Goal: Participate in discussion: Engage in conversation with other users on a specific topic

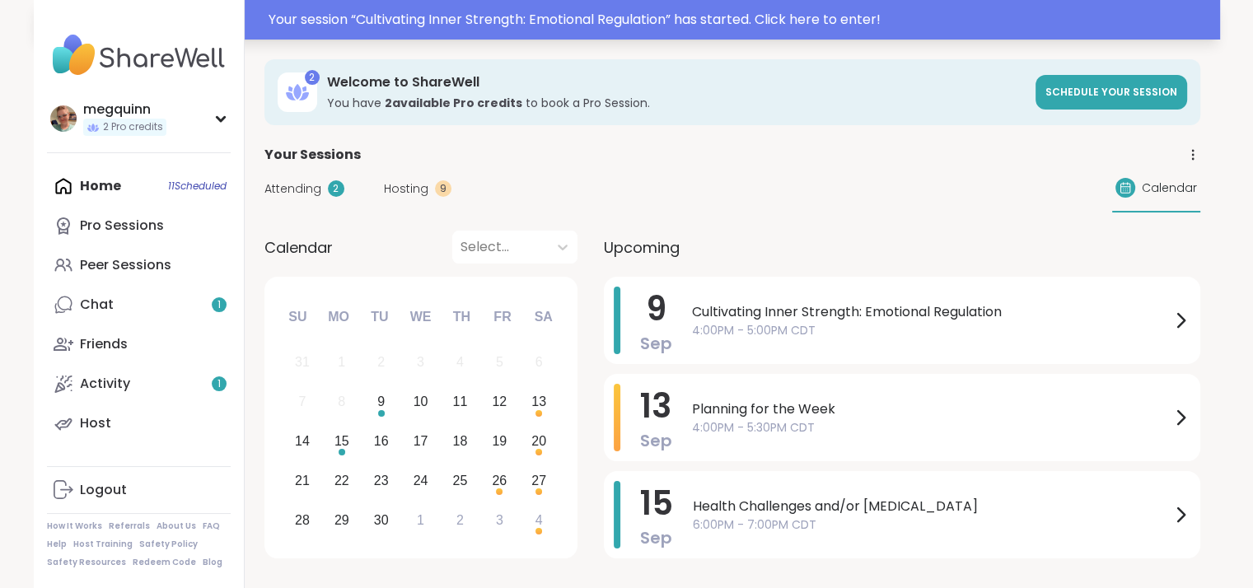
click at [740, 17] on div "Your session “ Cultivating Inner Strength: Emotional Regulation ” has started. …" at bounding box center [740, 20] width 942 height 20
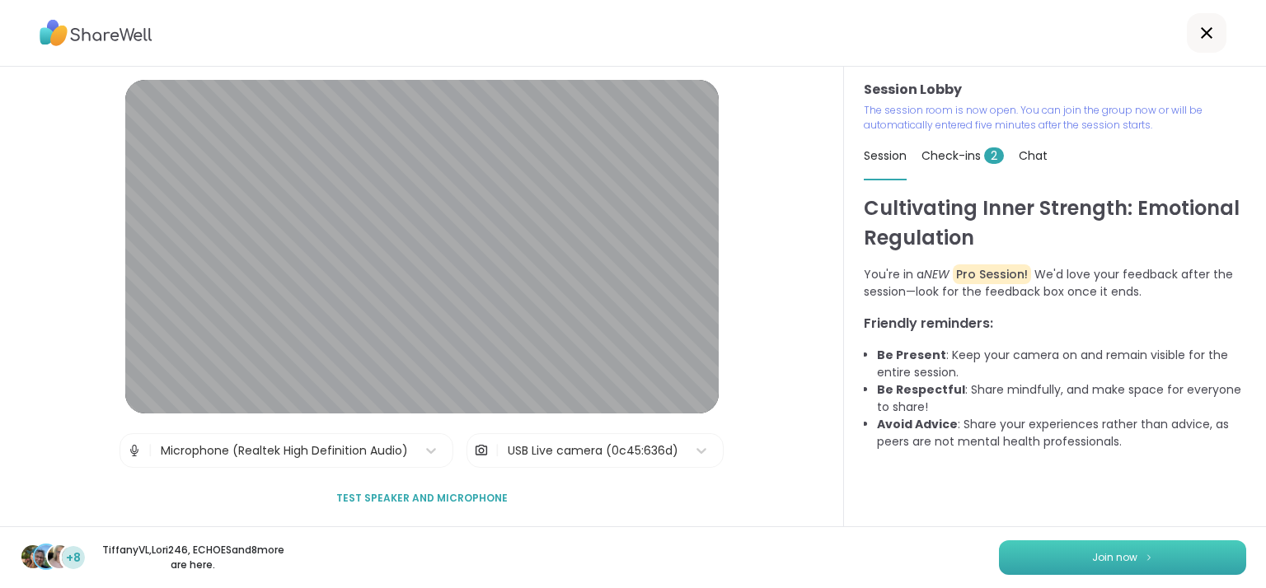
click at [1073, 546] on button "Join now" at bounding box center [1122, 558] width 247 height 35
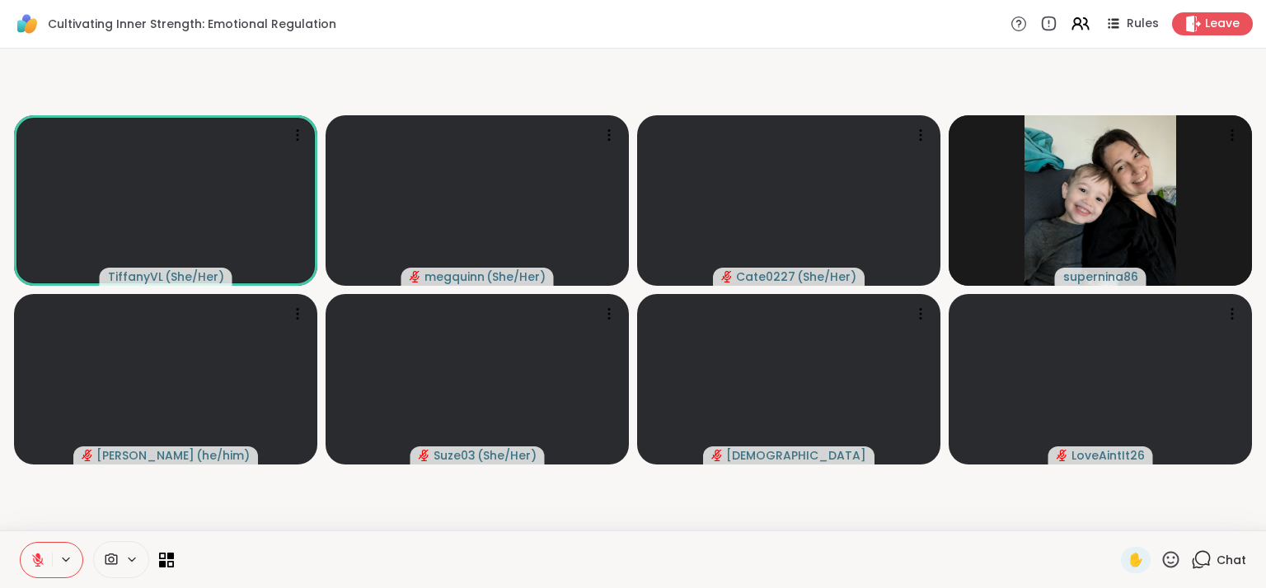
click at [1216, 561] on span "Chat" at bounding box center [1231, 560] width 30 height 16
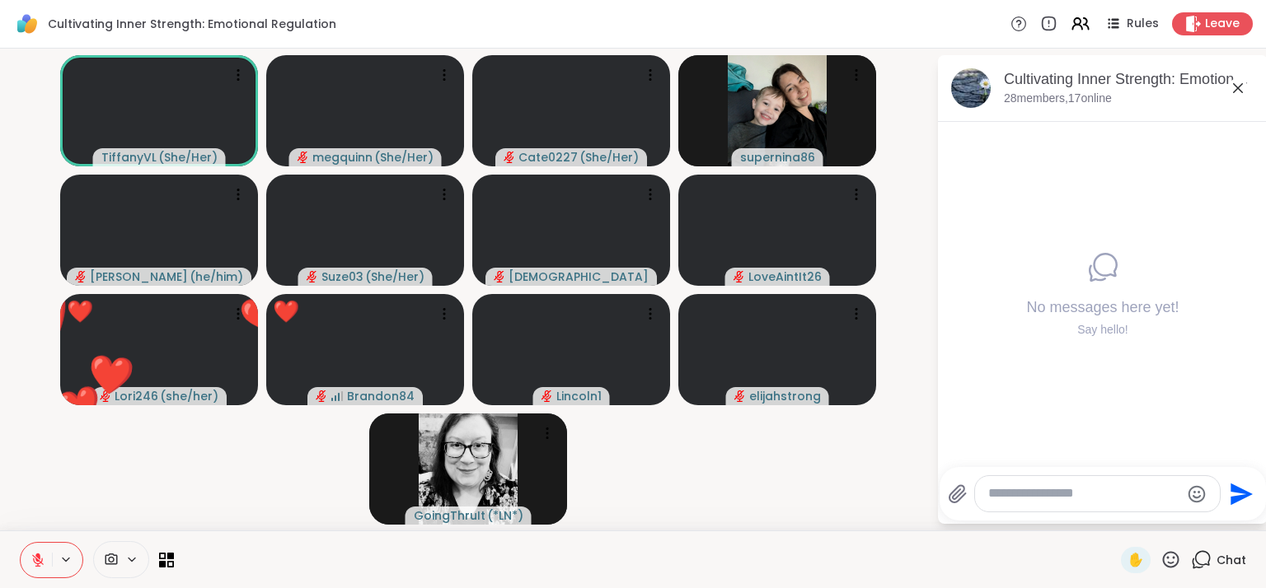
click at [1160, 560] on icon at bounding box center [1170, 560] width 21 height 21
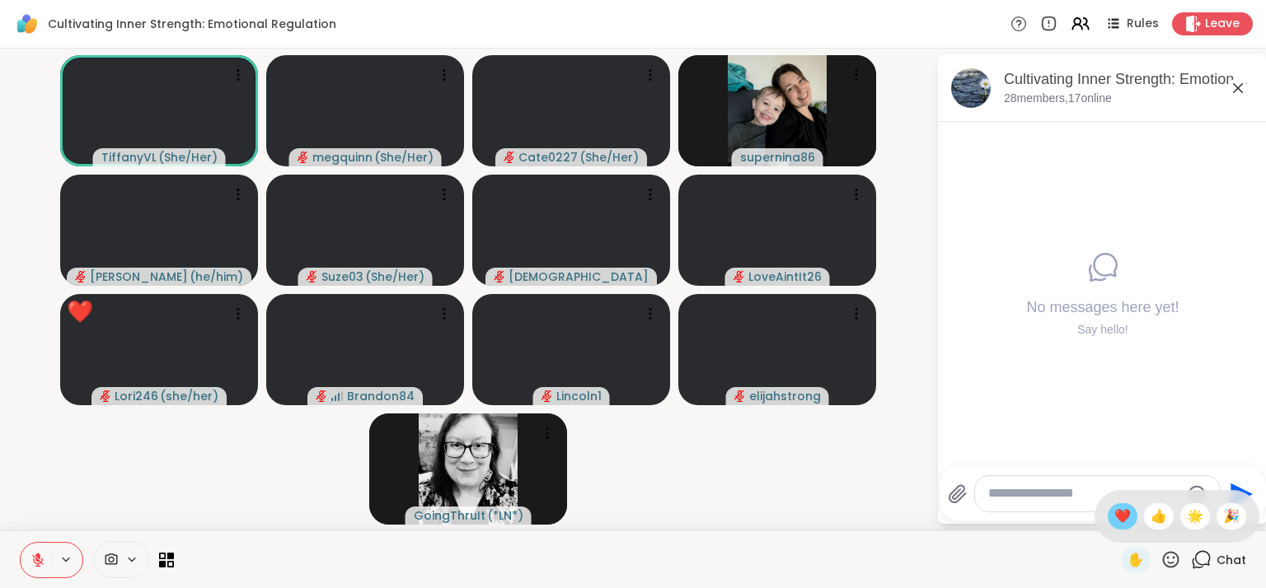
click at [1114, 520] on span "❤️" at bounding box center [1122, 517] width 16 height 20
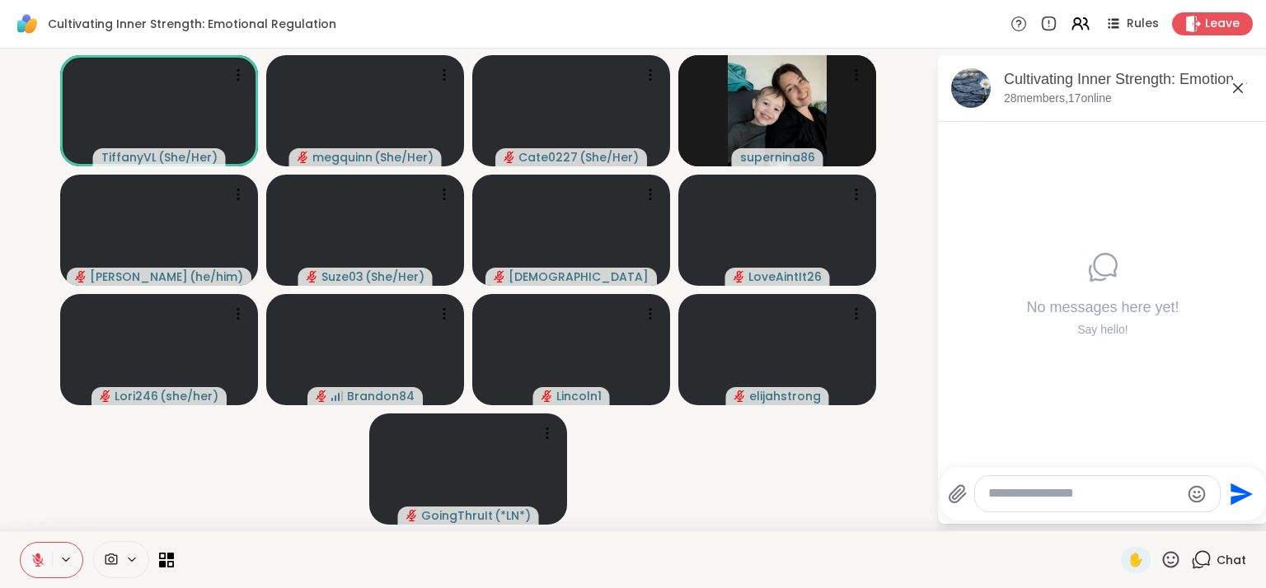
click at [1034, 501] on textarea "Type your message" at bounding box center [1084, 493] width 192 height 17
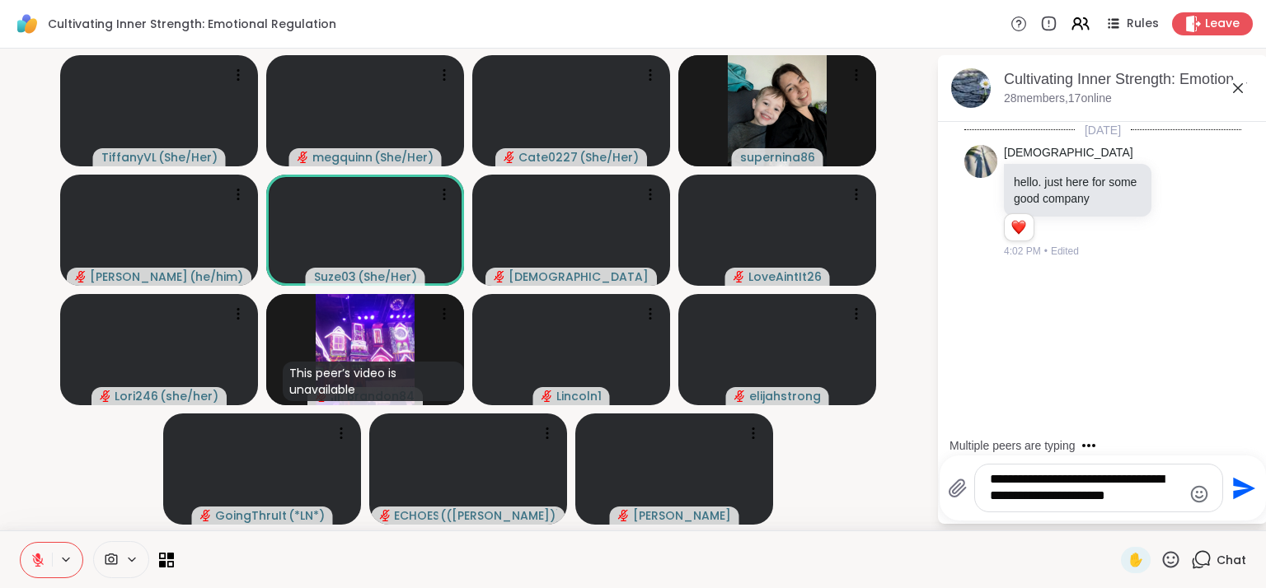
type textarea "**********"
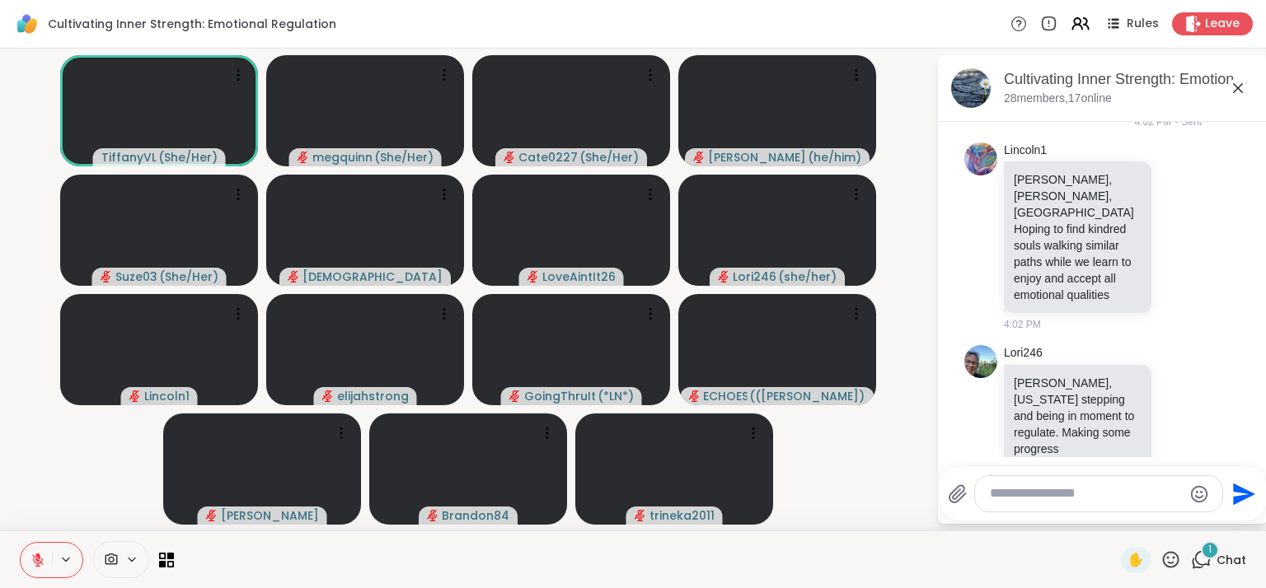
scroll to position [438, 0]
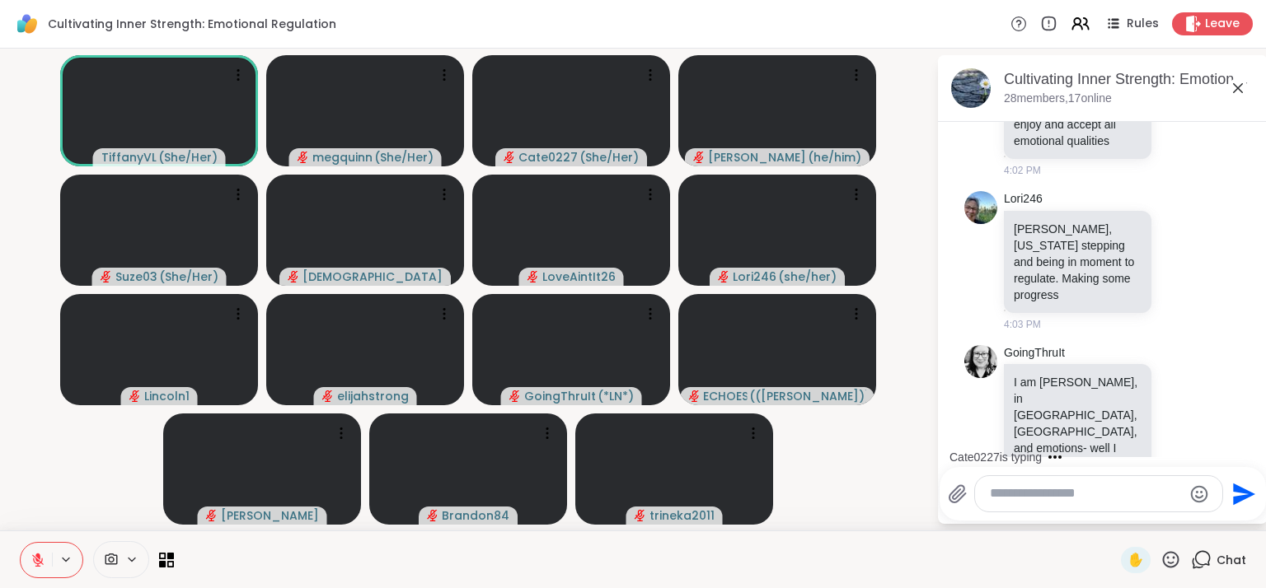
click at [1114, 75] on div "Cultivating Inner Strength: Emotional Regulation, Sep 09" at bounding box center [1129, 79] width 250 height 21
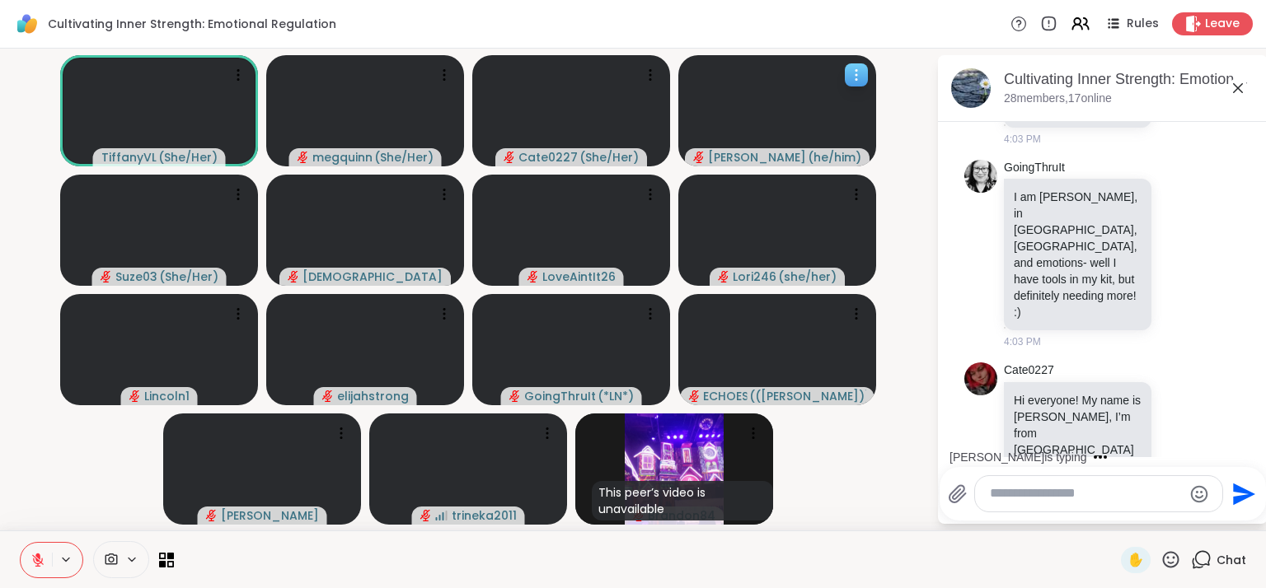
click at [857, 77] on icon at bounding box center [856, 75] width 16 height 16
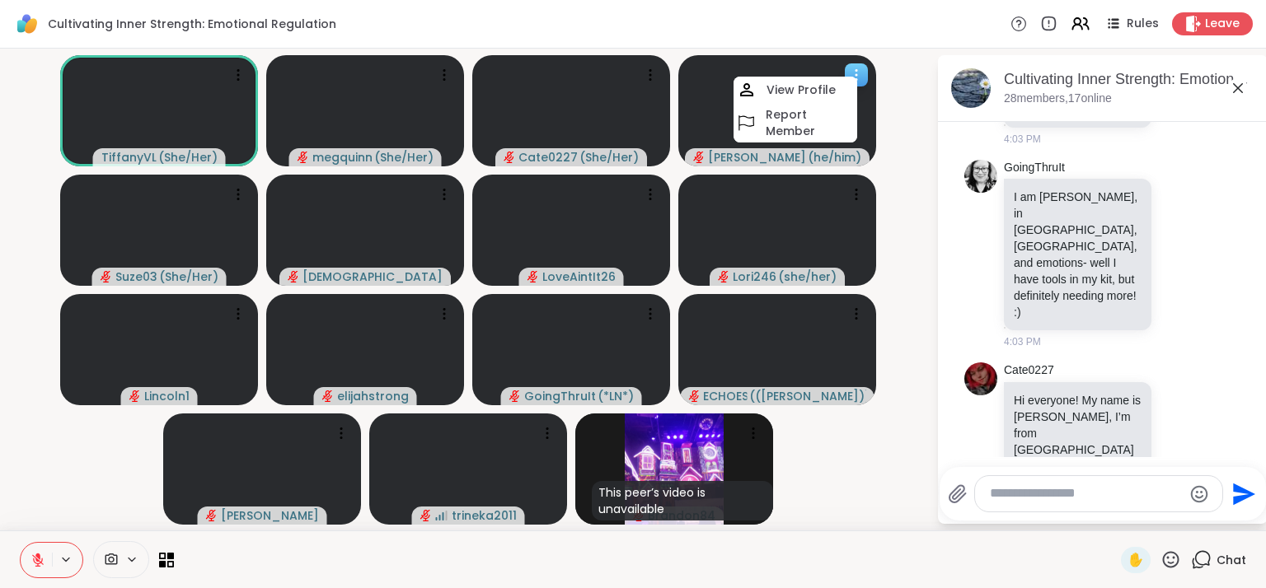
drag, startPoint x: 818, startPoint y: 91, endPoint x: 798, endPoint y: 96, distance: 21.2
click at [798, 96] on h4 "View Profile" at bounding box center [800, 90] width 69 height 16
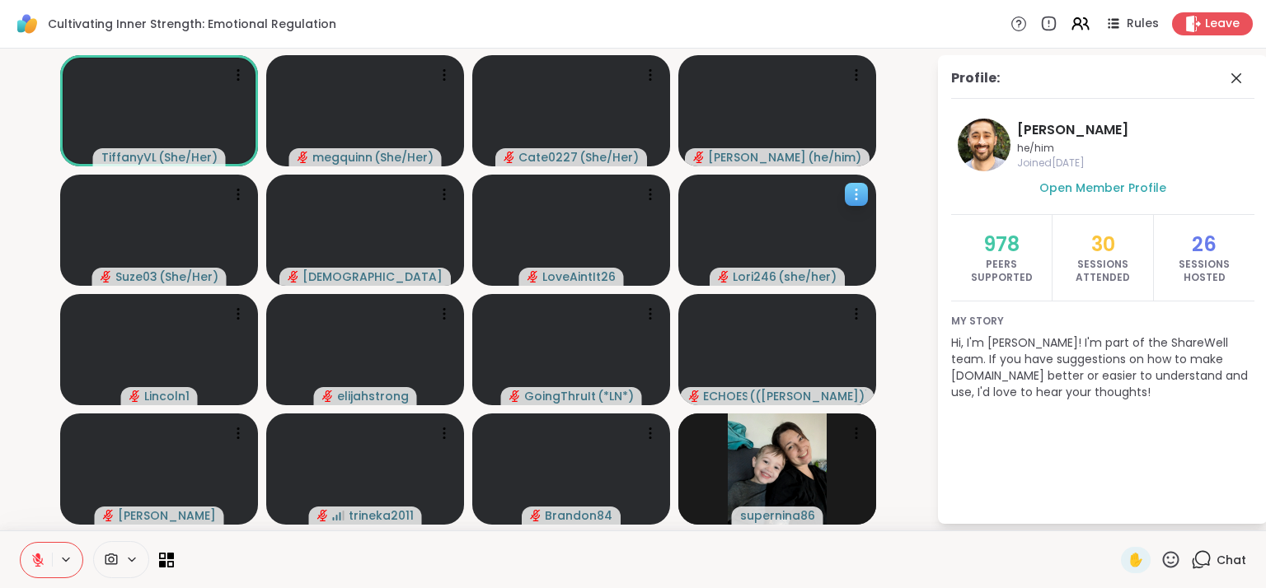
click at [854, 197] on icon at bounding box center [856, 194] width 16 height 16
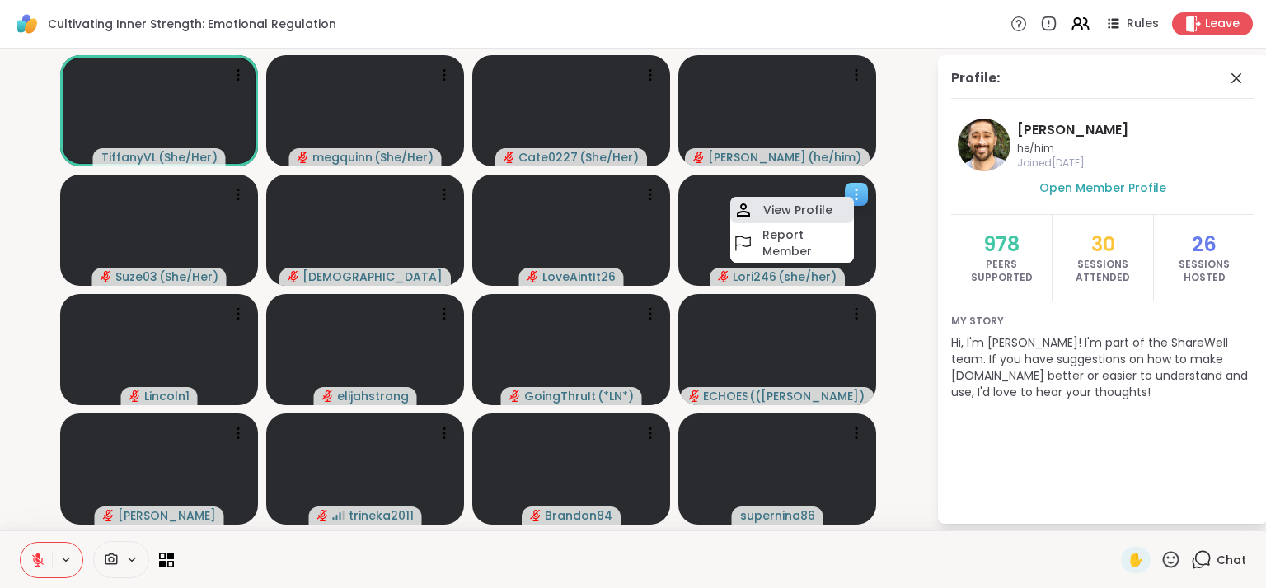
click at [810, 204] on h4 "View Profile" at bounding box center [797, 210] width 69 height 16
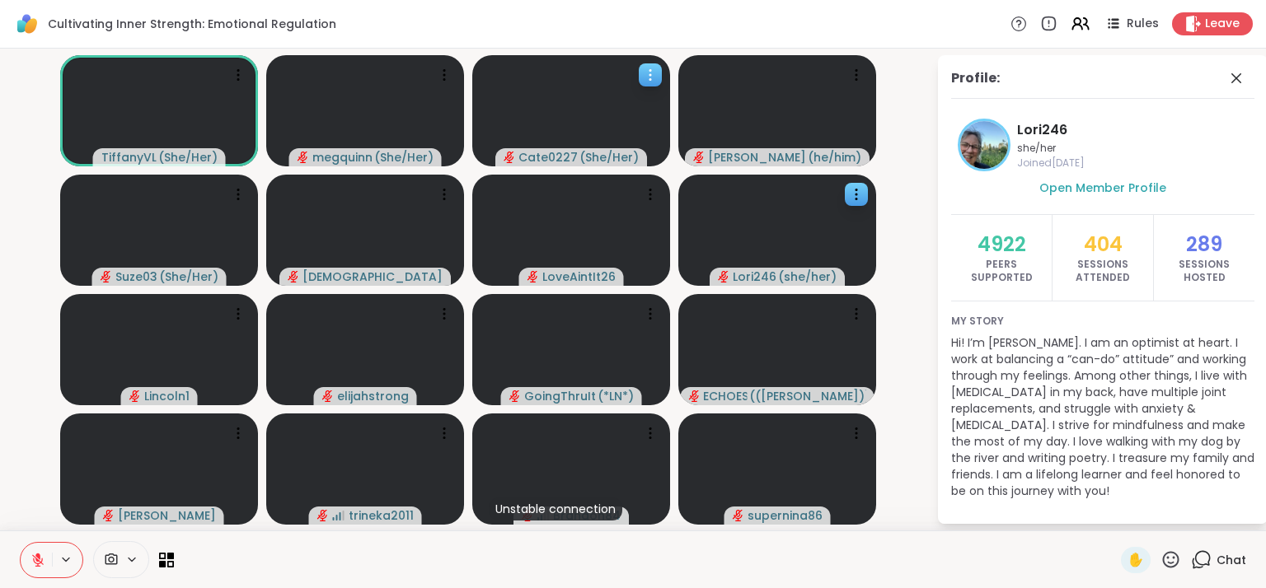
click at [648, 78] on icon at bounding box center [650, 75] width 16 height 16
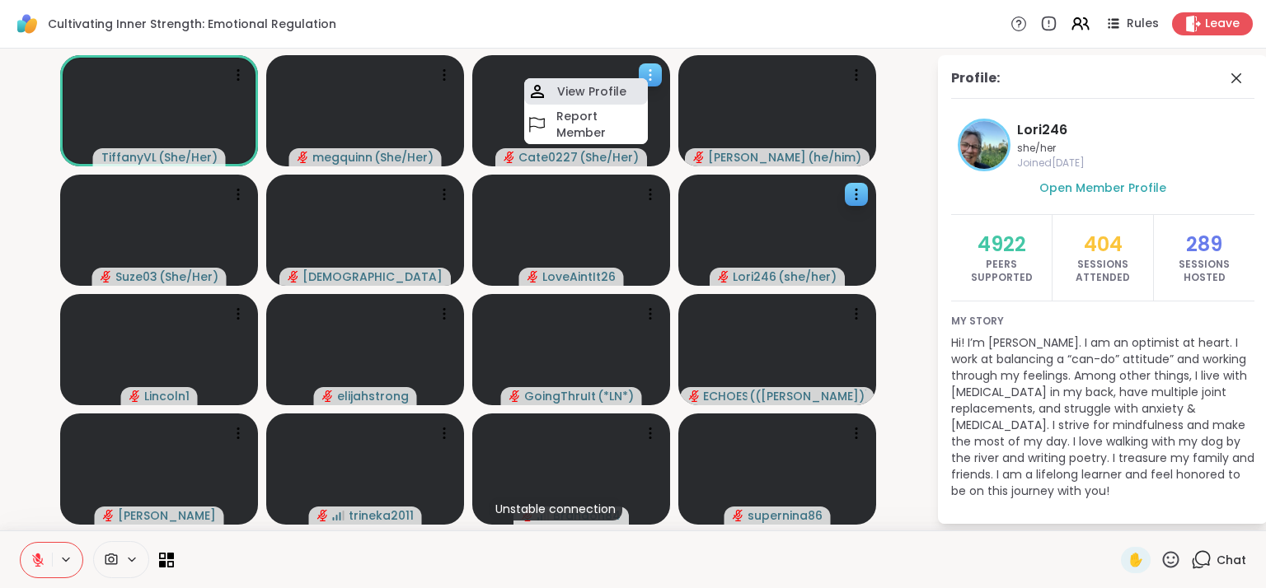
click at [618, 90] on h4 "View Profile" at bounding box center [591, 91] width 69 height 16
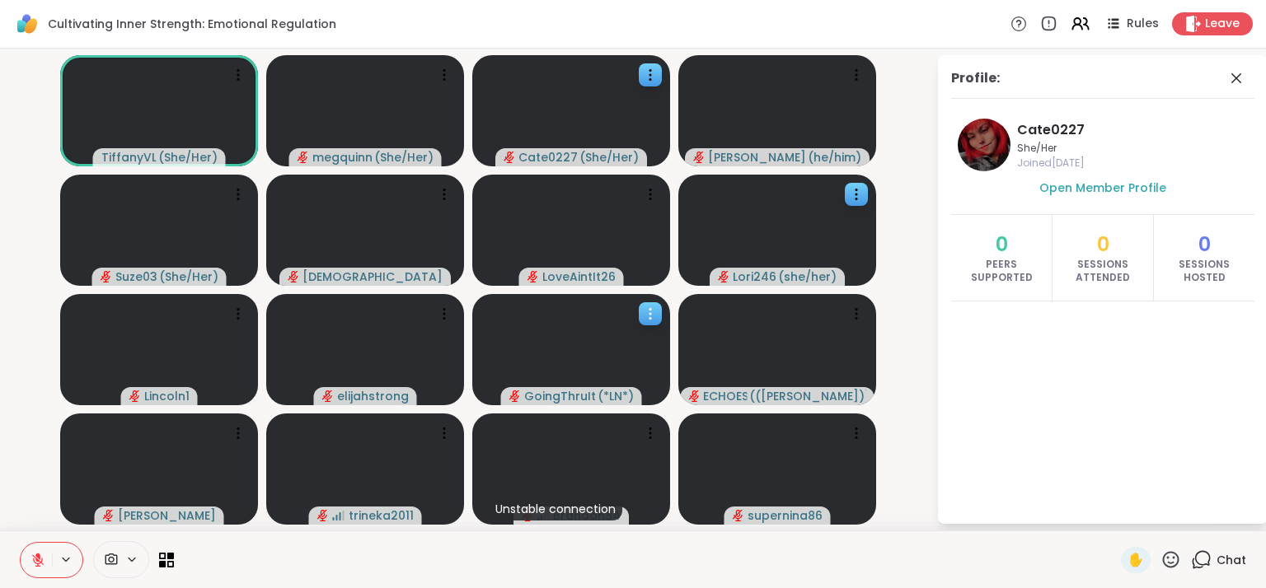
click at [648, 308] on icon at bounding box center [650, 314] width 16 height 16
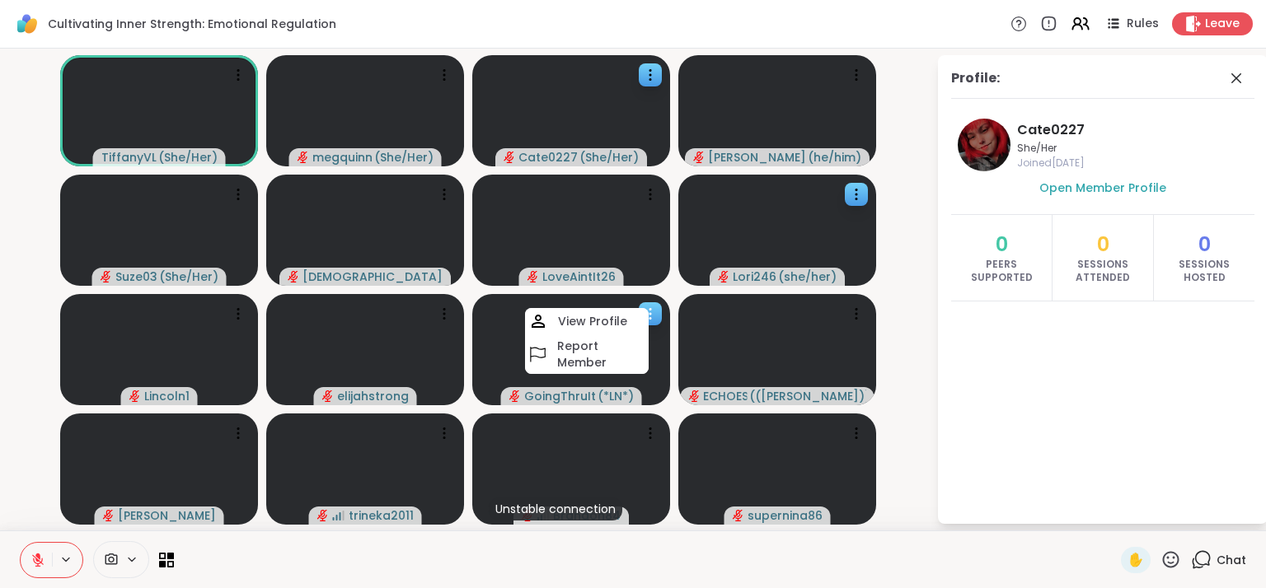
click at [626, 327] on div "View Profile" at bounding box center [587, 321] width 124 height 26
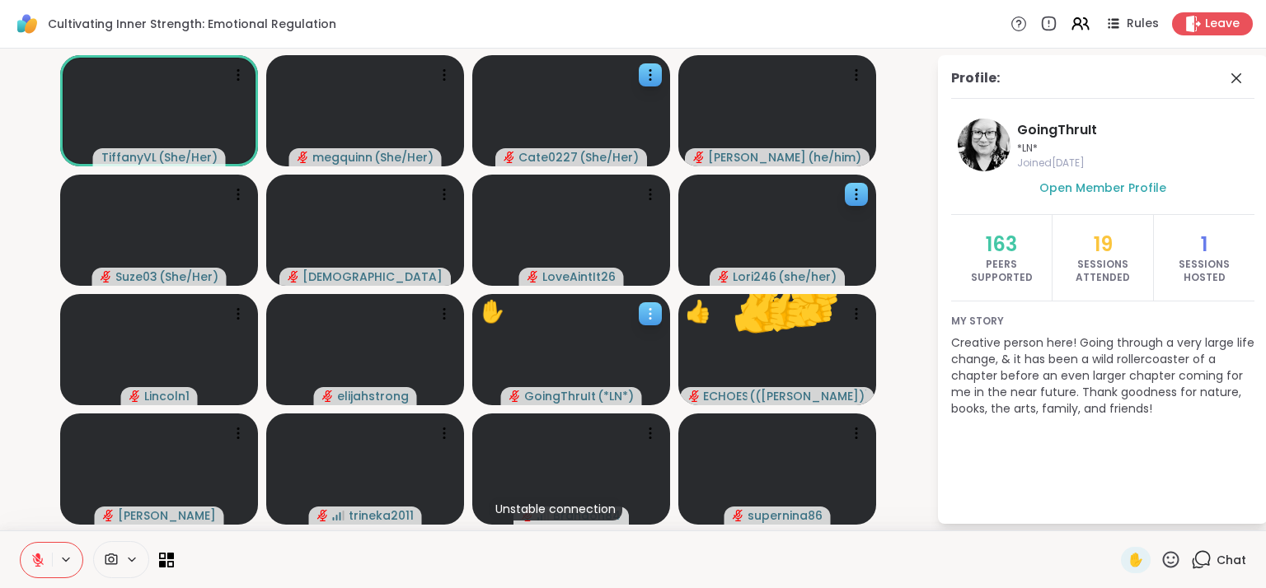
click at [649, 318] on icon at bounding box center [650, 319] width 2 height 2
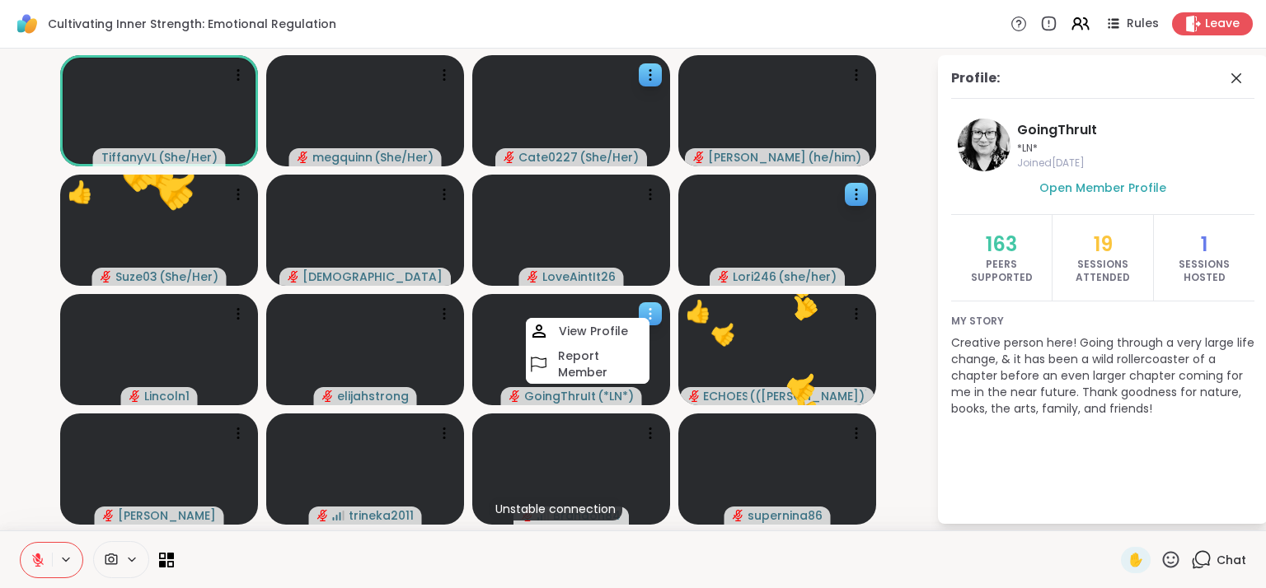
click at [651, 312] on icon at bounding box center [650, 314] width 16 height 16
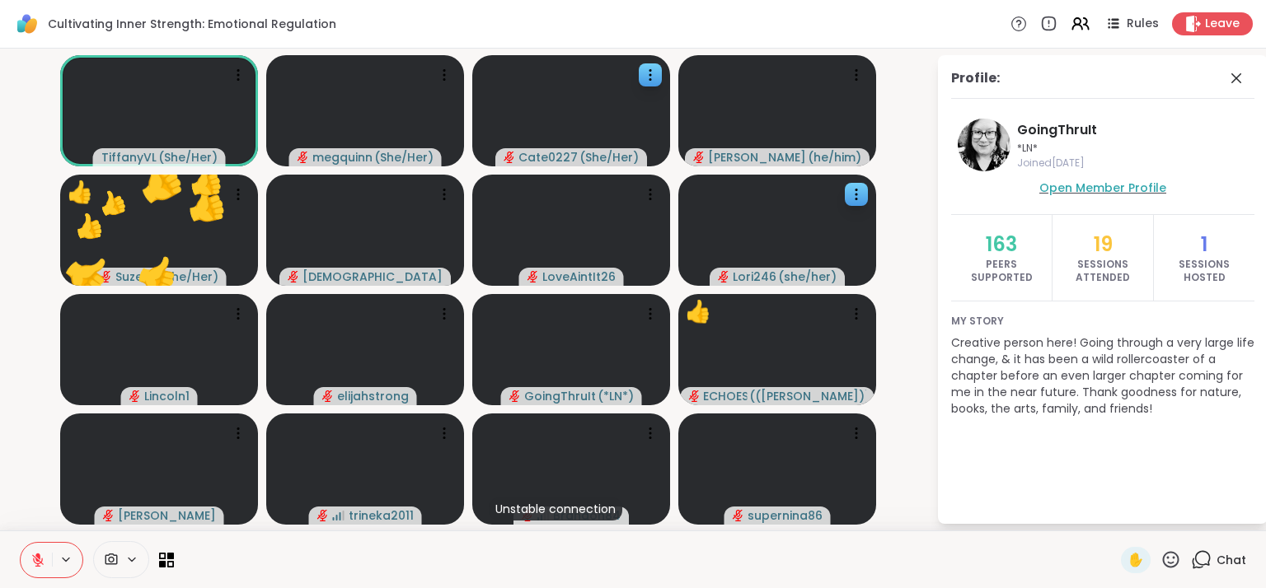
click at [1107, 188] on span "Open Member Profile" at bounding box center [1102, 188] width 127 height 16
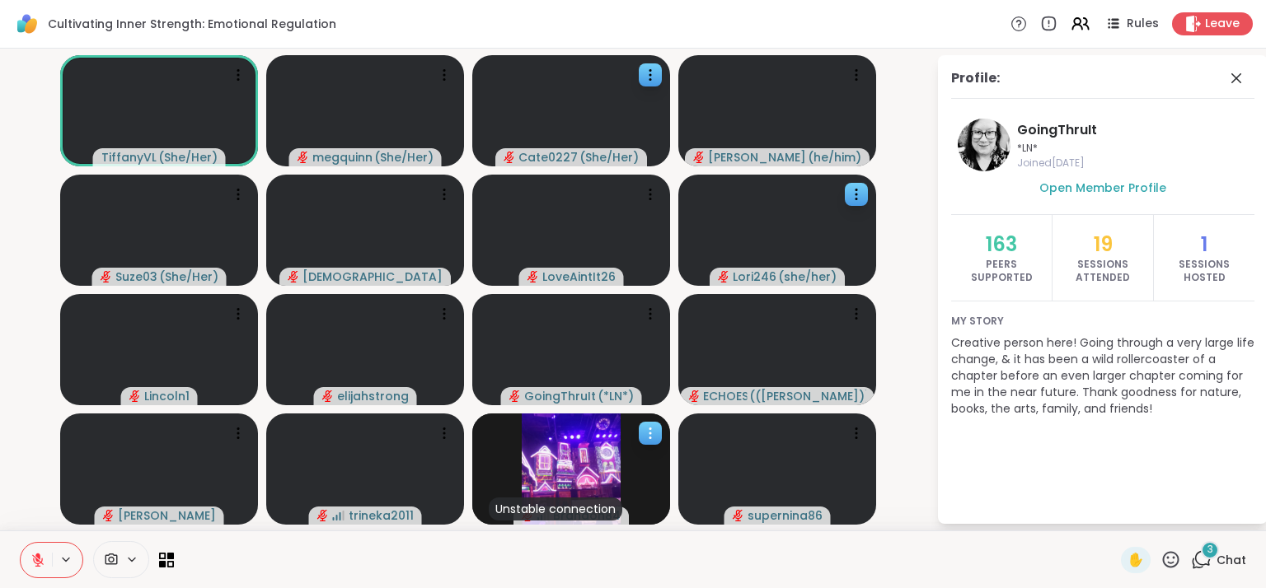
click at [647, 434] on icon at bounding box center [650, 433] width 16 height 16
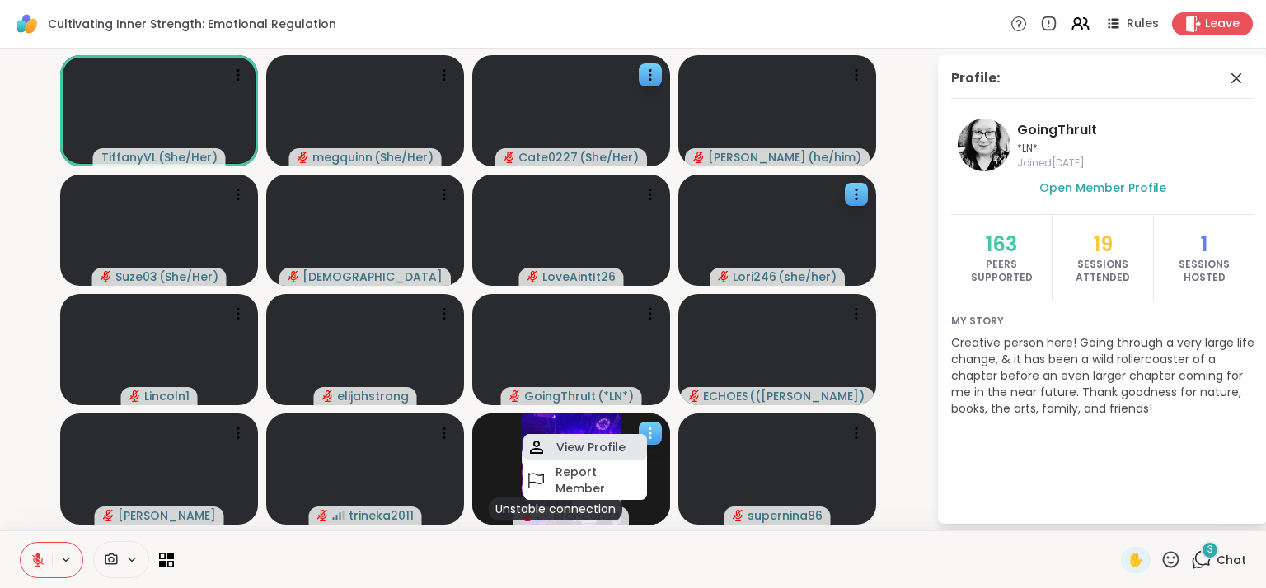
click at [616, 447] on h4 "View Profile" at bounding box center [590, 447] width 69 height 16
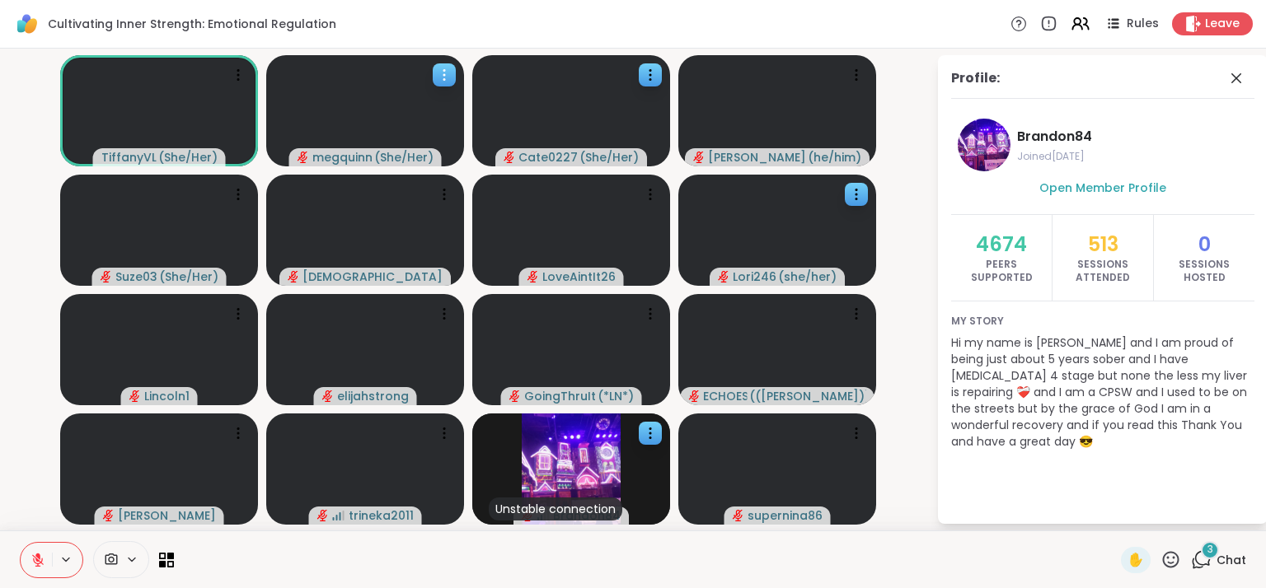
click at [438, 72] on icon at bounding box center [444, 75] width 16 height 16
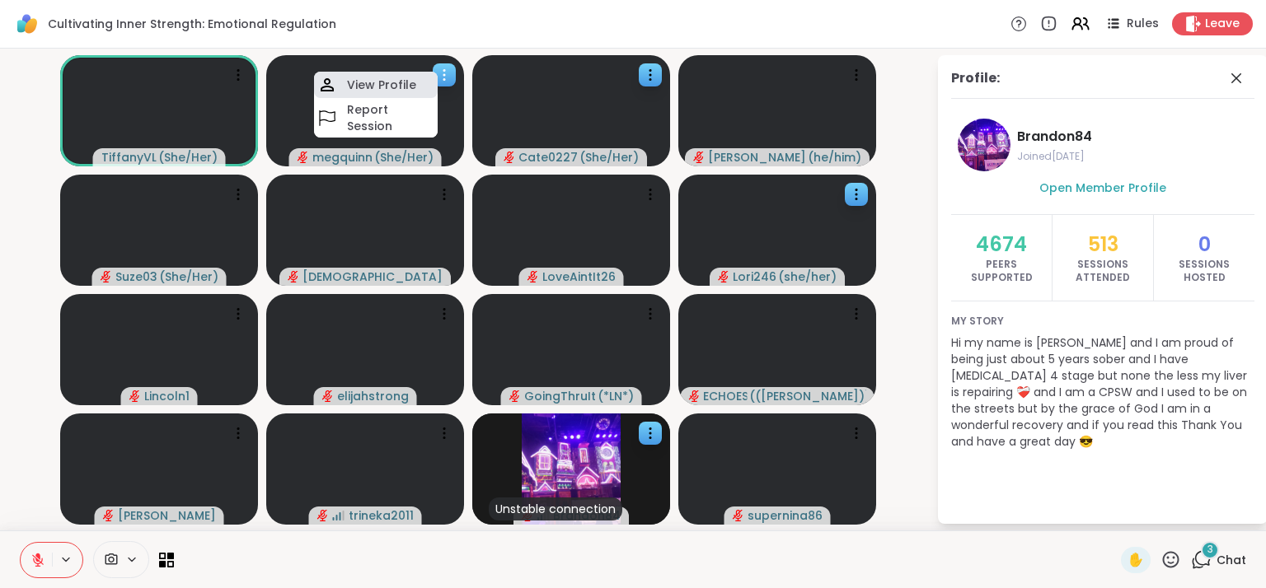
click at [415, 87] on div "View Profile" at bounding box center [376, 85] width 124 height 26
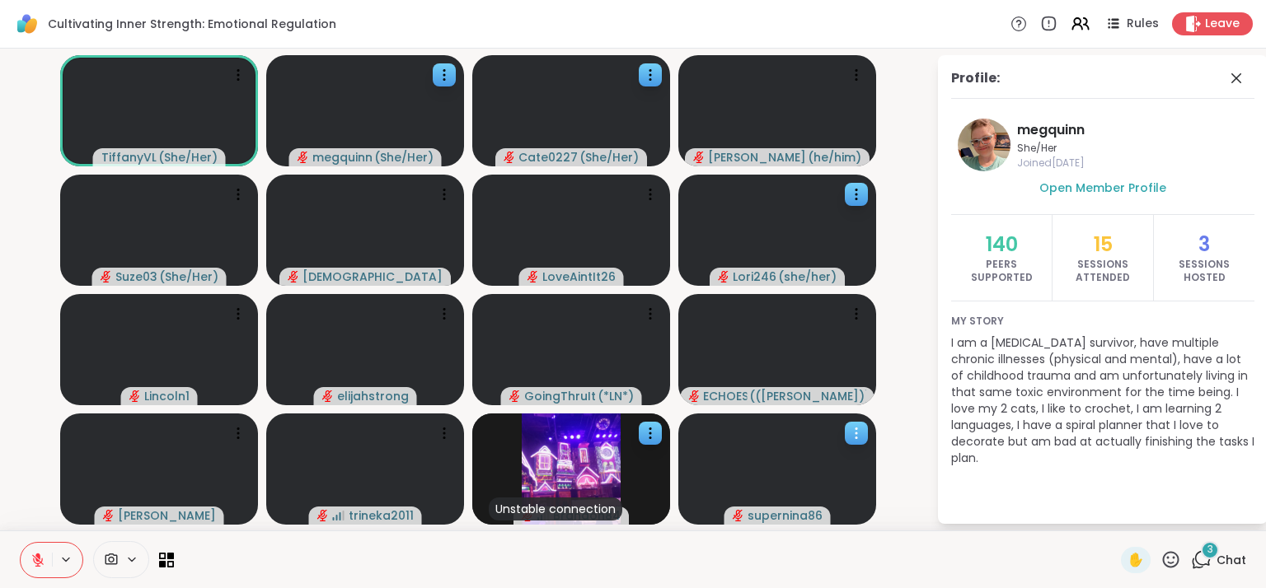
click at [860, 428] on icon at bounding box center [856, 433] width 16 height 16
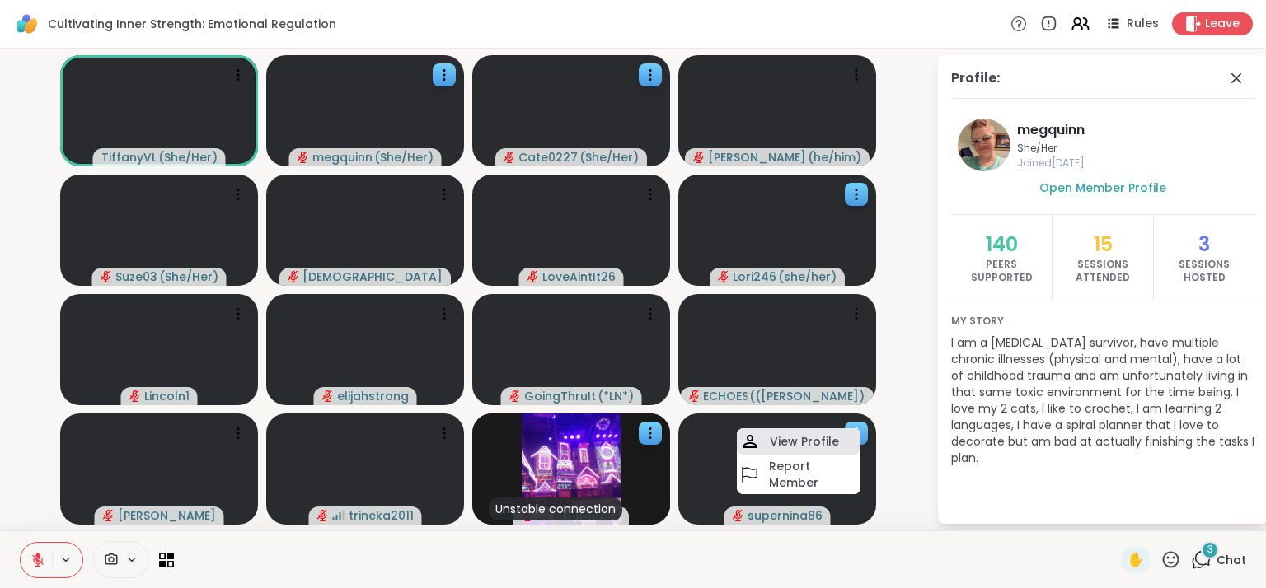
click at [837, 441] on div "View Profile" at bounding box center [799, 441] width 124 height 26
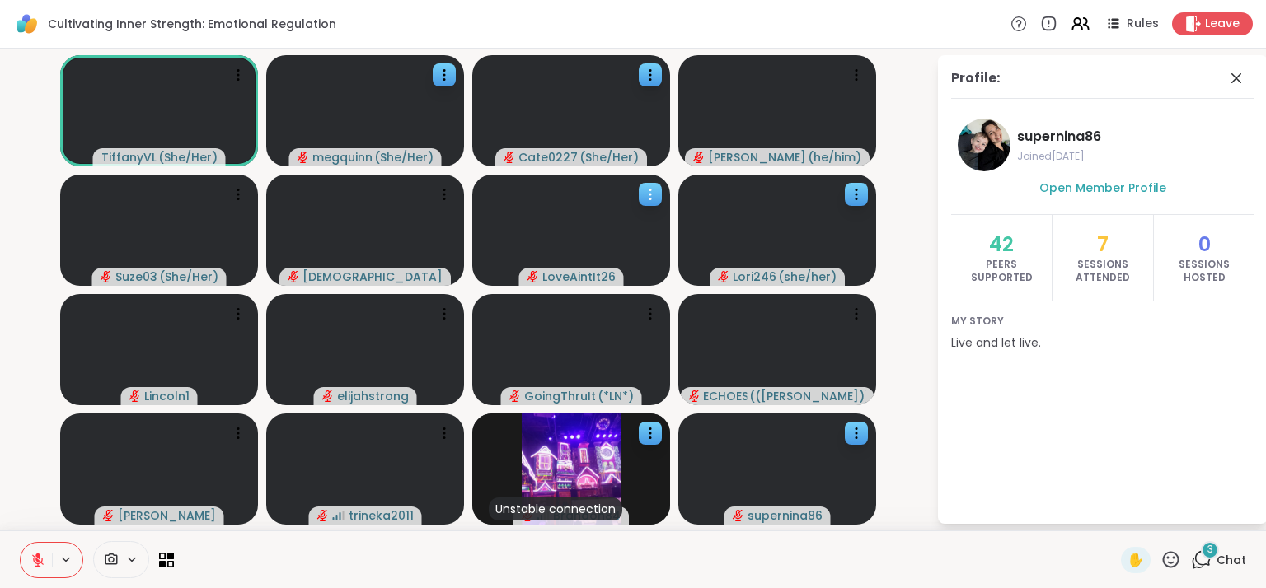
click at [648, 190] on icon at bounding box center [650, 194] width 16 height 16
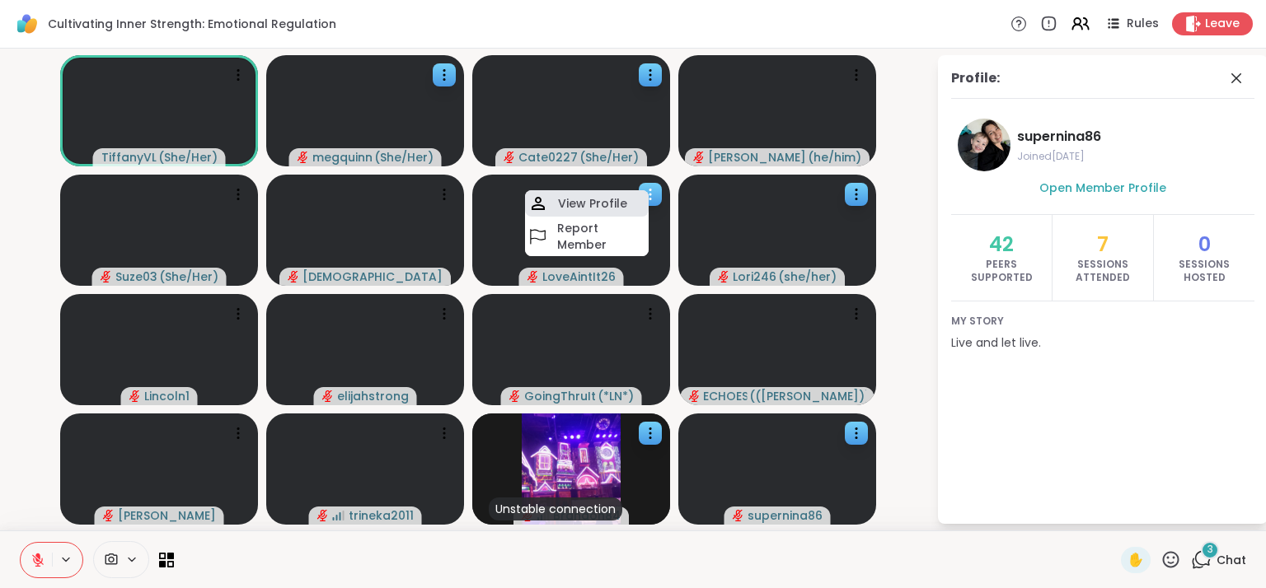
click at [629, 204] on div "View Profile" at bounding box center [587, 203] width 124 height 26
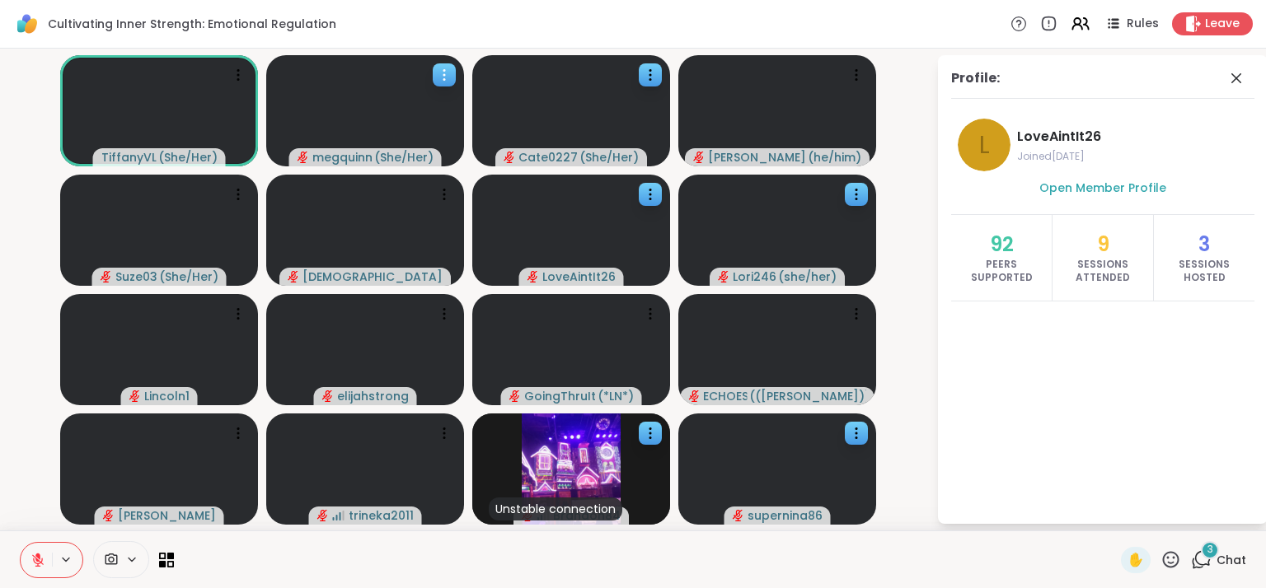
click at [450, 68] on icon at bounding box center [444, 75] width 16 height 16
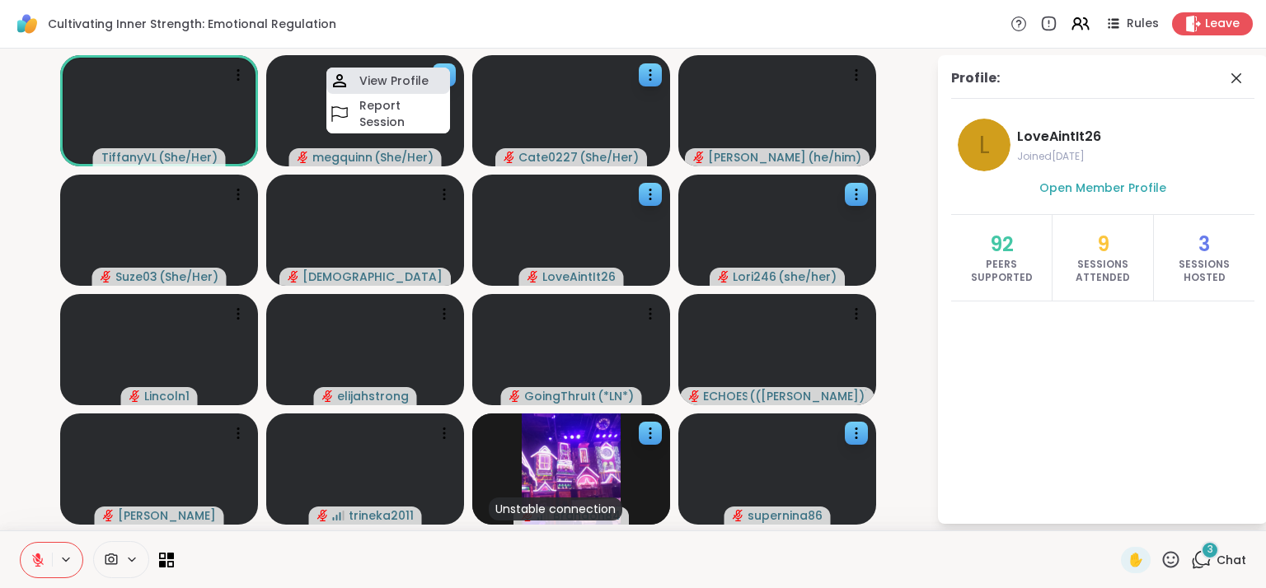
click at [432, 85] on div "View Profile" at bounding box center [388, 81] width 124 height 26
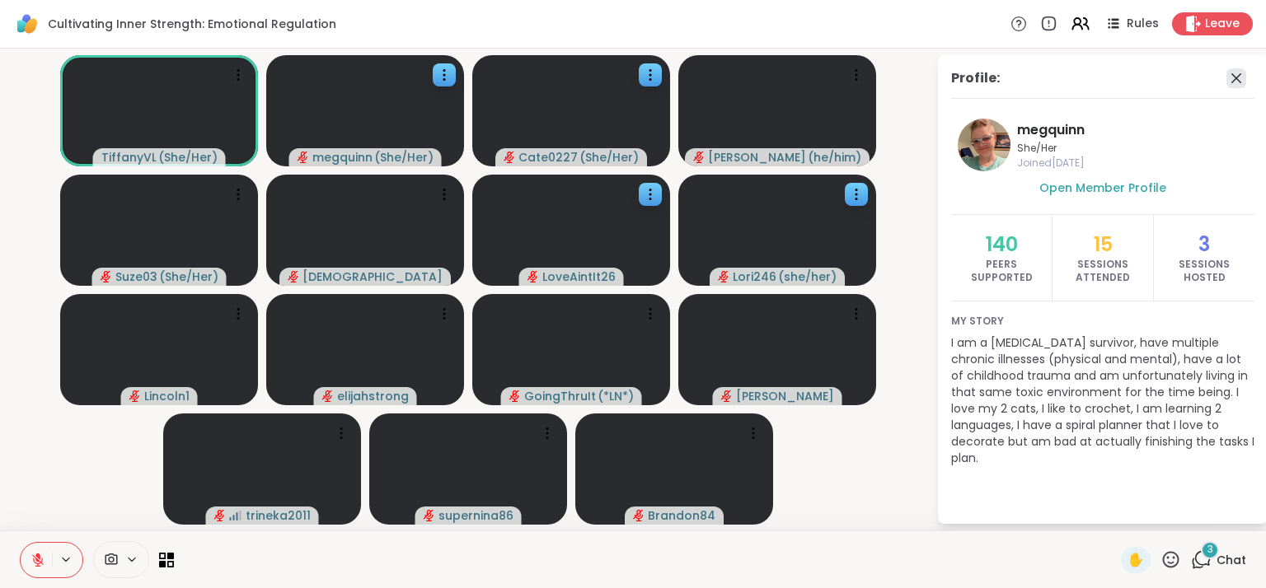
click at [1233, 77] on icon at bounding box center [1236, 78] width 20 height 20
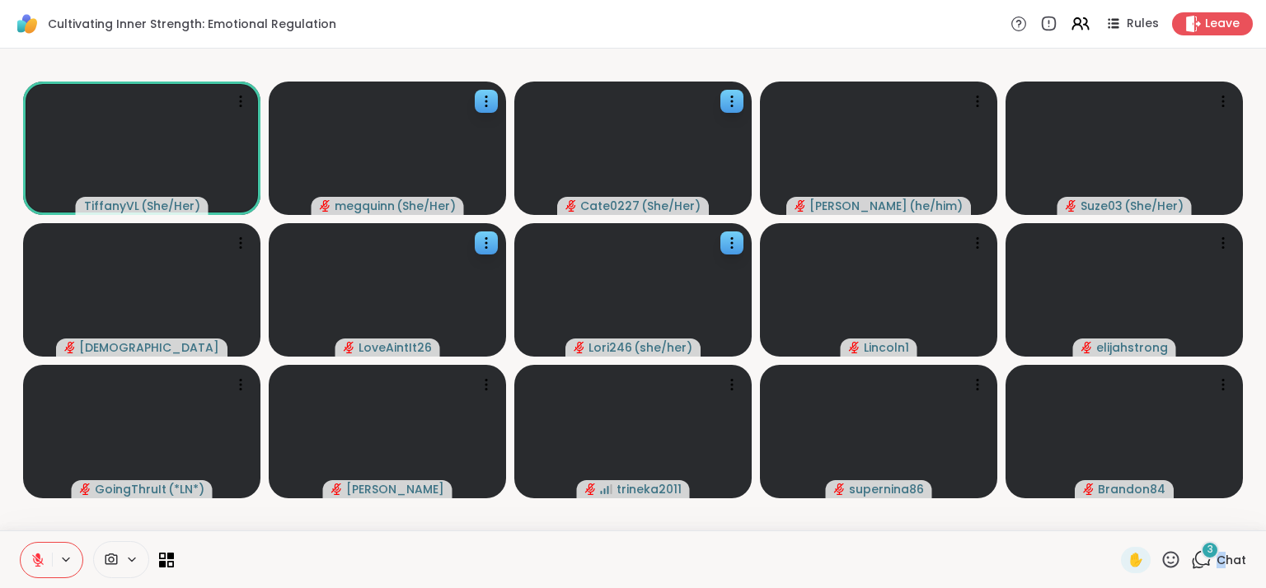
click at [1216, 562] on span "Chat" at bounding box center [1231, 560] width 30 height 16
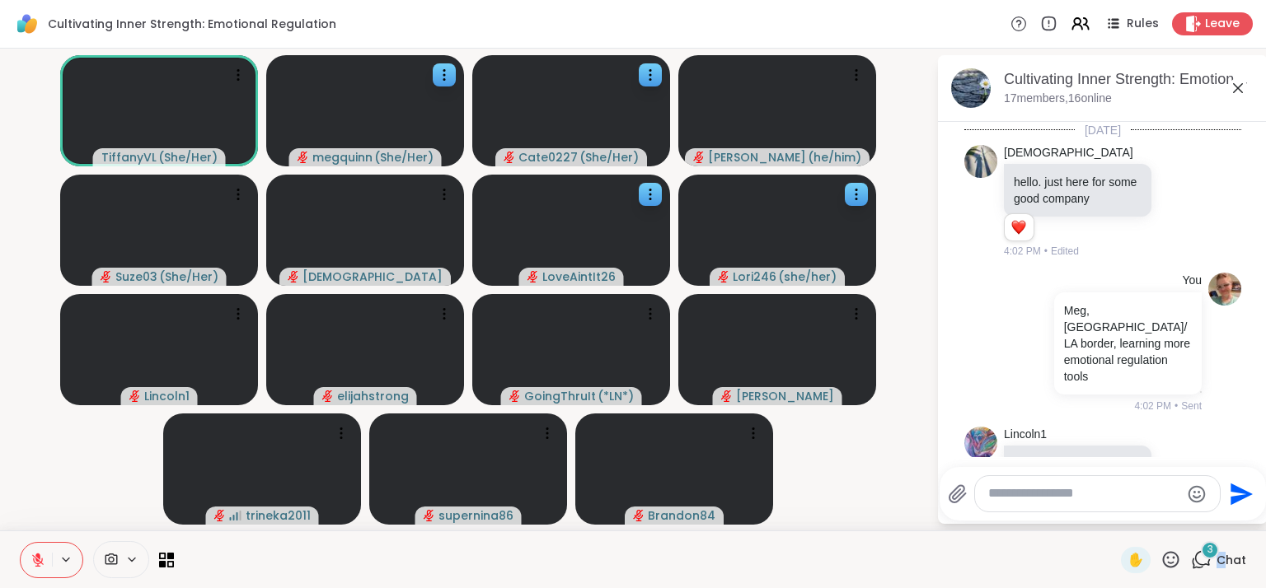
scroll to position [1025, 0]
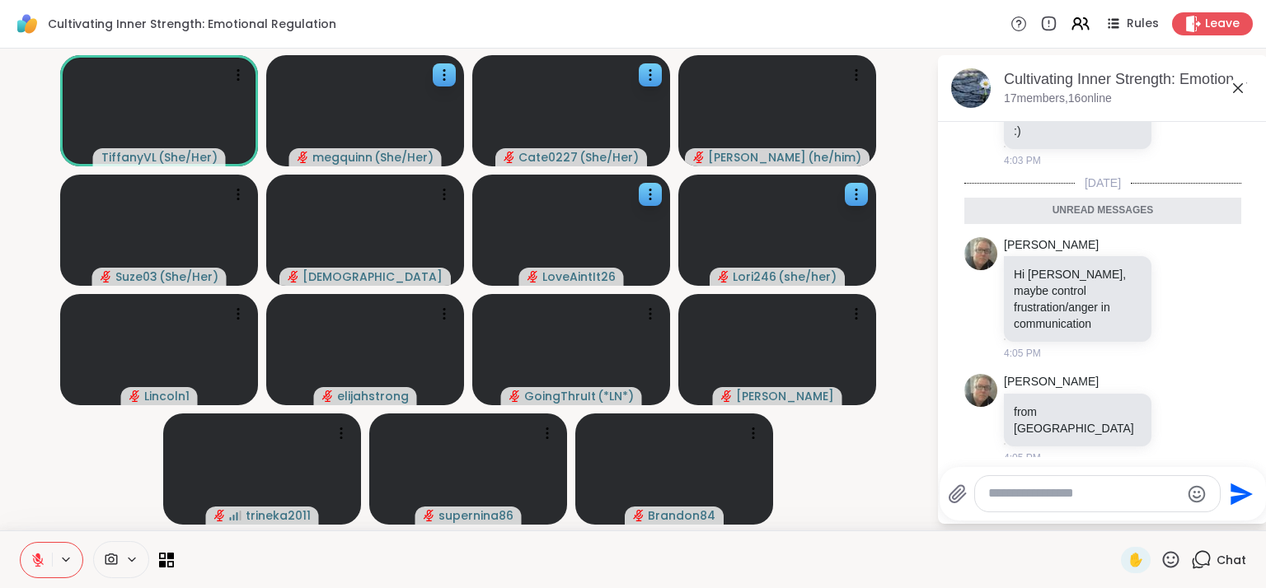
click at [1004, 502] on textarea "Type your message" at bounding box center [1084, 493] width 192 height 17
type textarea "**********"
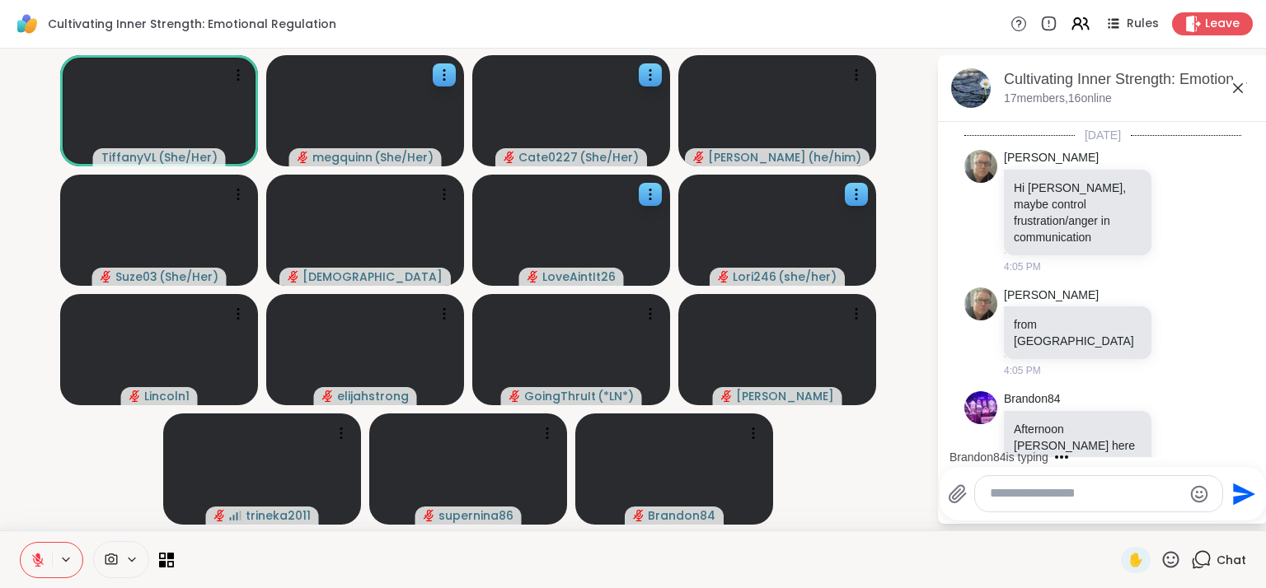
scroll to position [1160, 0]
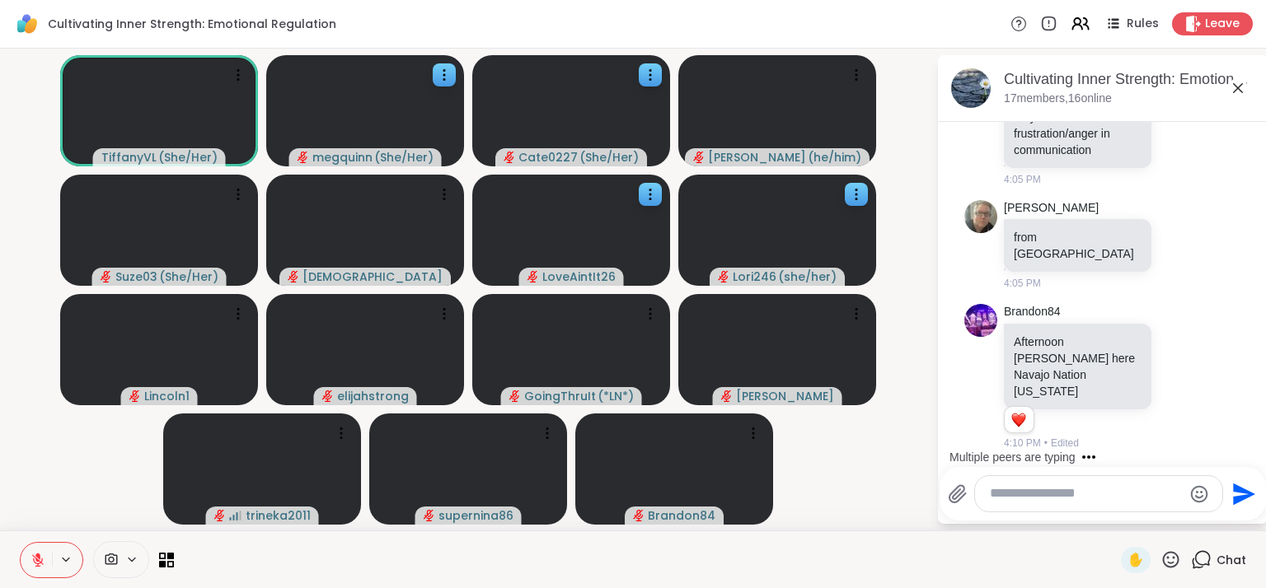
click at [1104, 500] on textarea "Type your message" at bounding box center [1086, 493] width 192 height 17
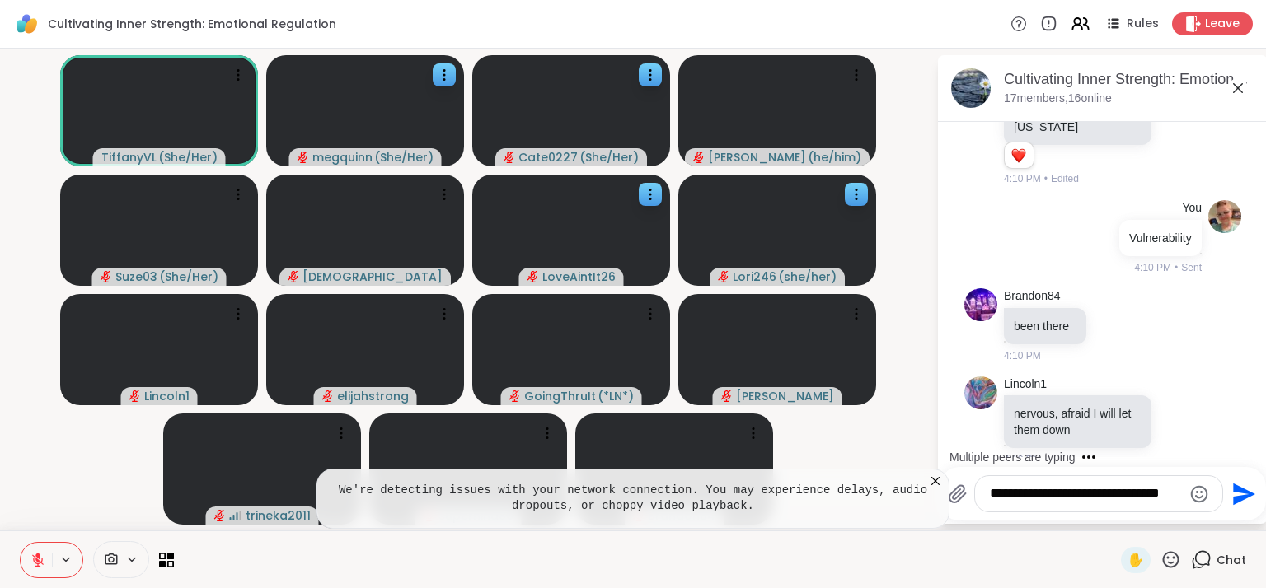
scroll to position [1529, 0]
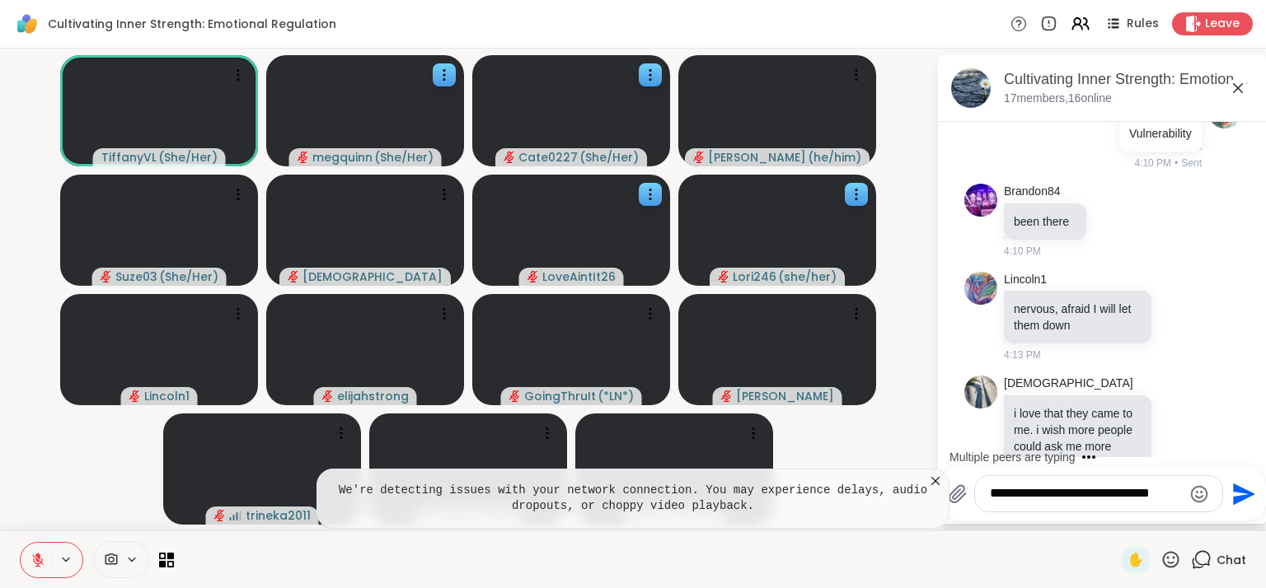
type textarea "**********"
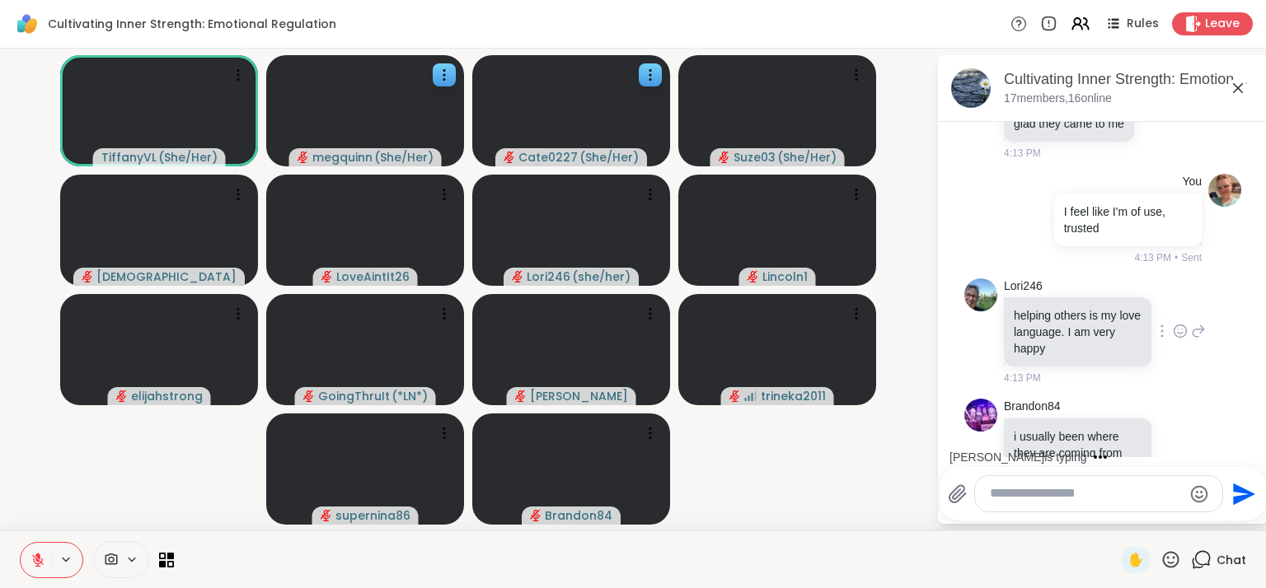
scroll to position [2049, 0]
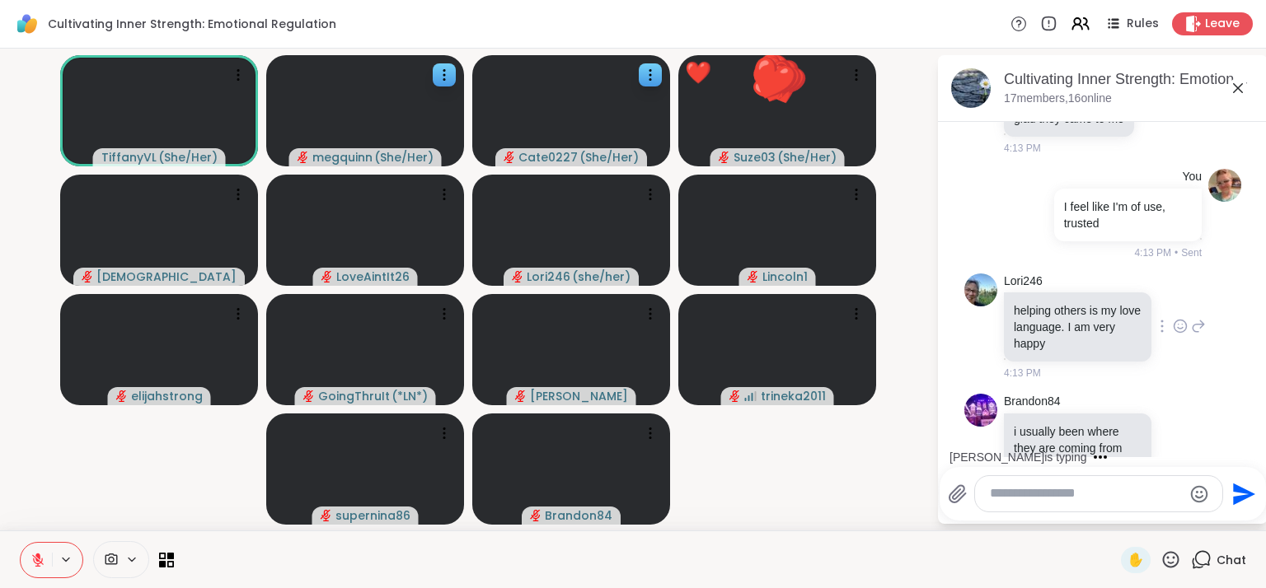
click at [1172, 318] on icon at bounding box center [1179, 326] width 15 height 16
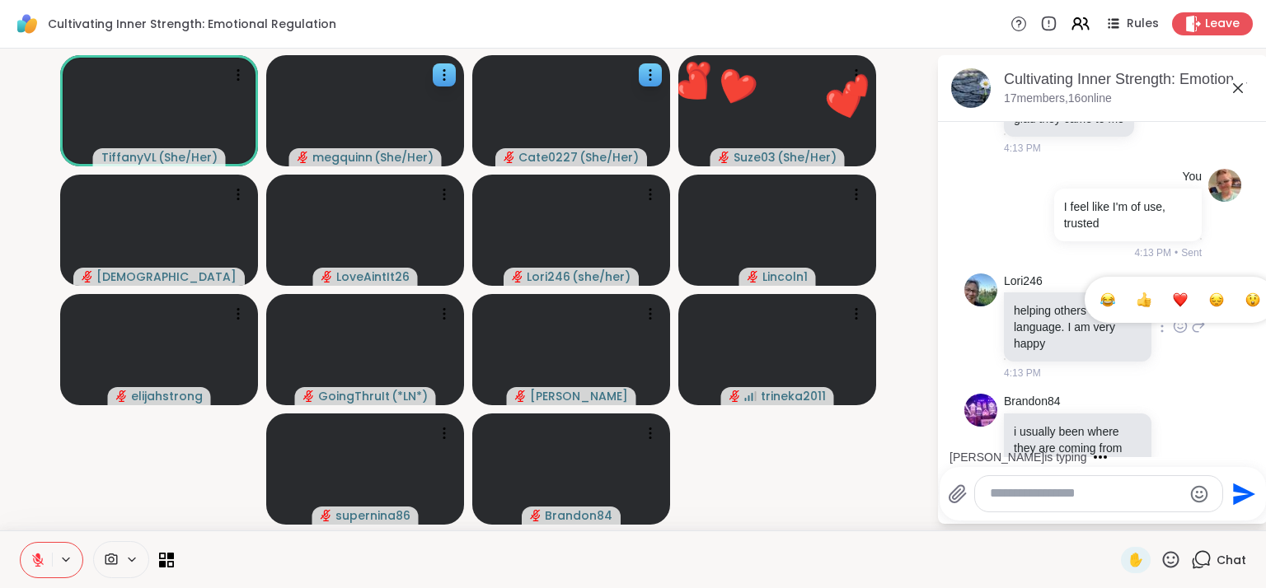
click at [1172, 292] on div "Select Reaction: Heart" at bounding box center [1179, 299] width 15 height 15
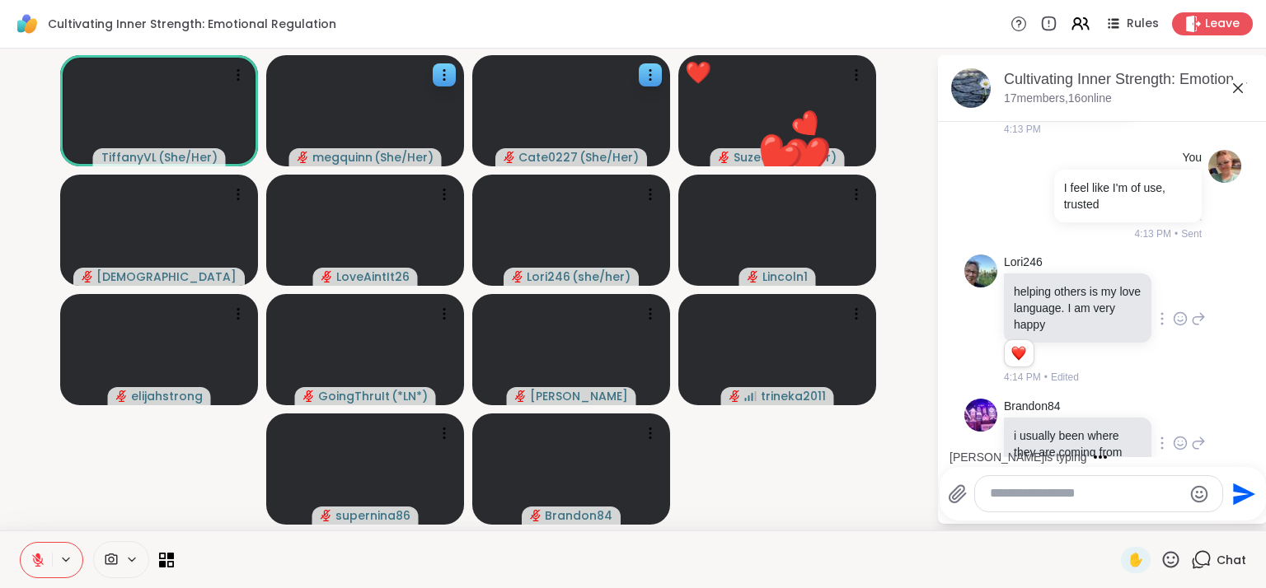
scroll to position [2073, 0]
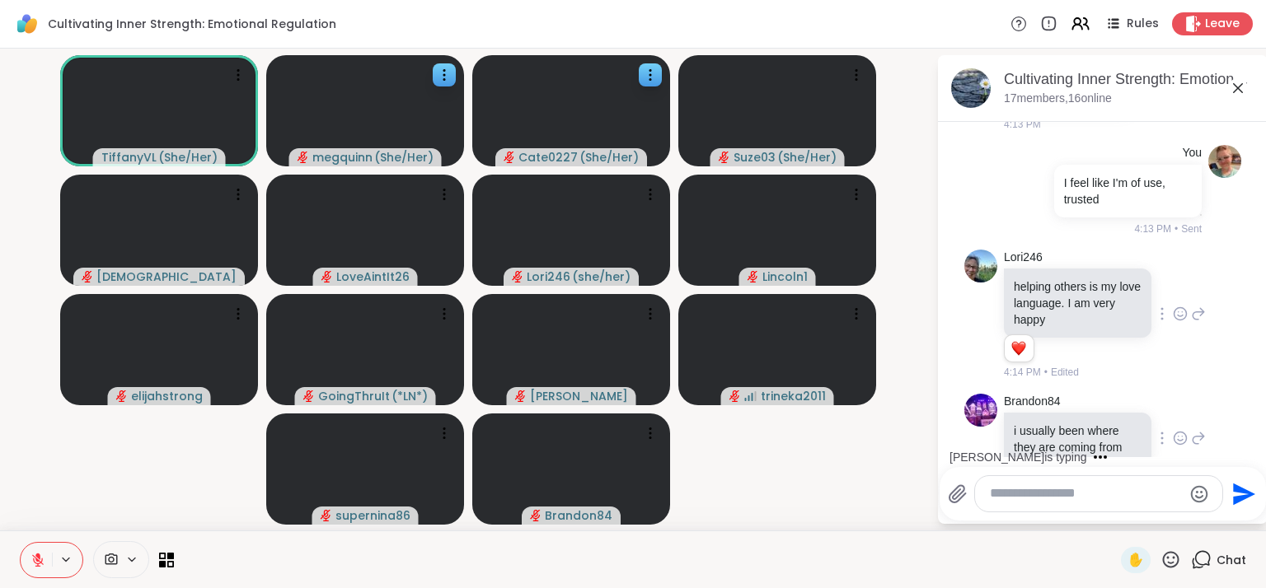
click at [1172, 430] on icon at bounding box center [1179, 438] width 15 height 16
click at [1172, 405] on div "Select Reaction: Heart" at bounding box center [1179, 412] width 15 height 15
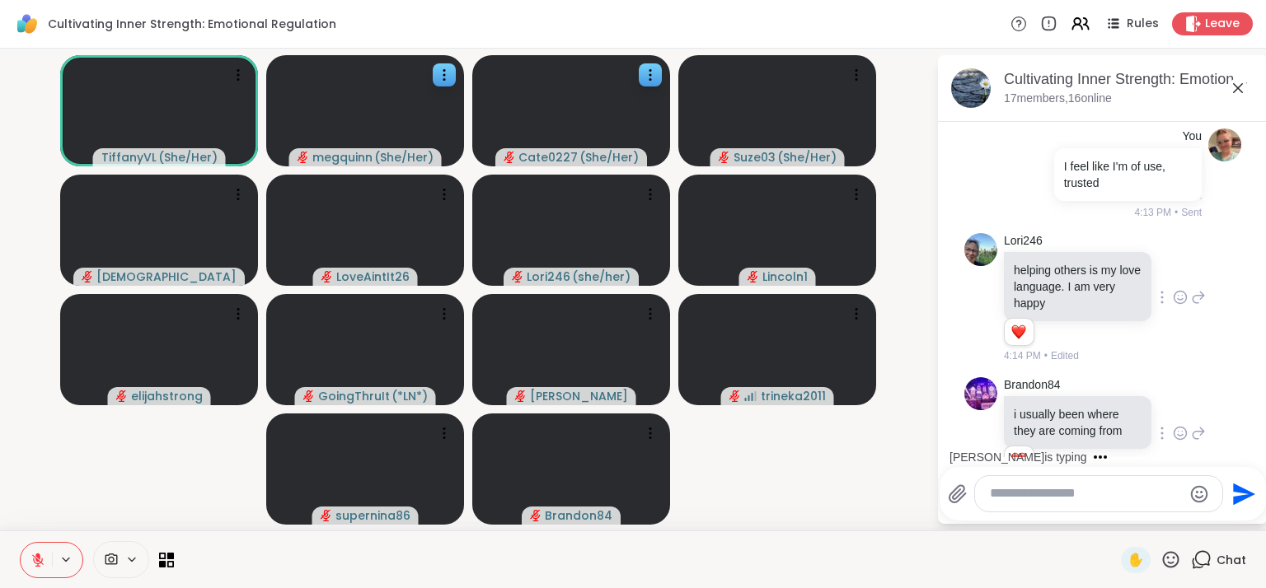
scroll to position [2096, 0]
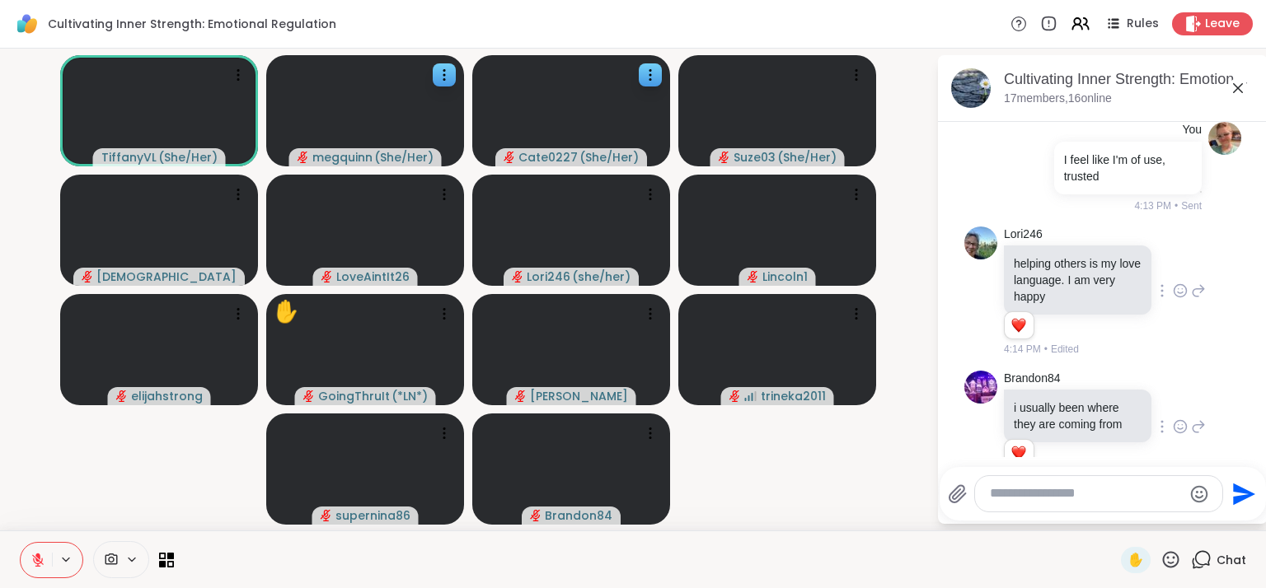
click at [1172, 535] on icon at bounding box center [1179, 543] width 15 height 16
click at [1172, 509] on div "Select Reaction: Heart" at bounding box center [1179, 516] width 15 height 15
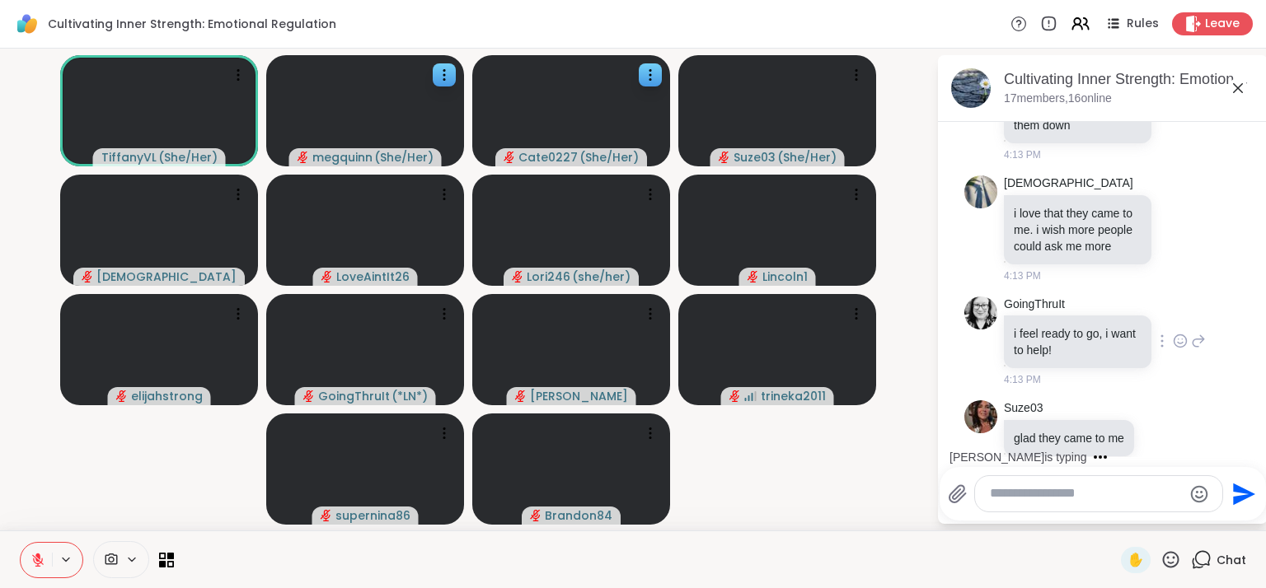
scroll to position [1707, 0]
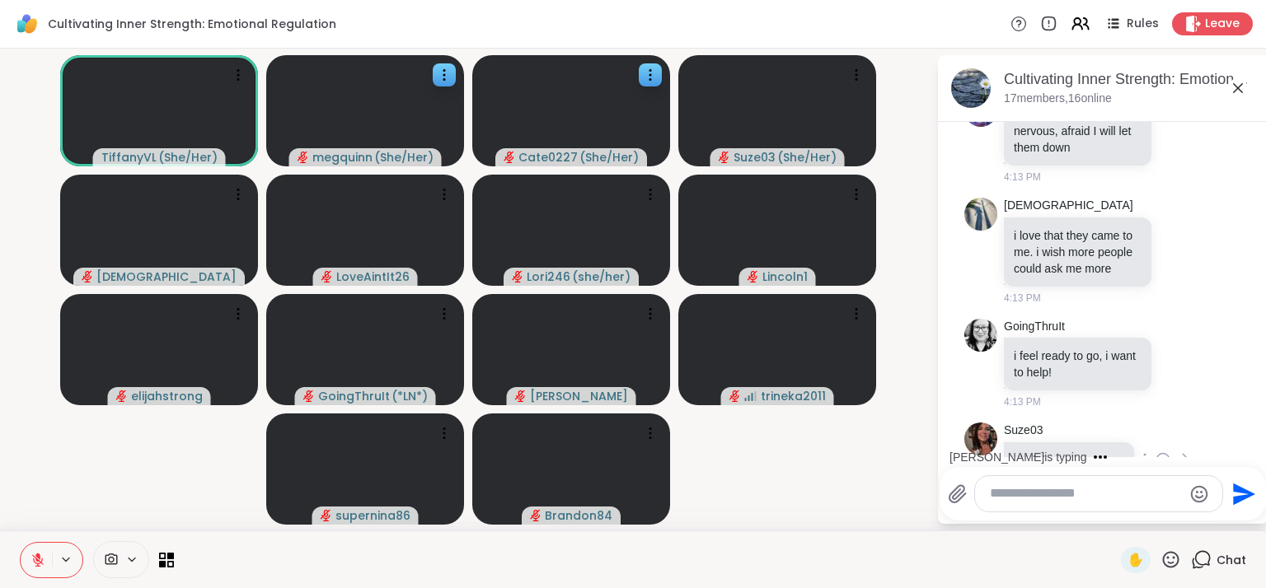
click at [1158, 453] on icon at bounding box center [1162, 459] width 12 height 12
click at [1157, 426] on div "Select Reaction: Heart" at bounding box center [1162, 433] width 15 height 15
click at [1172, 355] on icon at bounding box center [1179, 363] width 15 height 16
click at [1172, 330] on div "Select Reaction: Heart" at bounding box center [1179, 337] width 15 height 15
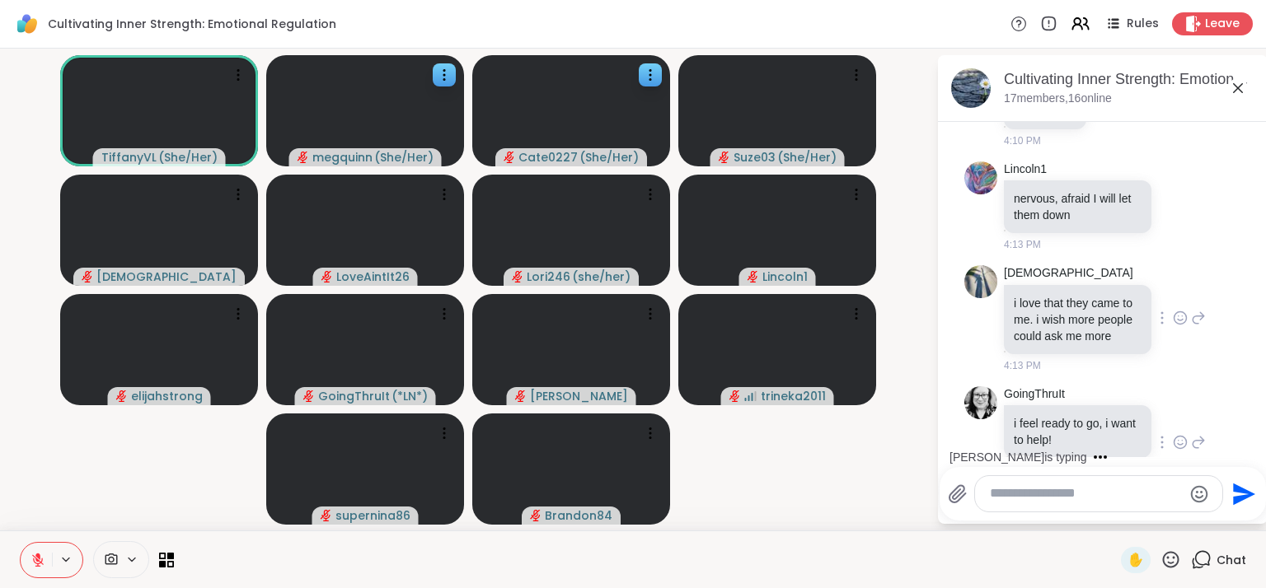
scroll to position [1542, 0]
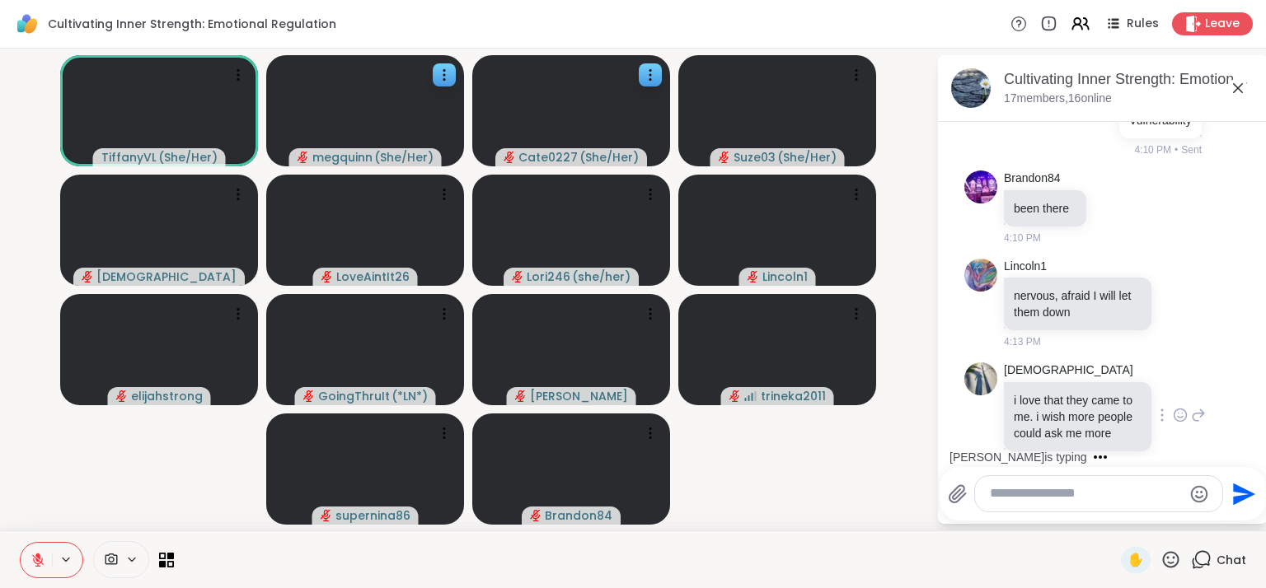
click at [1177, 417] on icon at bounding box center [1179, 418] width 5 height 2
click at [1172, 381] on div "Select Reaction: Heart" at bounding box center [1179, 388] width 15 height 15
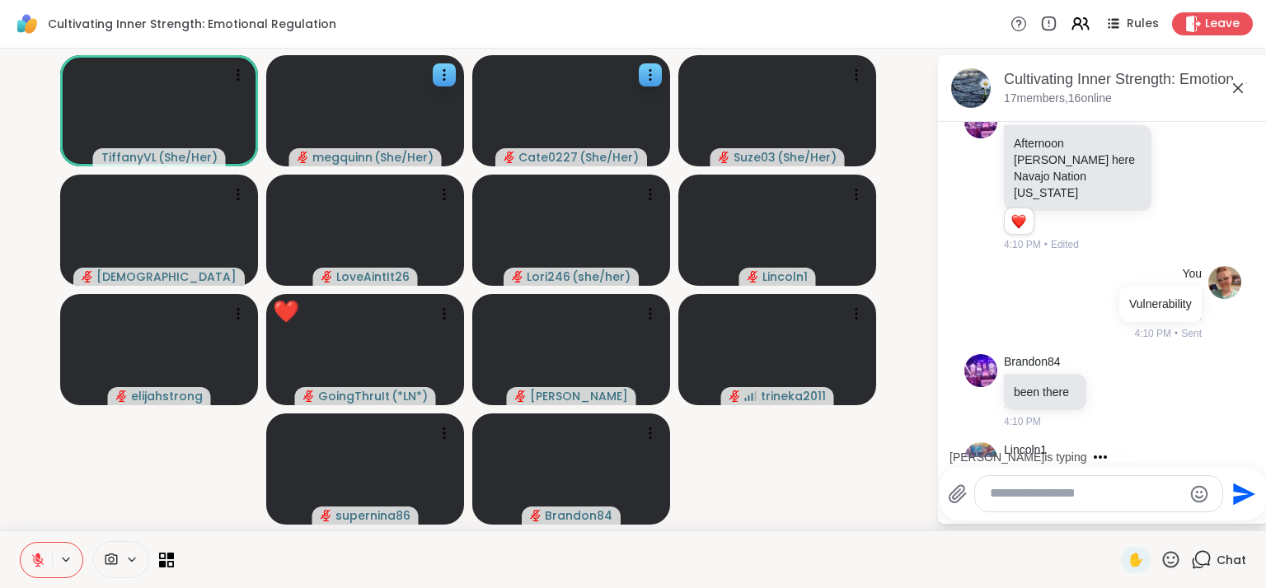
scroll to position [1378, 0]
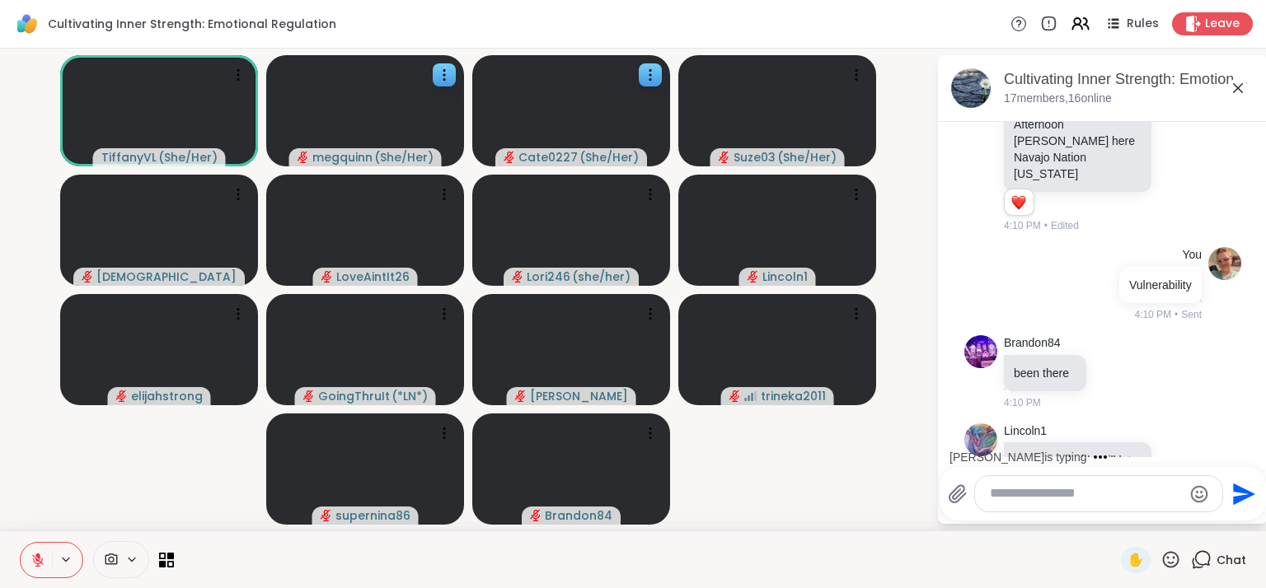
click at [1172, 460] on icon at bounding box center [1179, 468] width 15 height 16
click at [1172, 434] on div "Select Reaction: Heart" at bounding box center [1179, 441] width 15 height 15
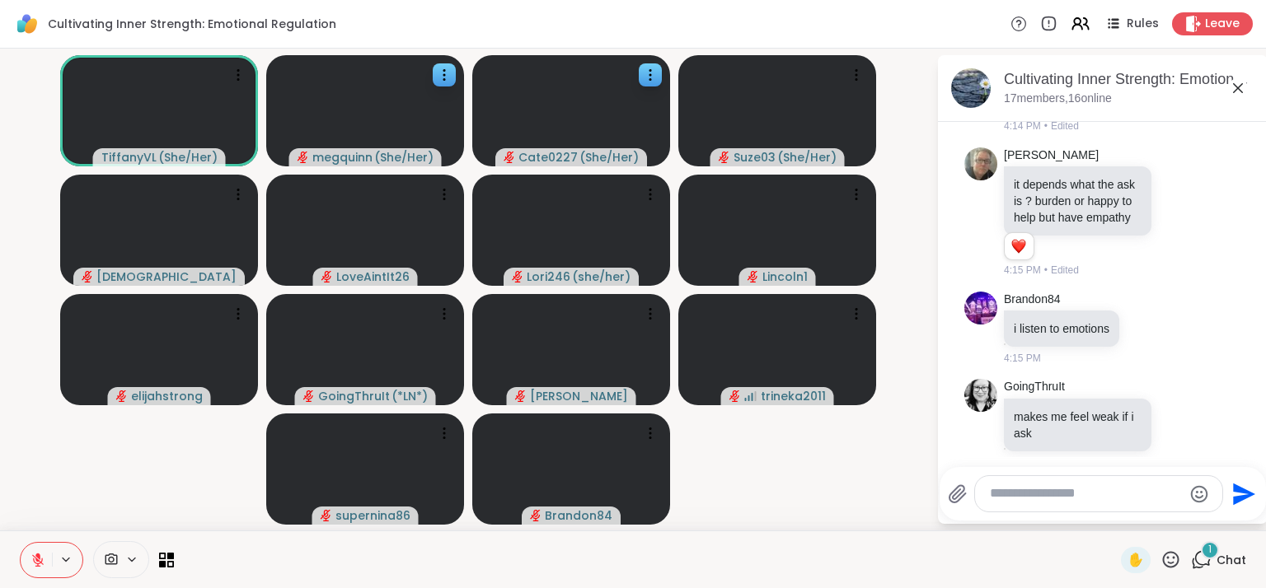
scroll to position [2840, 0]
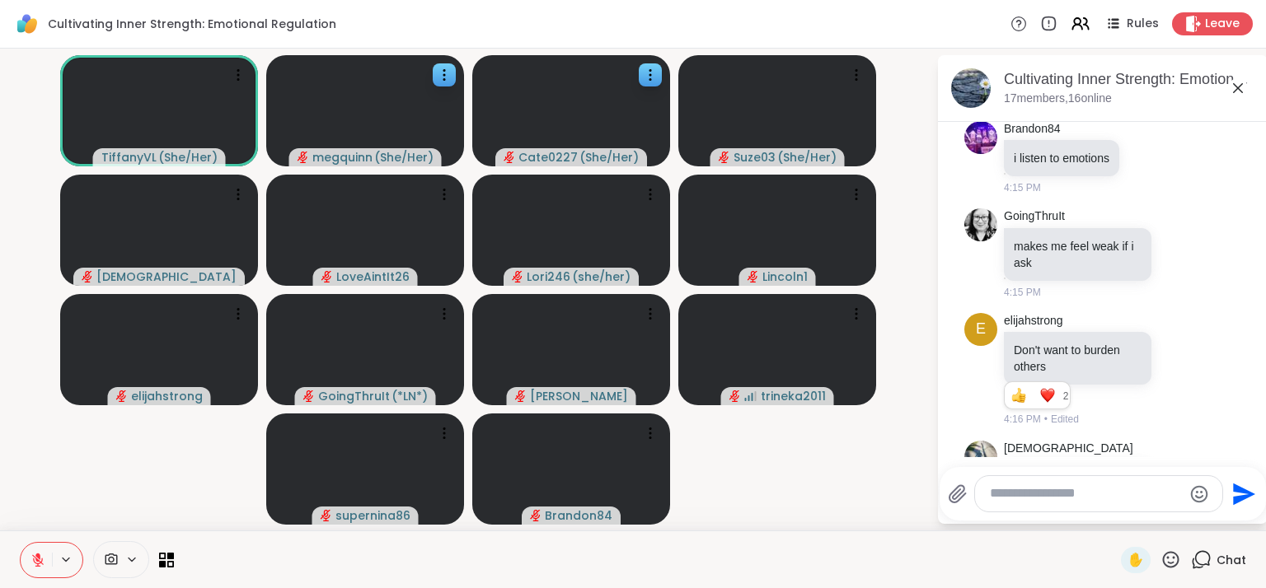
click at [1038, 493] on textarea "Type your message" at bounding box center [1086, 493] width 192 height 17
click at [1174, 363] on icon at bounding box center [1180, 369] width 12 height 12
click at [1172, 335] on div "Select Reaction: Heart" at bounding box center [1179, 342] width 15 height 15
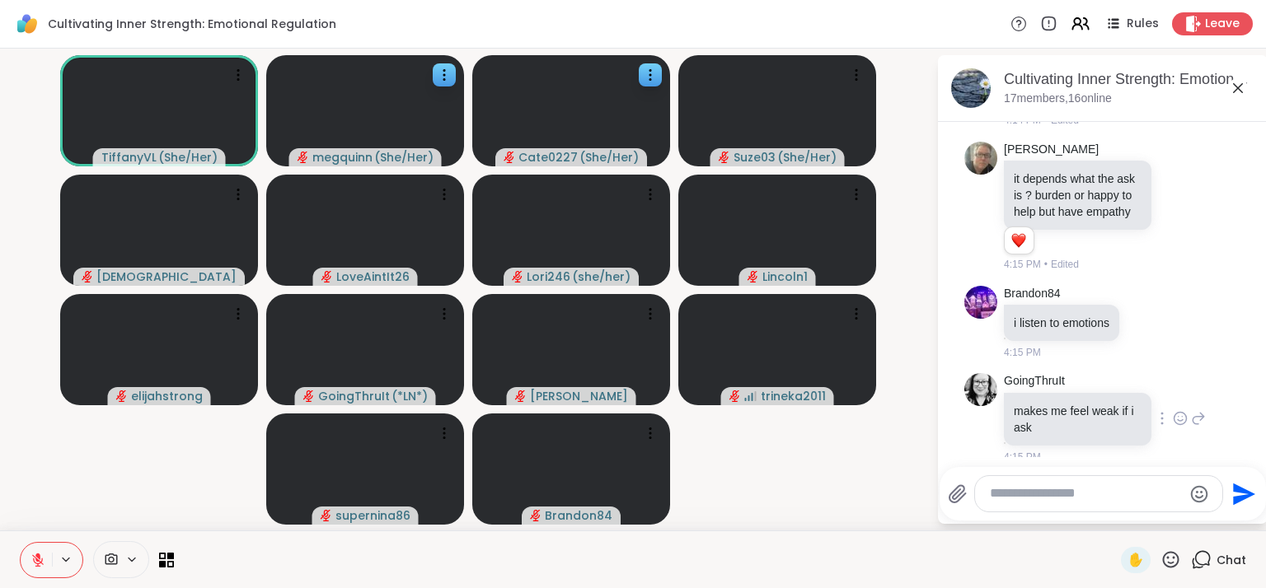
scroll to position [2863, 0]
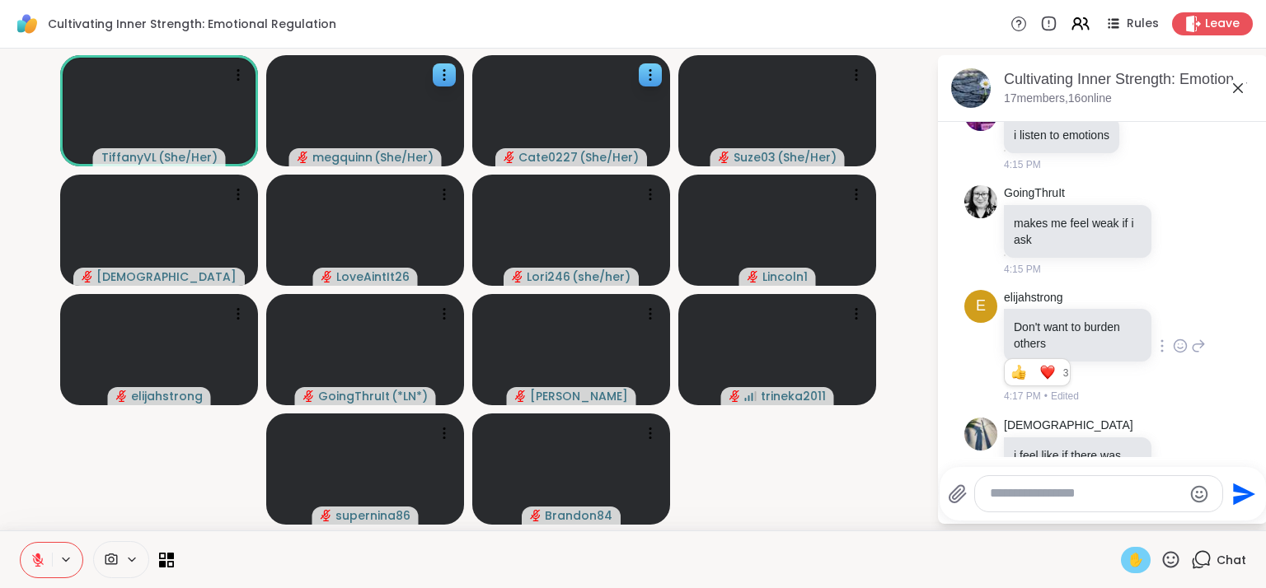
click at [1127, 558] on span "✋" at bounding box center [1135, 560] width 16 height 20
click at [1127, 564] on span "✋" at bounding box center [1135, 560] width 16 height 20
click at [38, 568] on button at bounding box center [36, 560] width 31 height 35
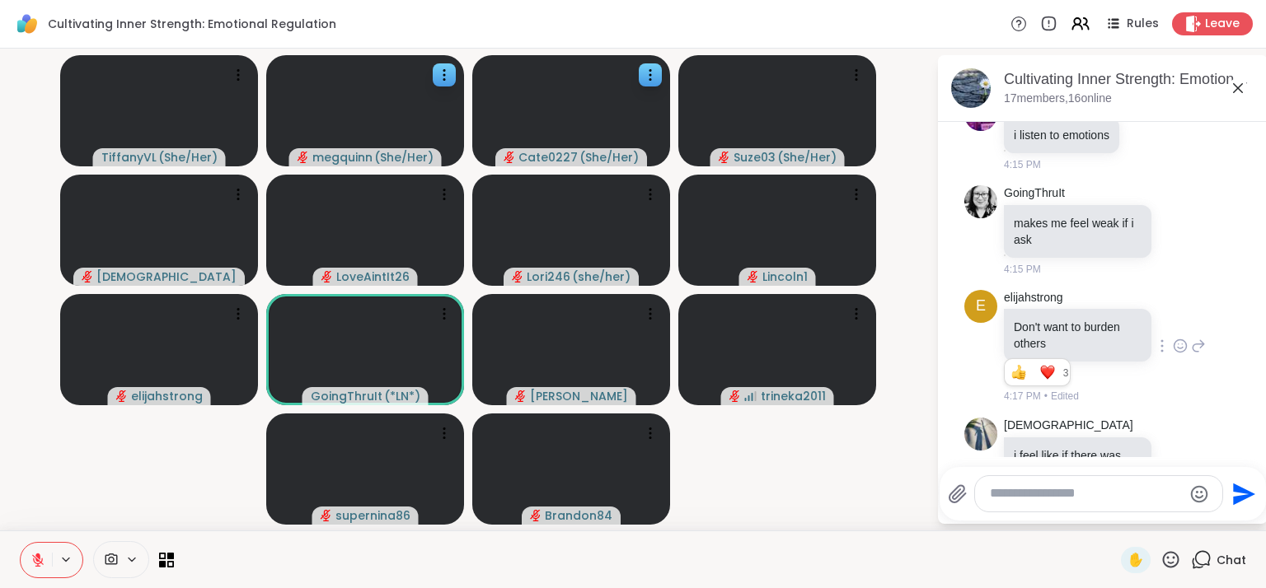
click at [1097, 497] on textarea "Type your message" at bounding box center [1086, 493] width 192 height 17
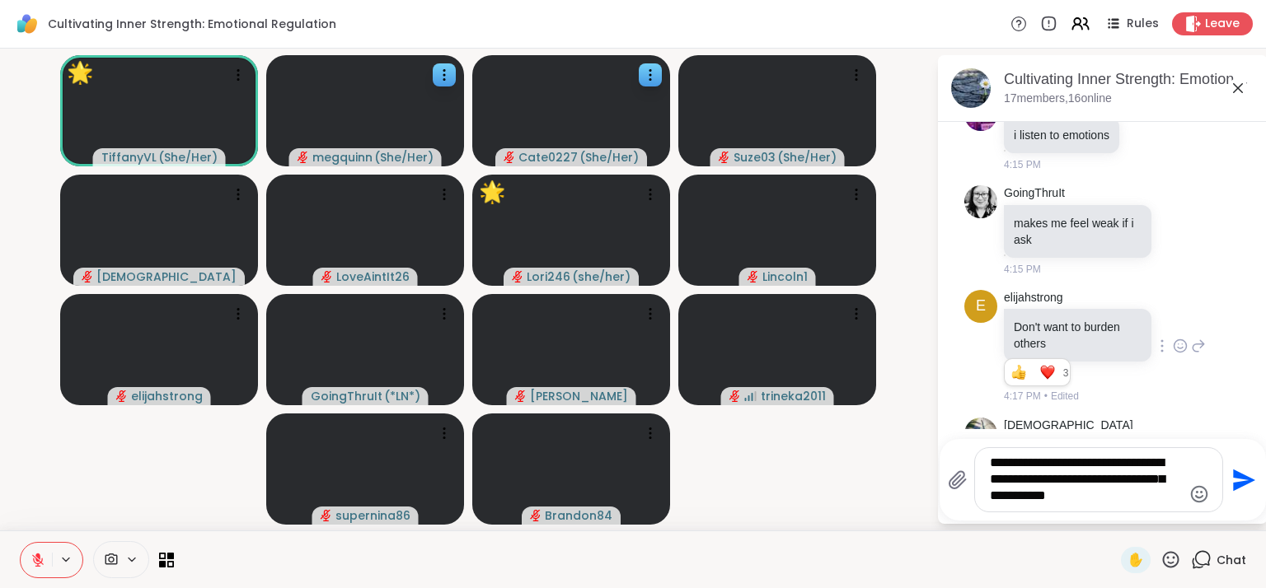
type textarea "**********"
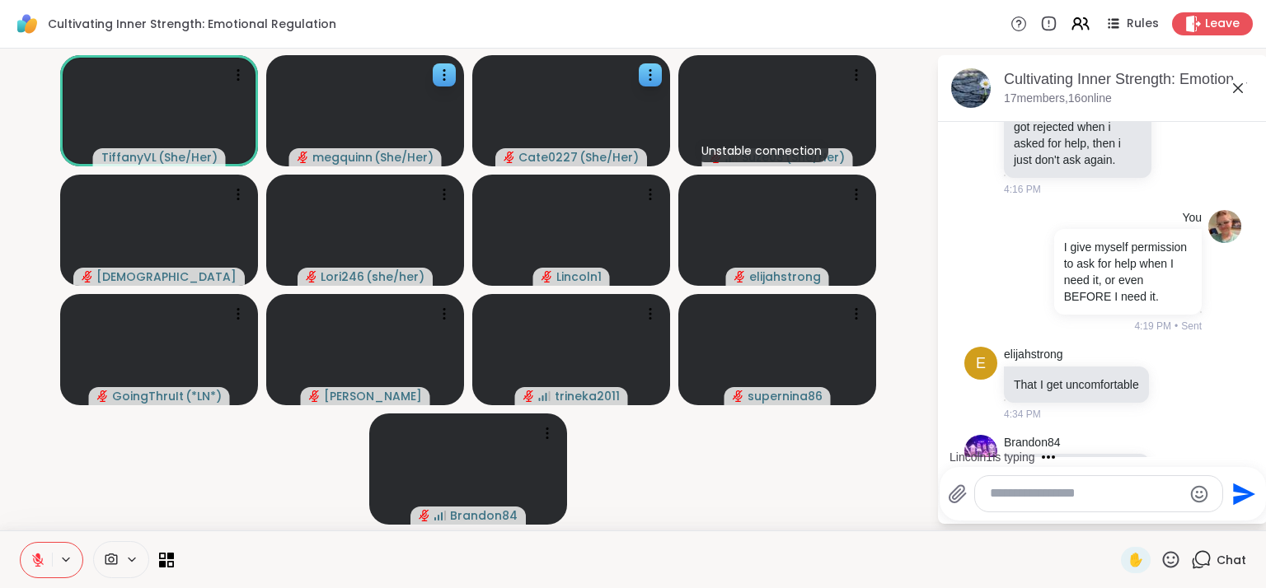
scroll to position [3362, 0]
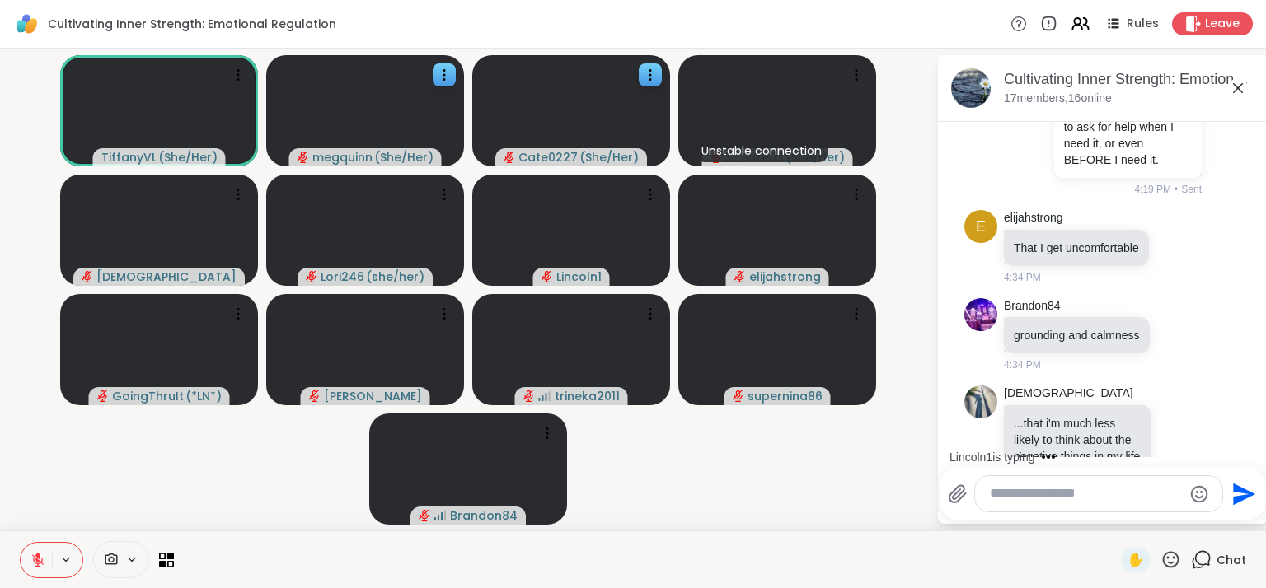
click at [1022, 502] on textarea "Type your message" at bounding box center [1086, 493] width 192 height 17
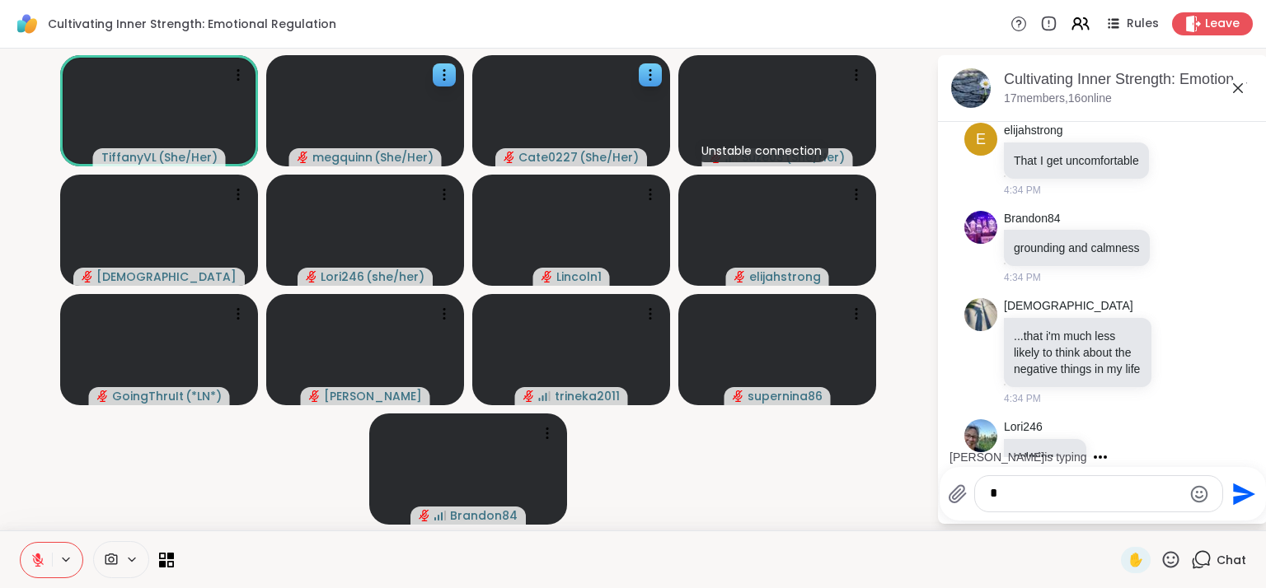
scroll to position [3586, 0]
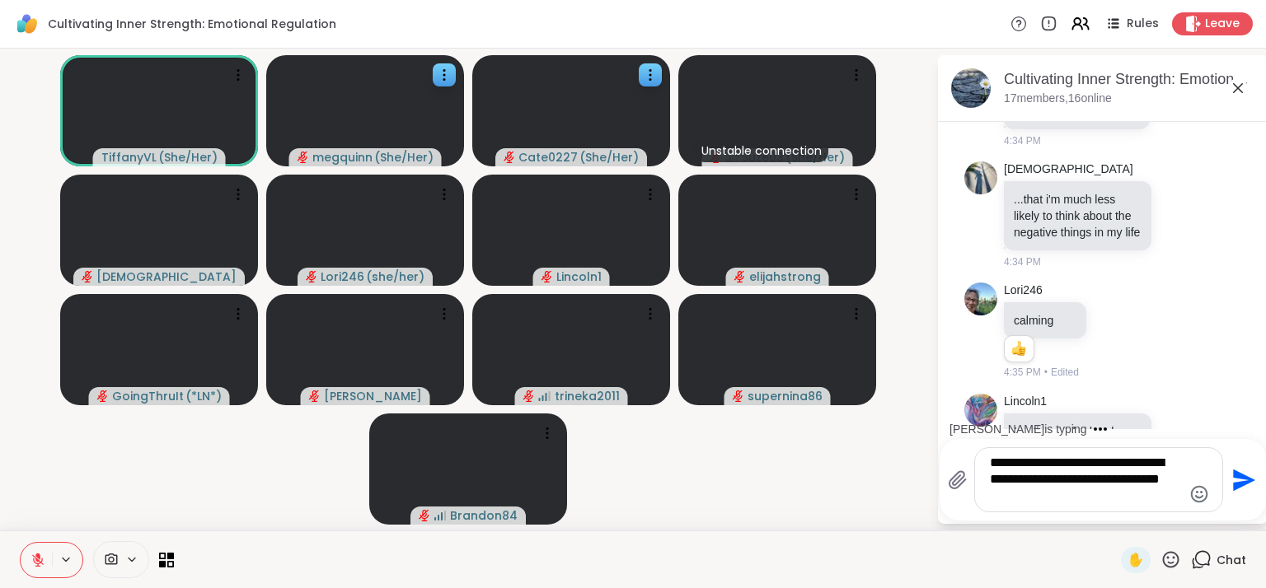
type textarea "**********"
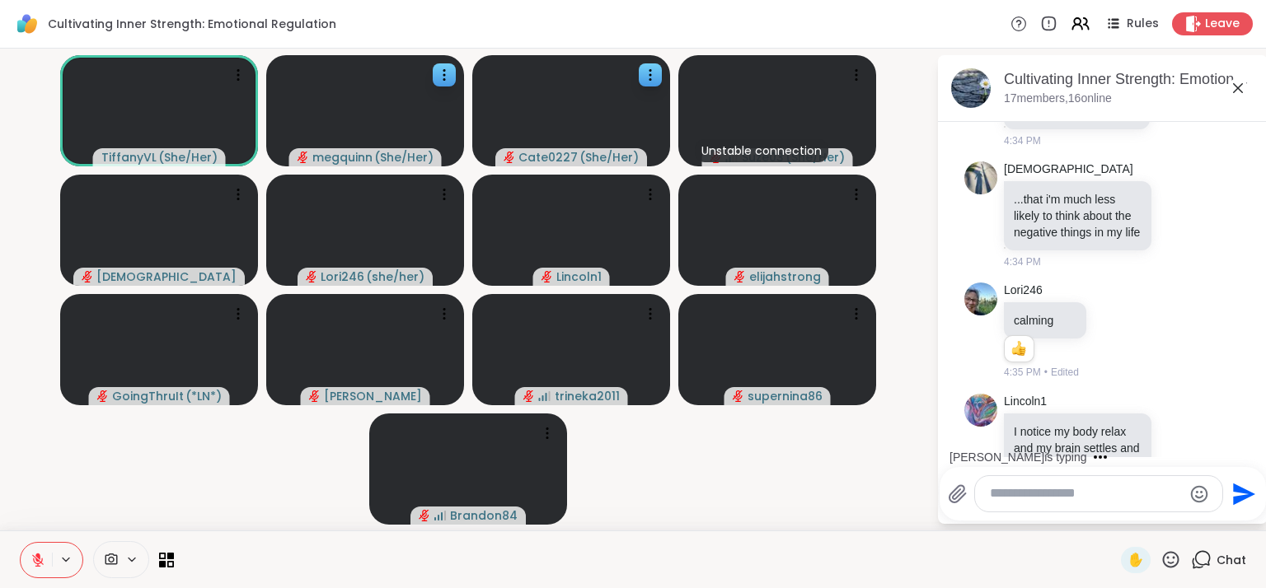
scroll to position [3746, 0]
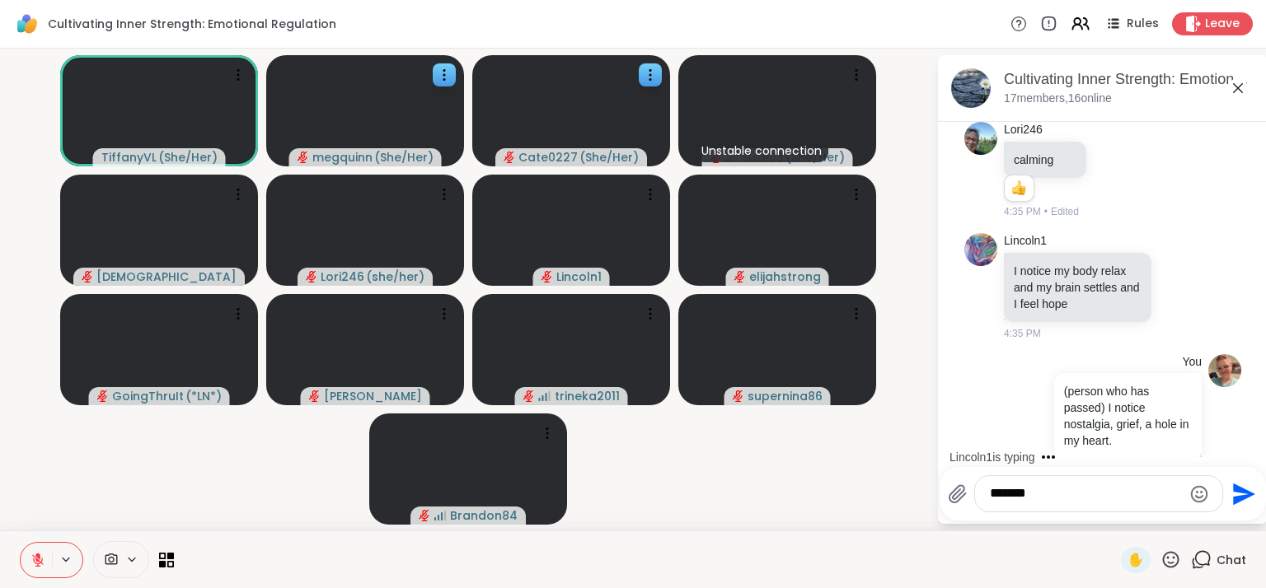
type textarea "********"
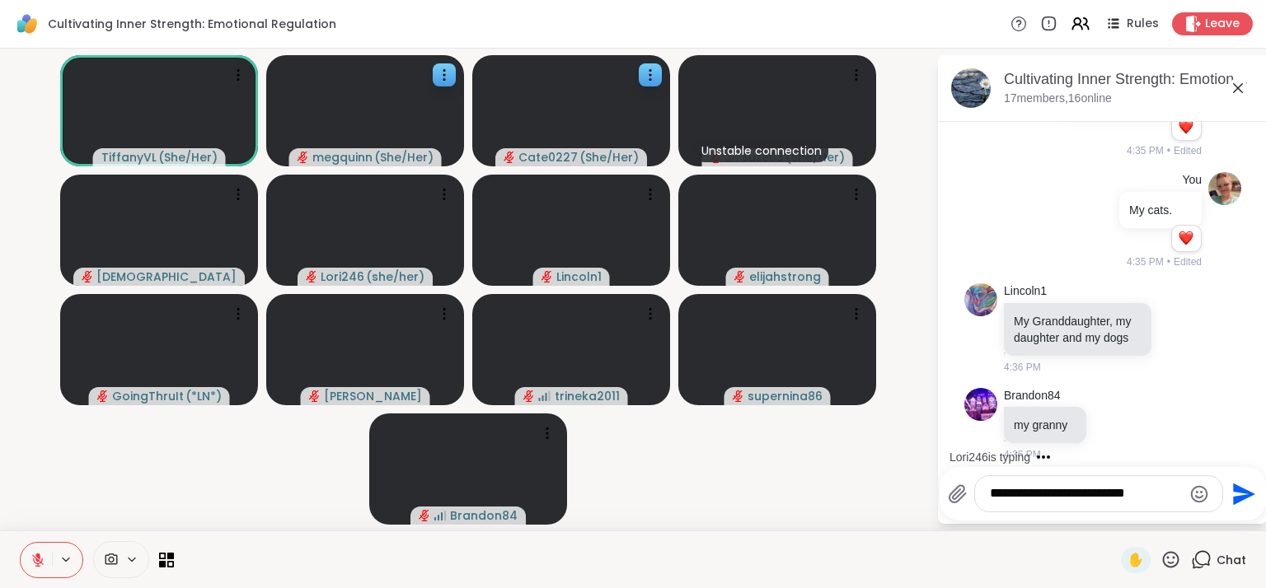
scroll to position [4242, 0]
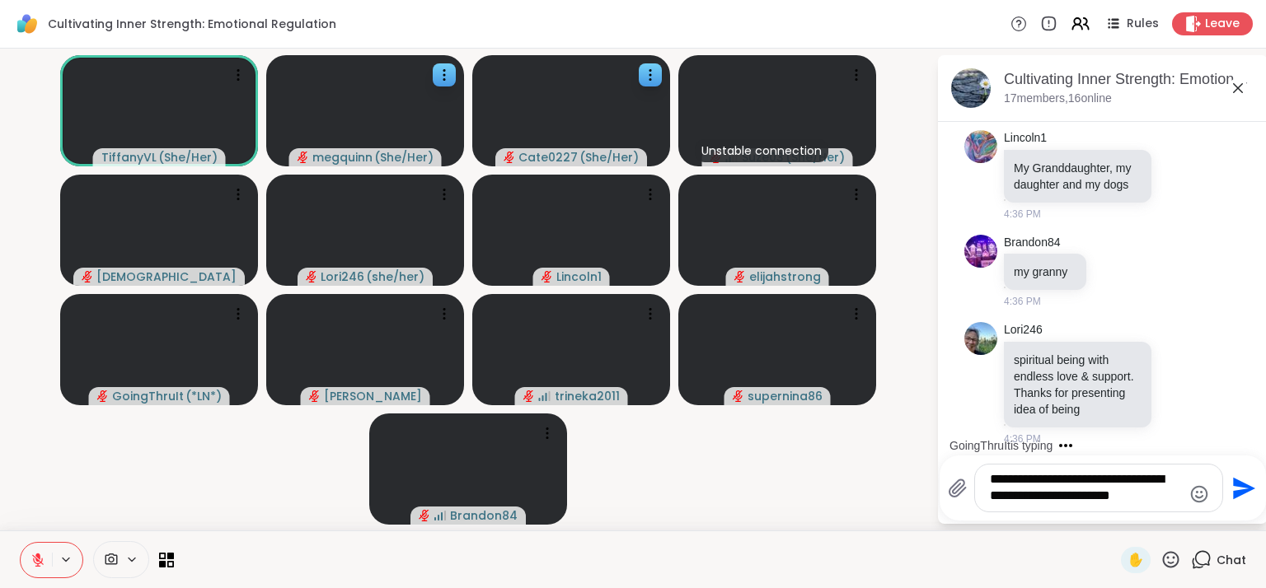
type textarea "**********"
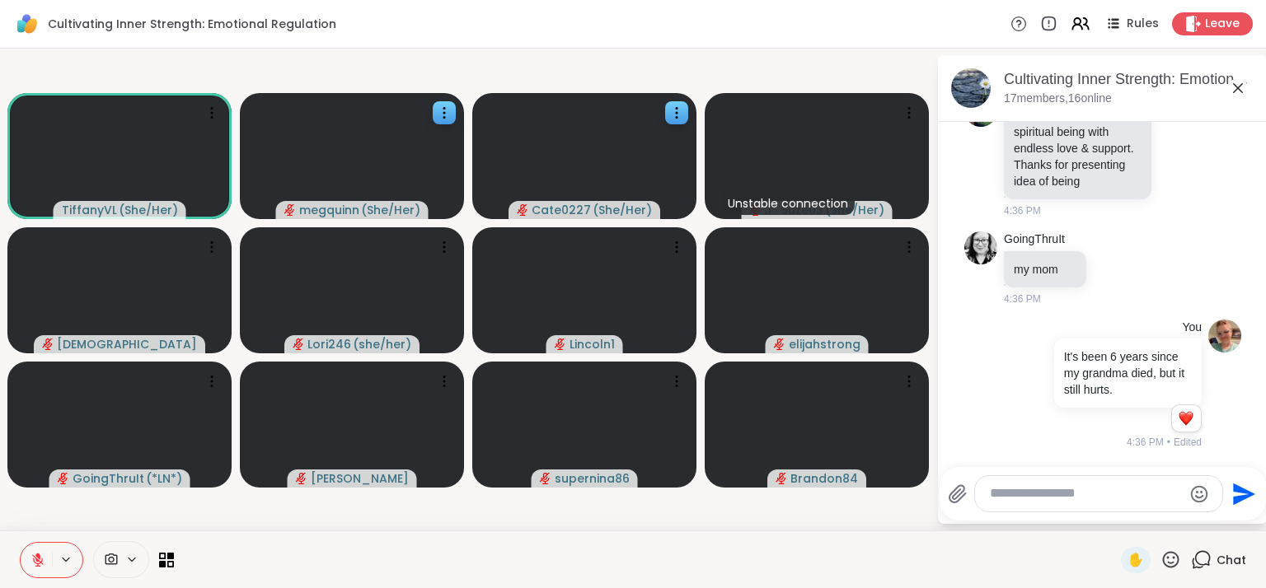
scroll to position [4589, 0]
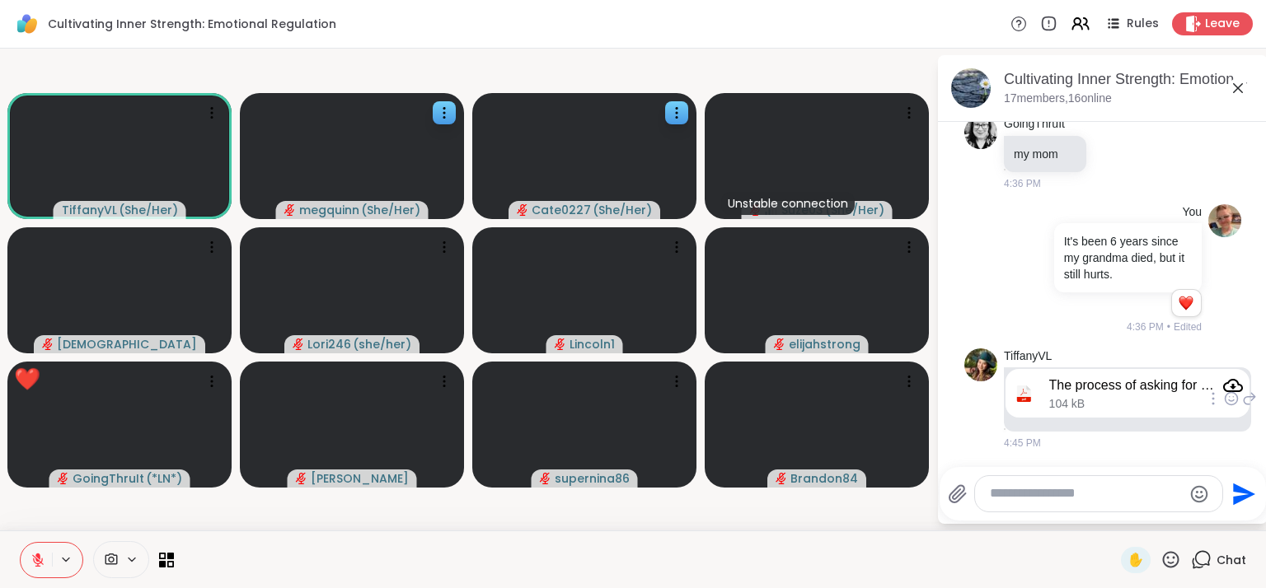
click at [1065, 395] on div "The process of asking for help worksheet.pdf" at bounding box center [1146, 386] width 194 height 20
click at [1233, 378] on icon "Attachment" at bounding box center [1233, 386] width 20 height 20
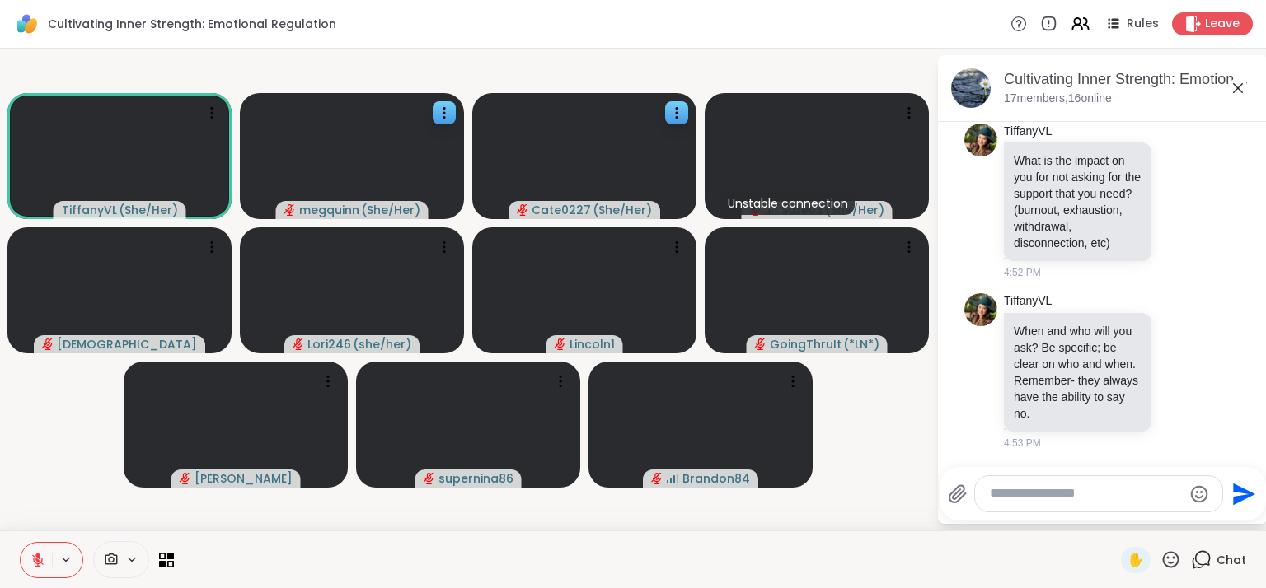
scroll to position [6137, 0]
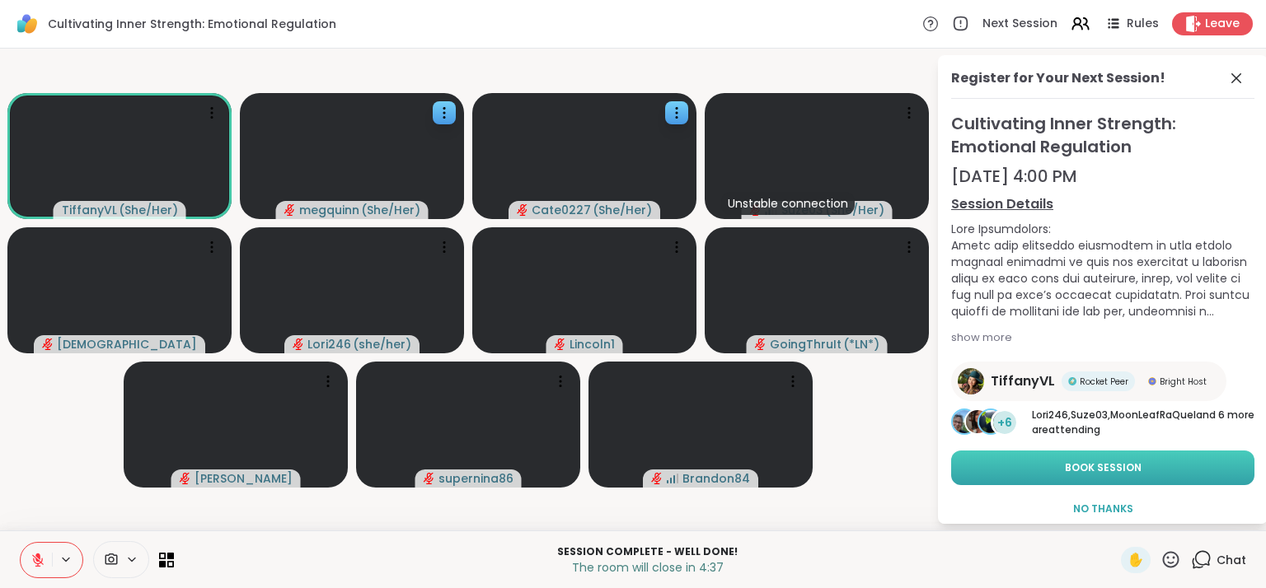
click at [1111, 470] on span "Book Session" at bounding box center [1103, 468] width 77 height 15
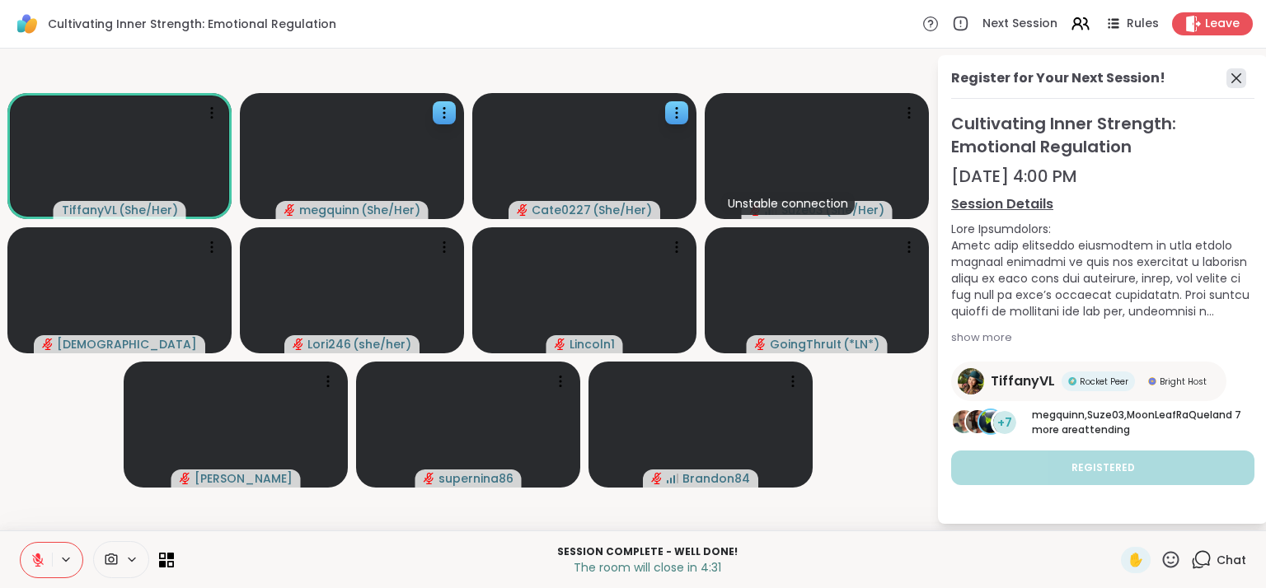
click at [1233, 75] on icon at bounding box center [1236, 78] width 20 height 20
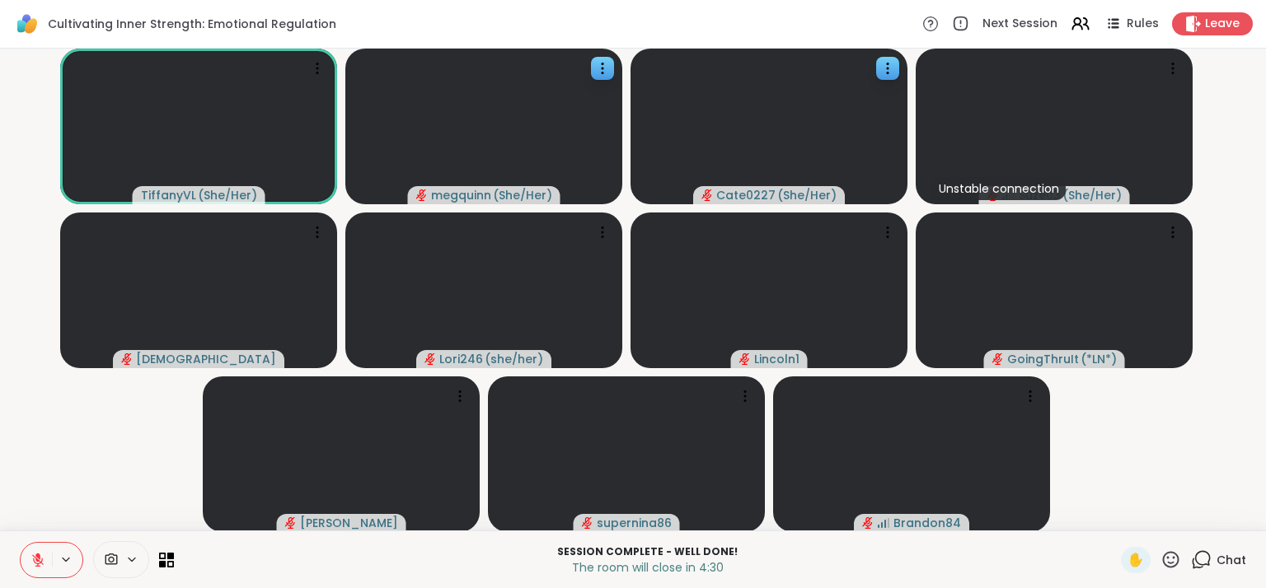
click at [1216, 567] on span "Chat" at bounding box center [1231, 560] width 30 height 16
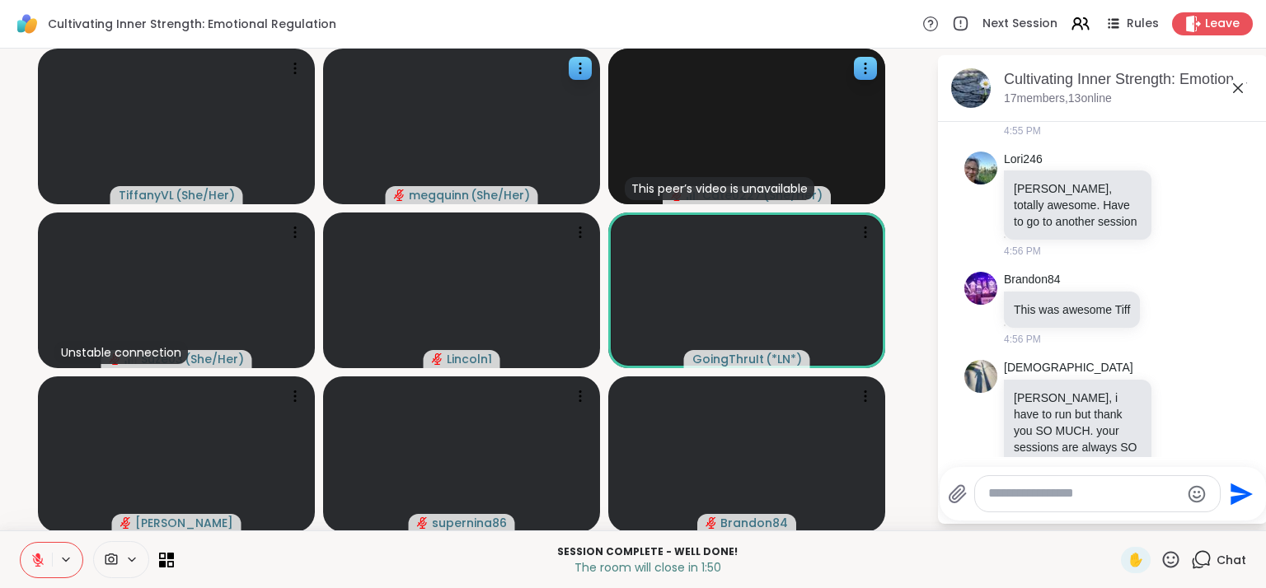
scroll to position [6630, 0]
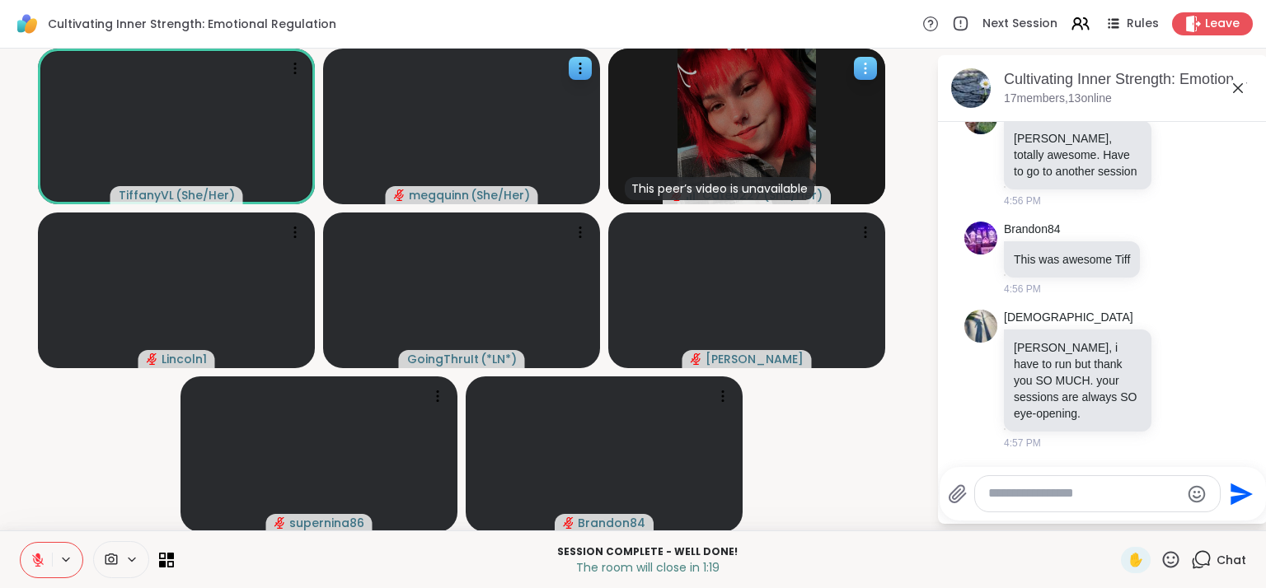
click at [863, 70] on icon at bounding box center [865, 68] width 16 height 16
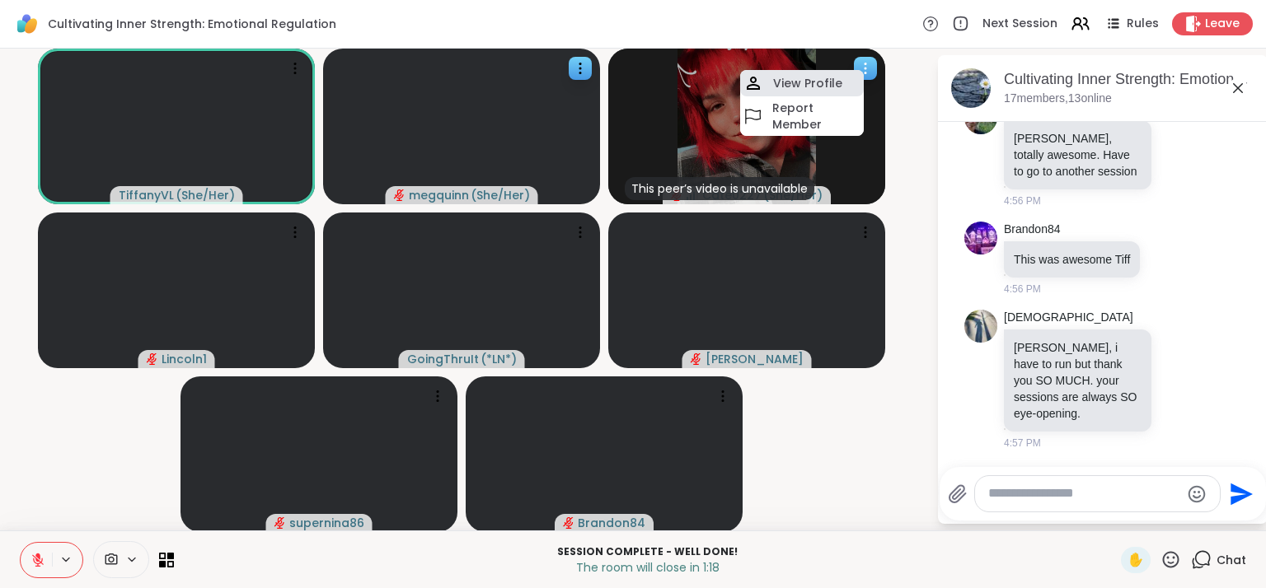
click at [849, 78] on div "View Profile" at bounding box center [802, 83] width 124 height 26
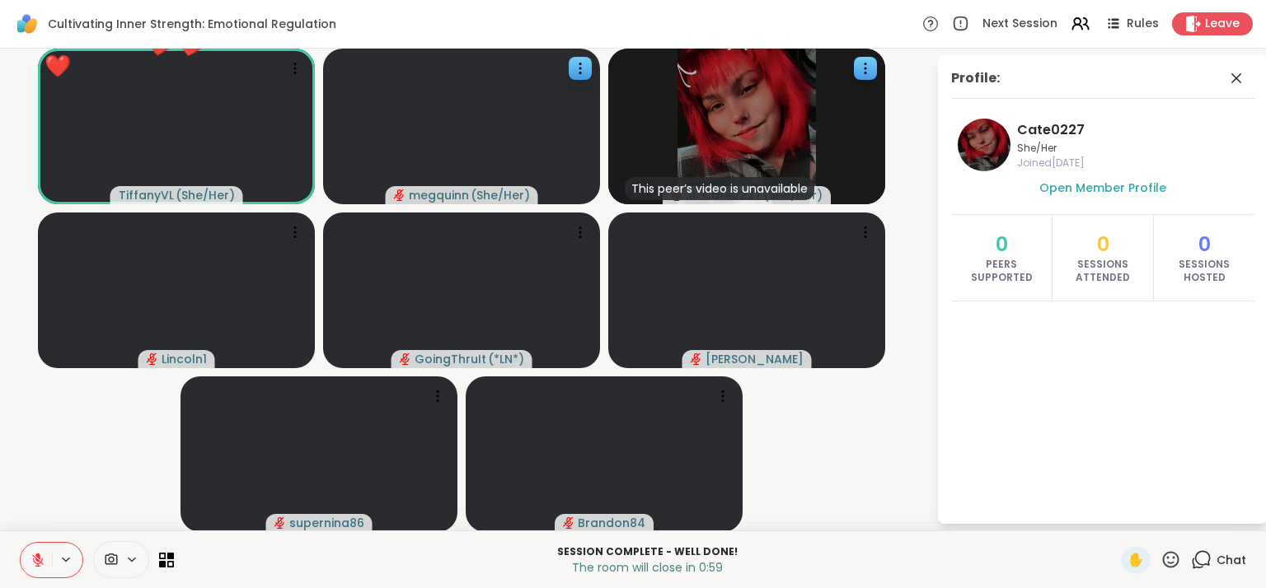
click at [1226, 76] on icon at bounding box center [1236, 78] width 20 height 20
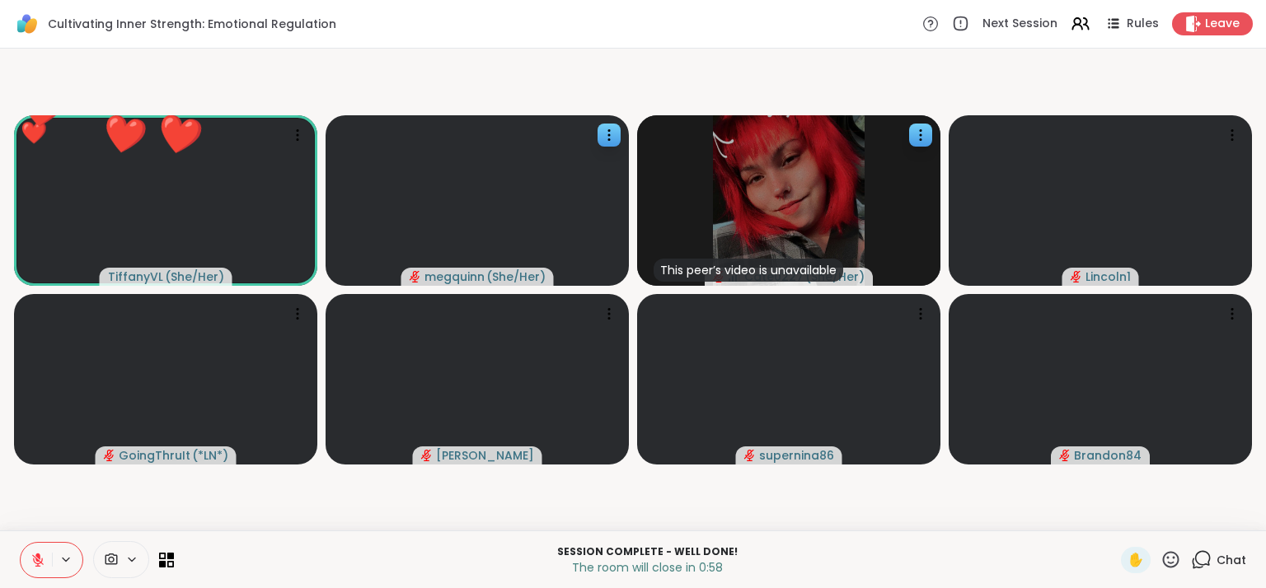
click at [1216, 566] on span "Chat" at bounding box center [1231, 560] width 30 height 16
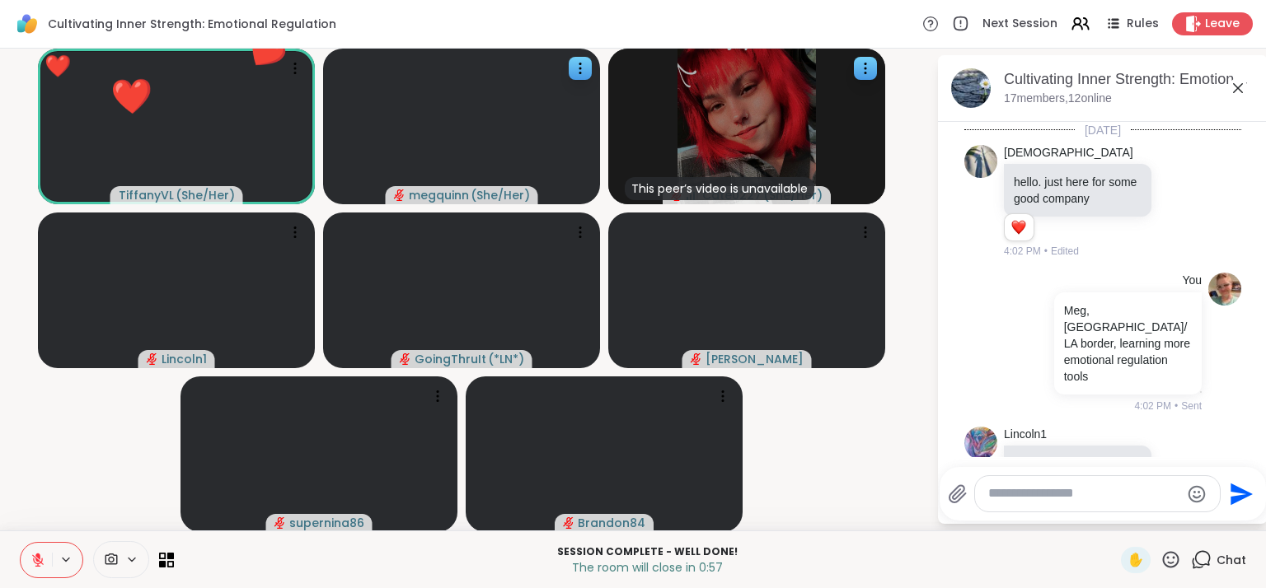
scroll to position [6614, 0]
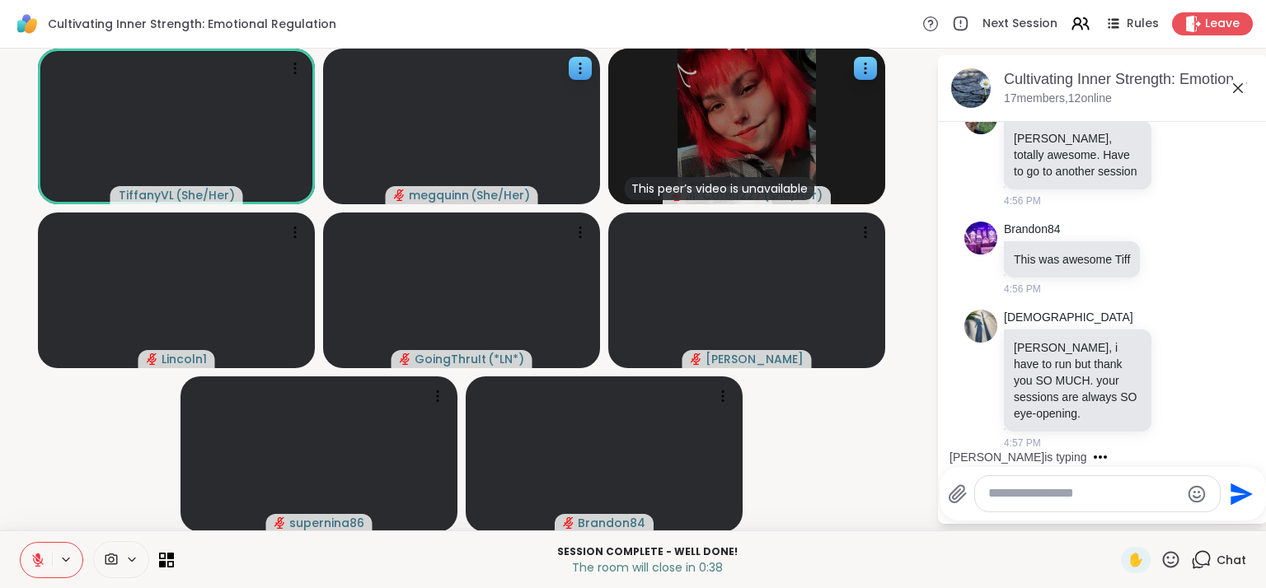
click at [1160, 560] on icon at bounding box center [1170, 560] width 21 height 21
click at [1114, 517] on span "❤️" at bounding box center [1122, 517] width 16 height 20
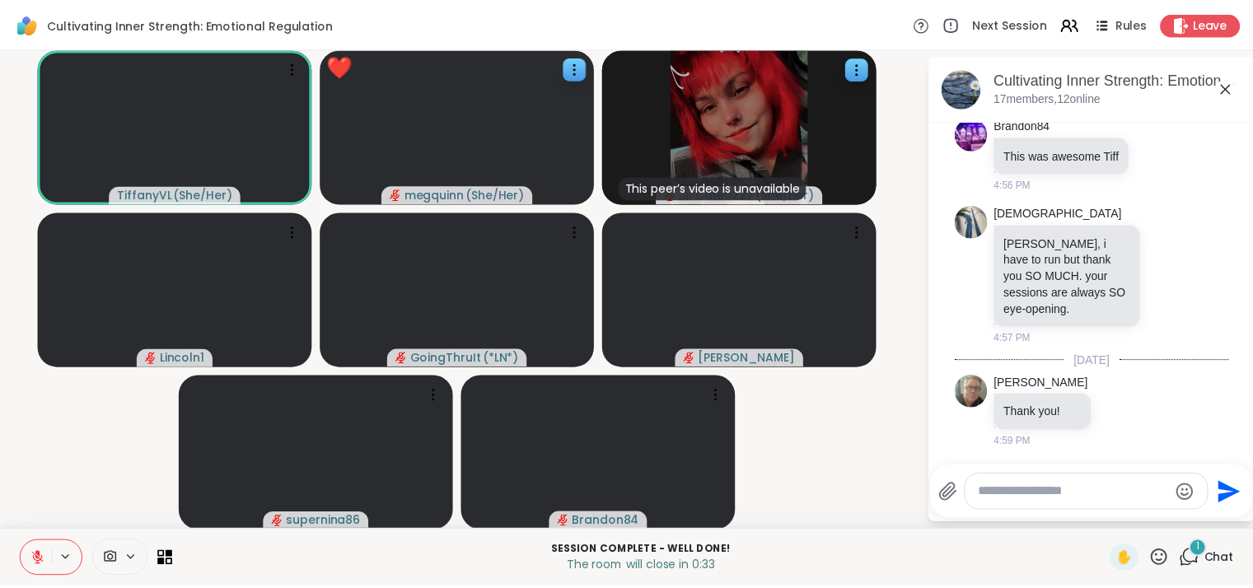
scroll to position [6718, 0]
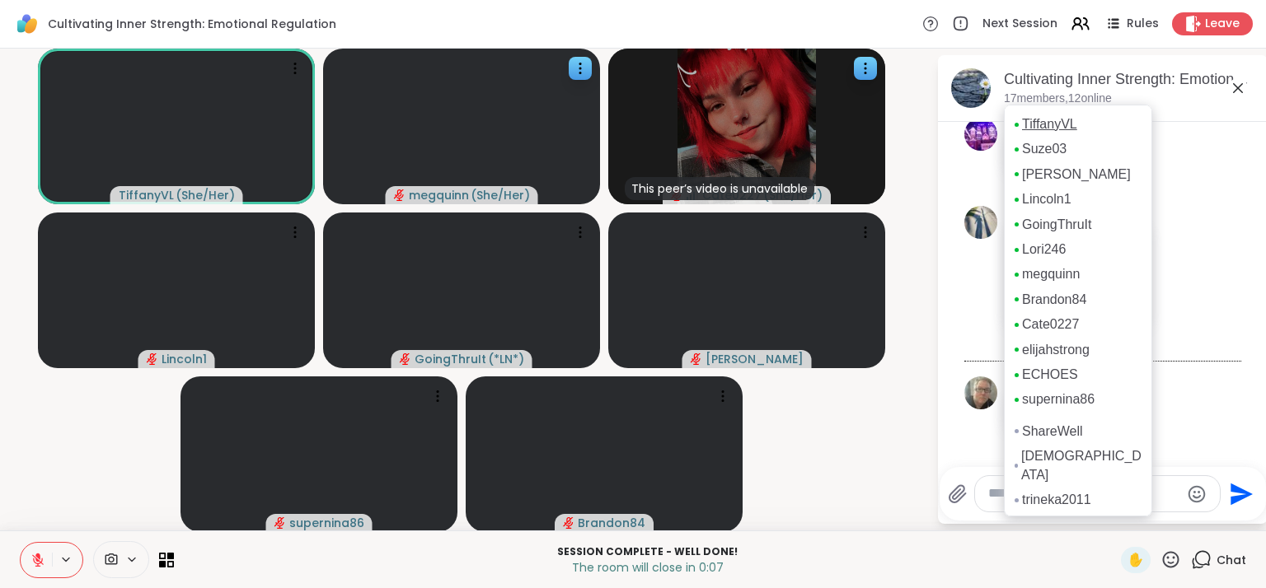
click at [1035, 122] on link "TiffanyVL" at bounding box center [1049, 124] width 55 height 18
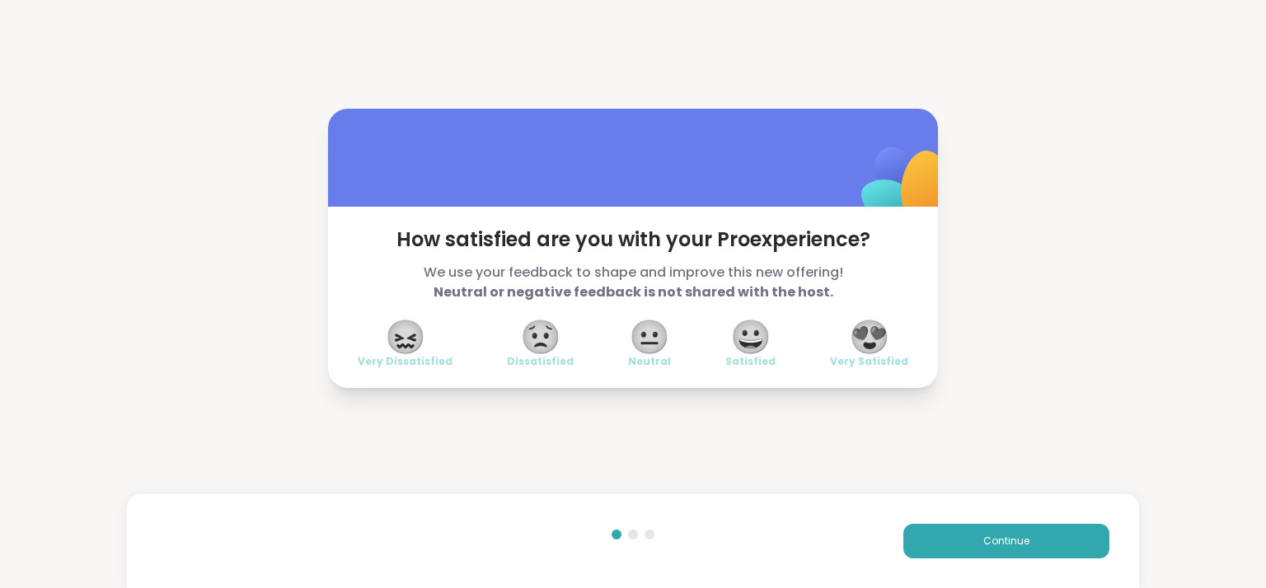
click at [877, 347] on span "😍" at bounding box center [869, 337] width 41 height 30
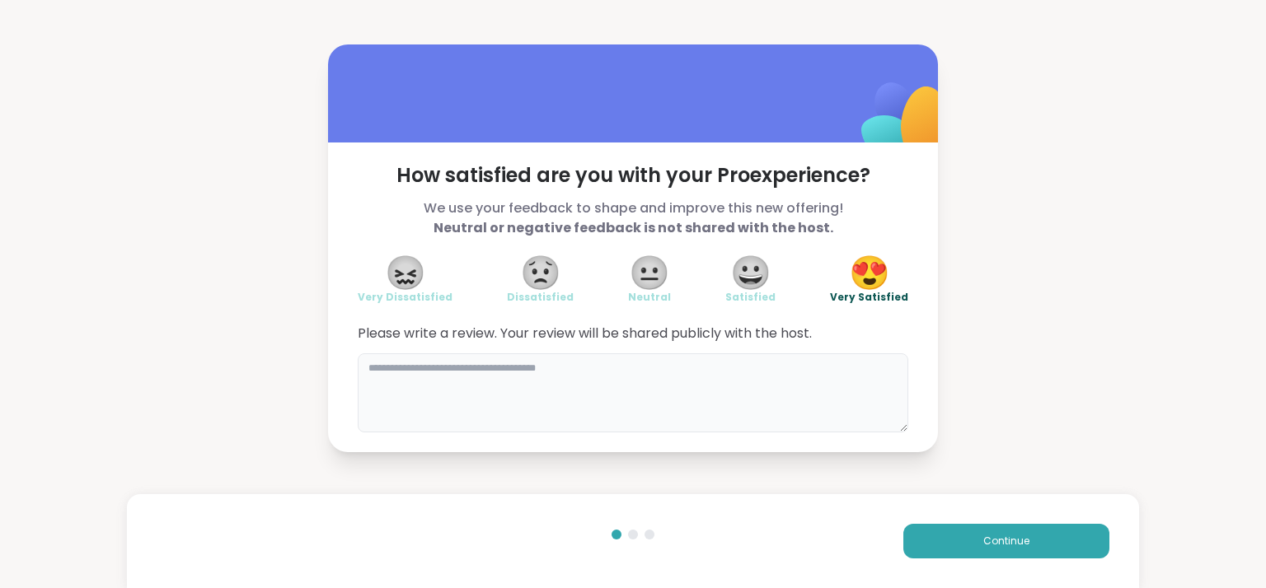
click at [645, 381] on textarea at bounding box center [633, 392] width 550 height 79
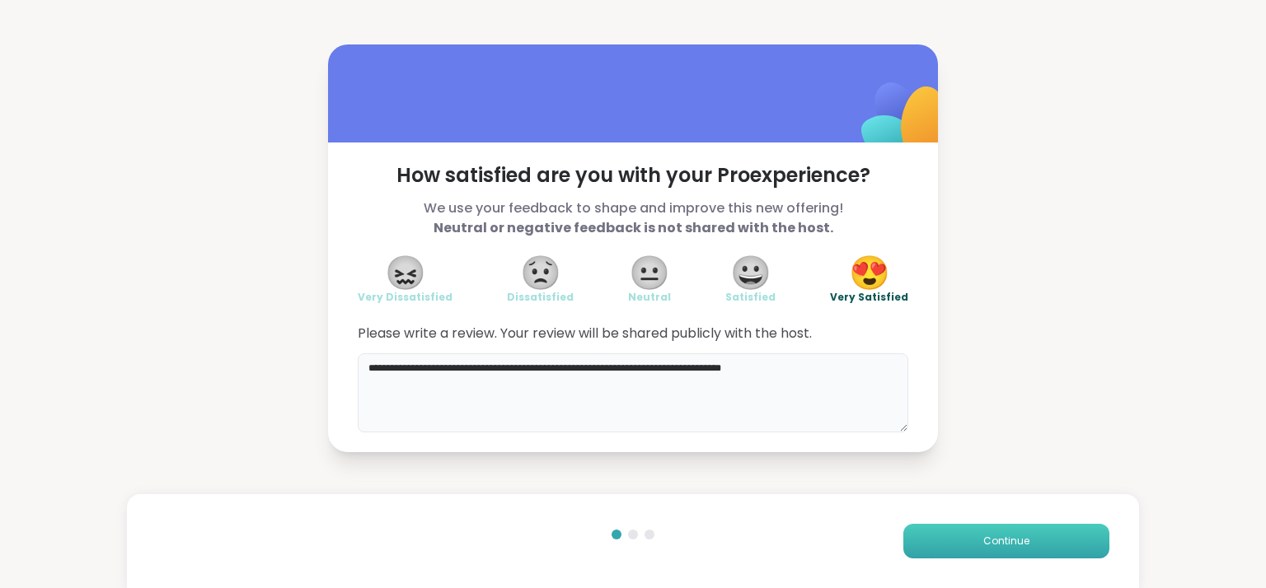
type textarea "**********"
click at [994, 543] on span "Continue" at bounding box center [1006, 541] width 46 height 15
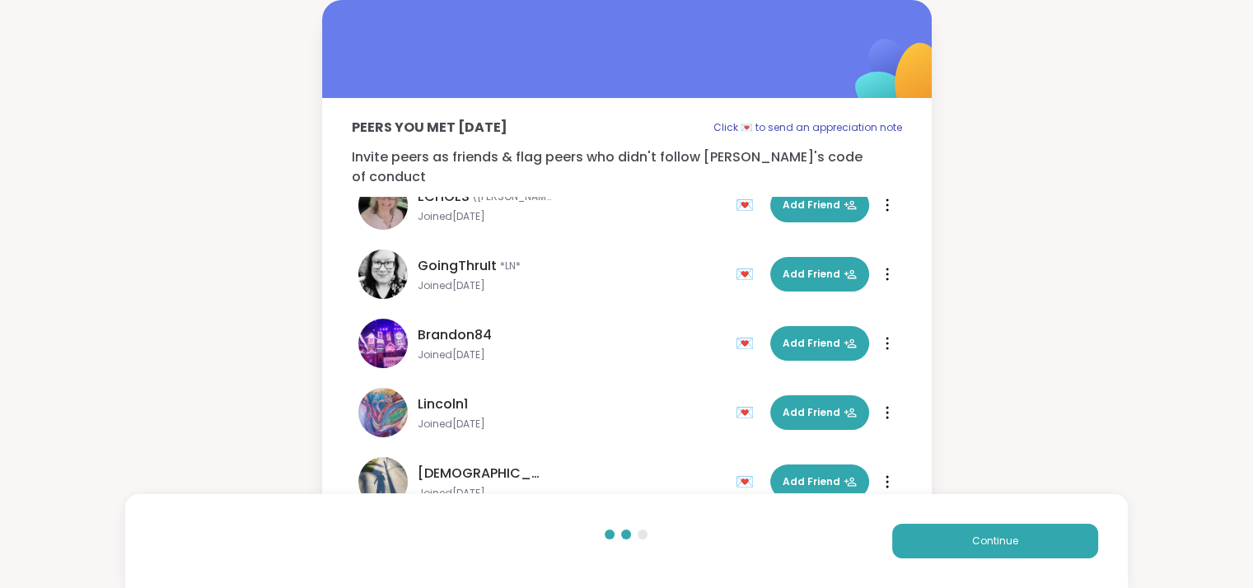
scroll to position [82, 0]
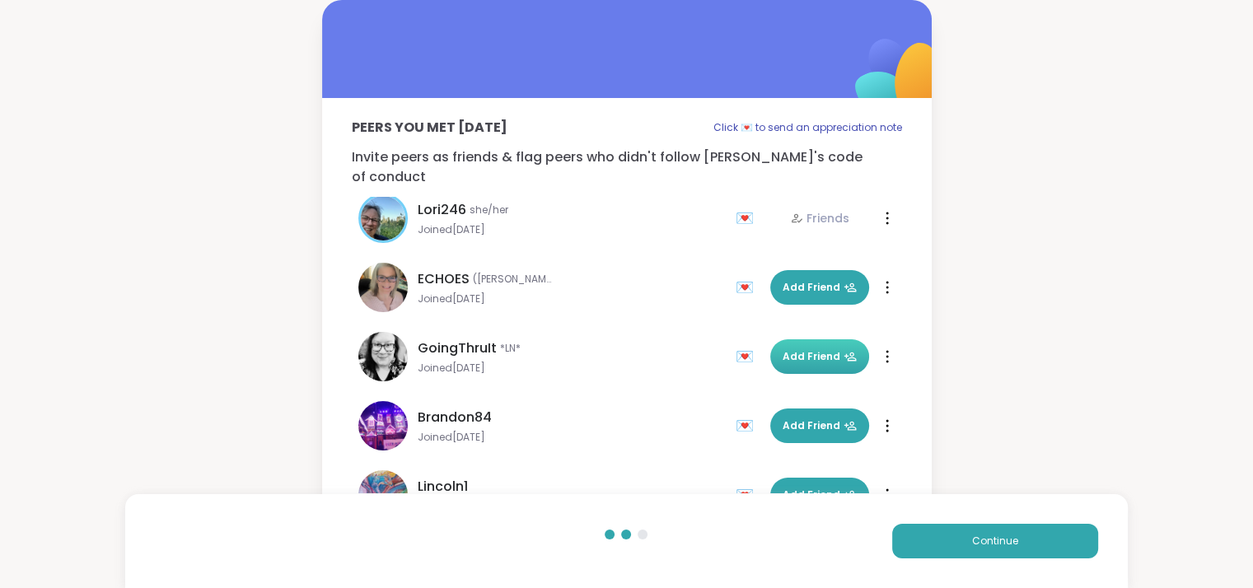
click at [785, 349] on span "Add Friend" at bounding box center [820, 356] width 74 height 15
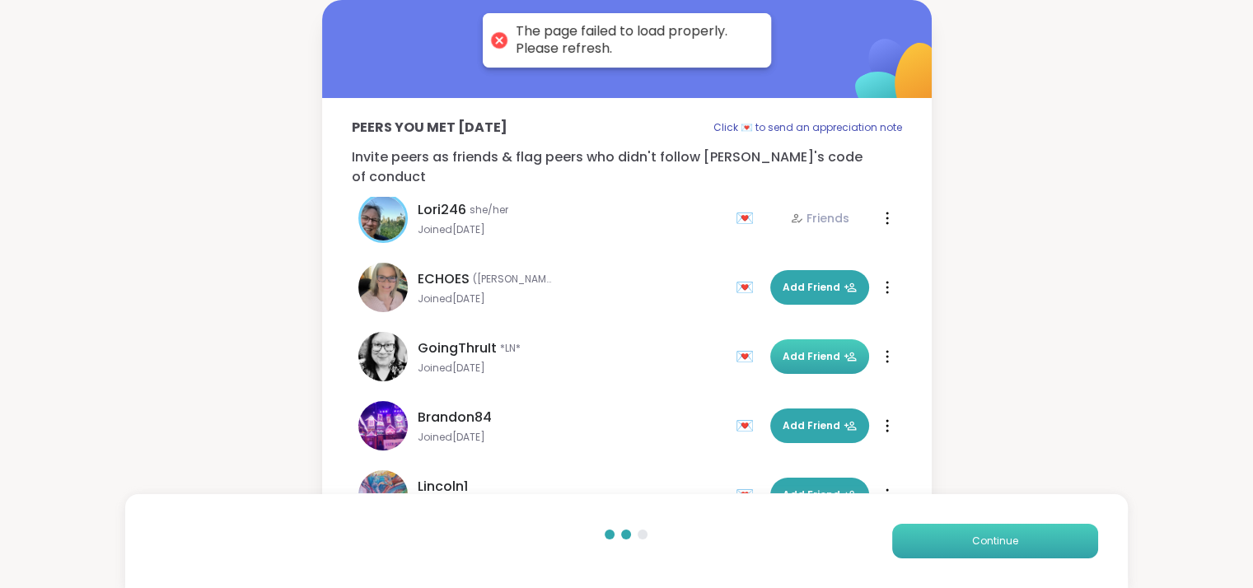
click at [984, 524] on div "Continue" at bounding box center [875, 541] width 443 height 35
drag, startPoint x: 989, startPoint y: 530, endPoint x: 1011, endPoint y: 515, distance: 26.7
click at [990, 530] on button "Continue" at bounding box center [995, 541] width 206 height 35
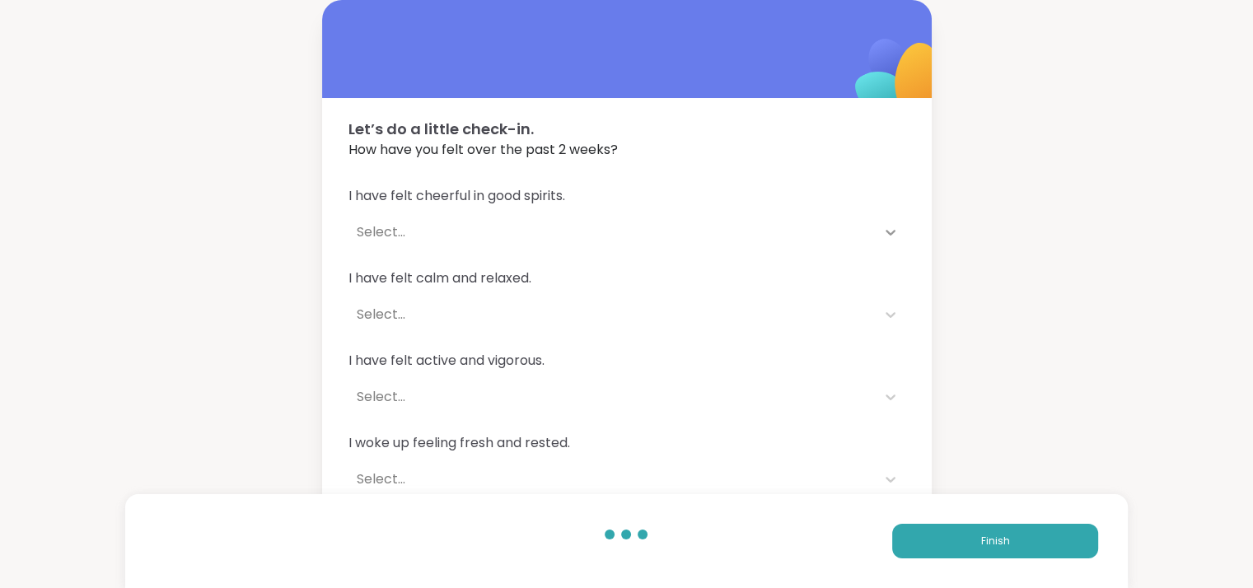
click at [883, 231] on icon at bounding box center [890, 232] width 16 height 16
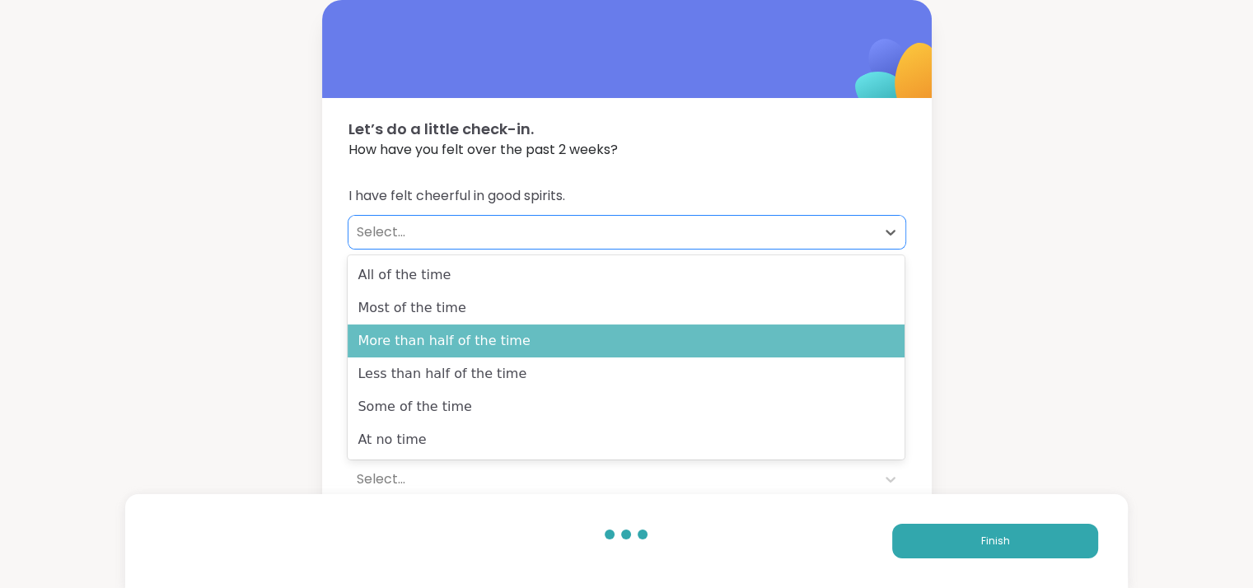
click at [566, 342] on div "More than half of the time" at bounding box center [626, 341] width 557 height 33
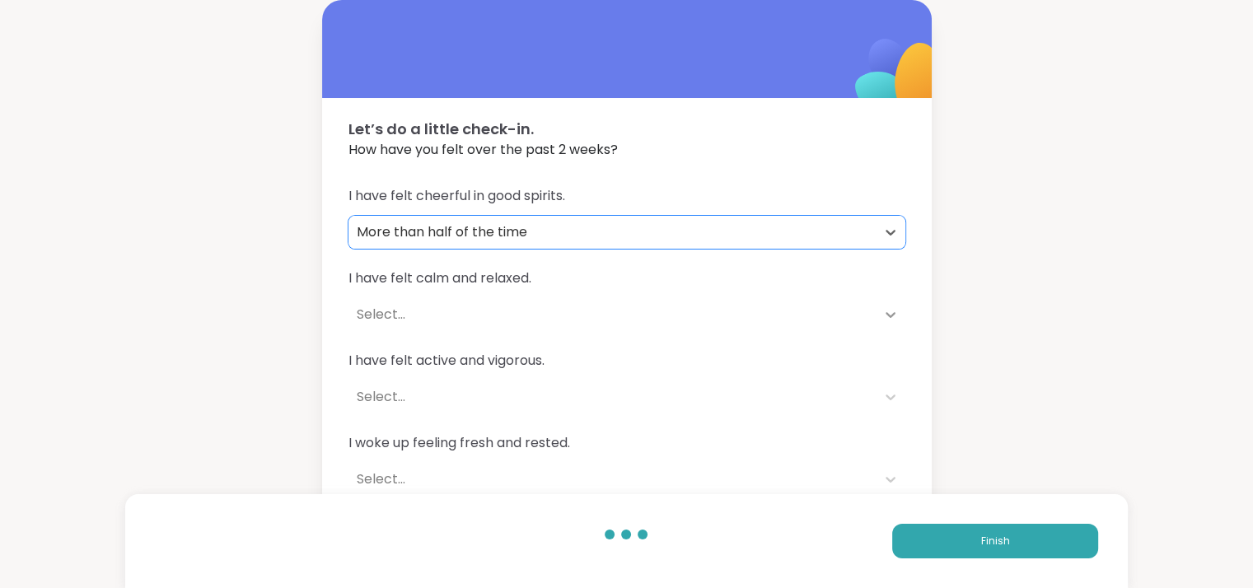
click at [887, 308] on icon at bounding box center [890, 315] width 16 height 16
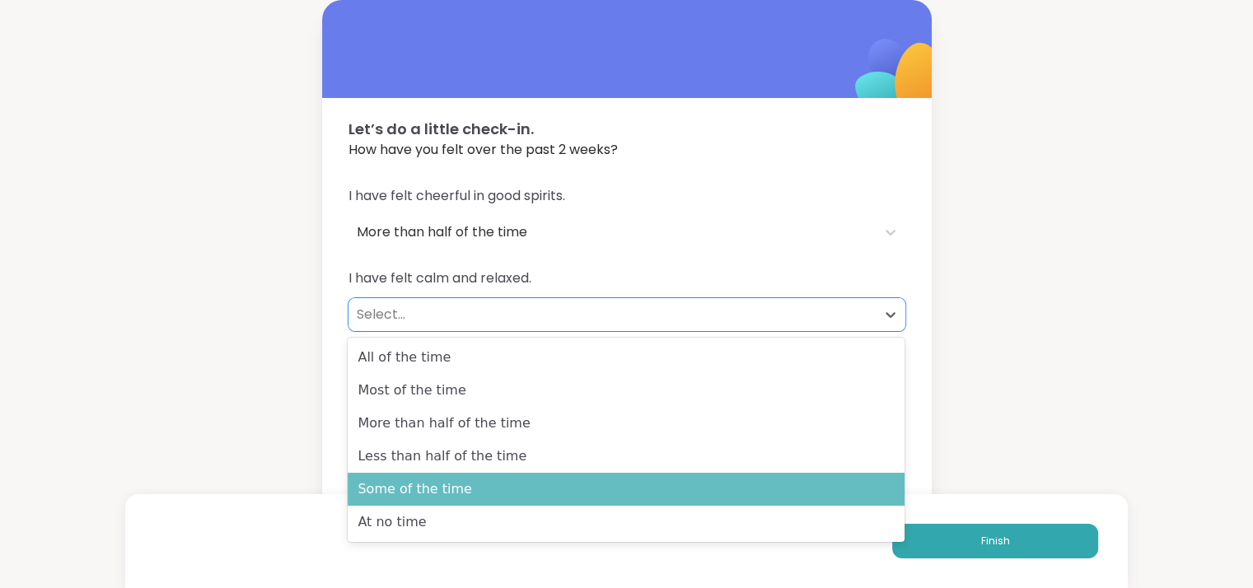
click at [629, 479] on div "Some of the time" at bounding box center [626, 489] width 557 height 33
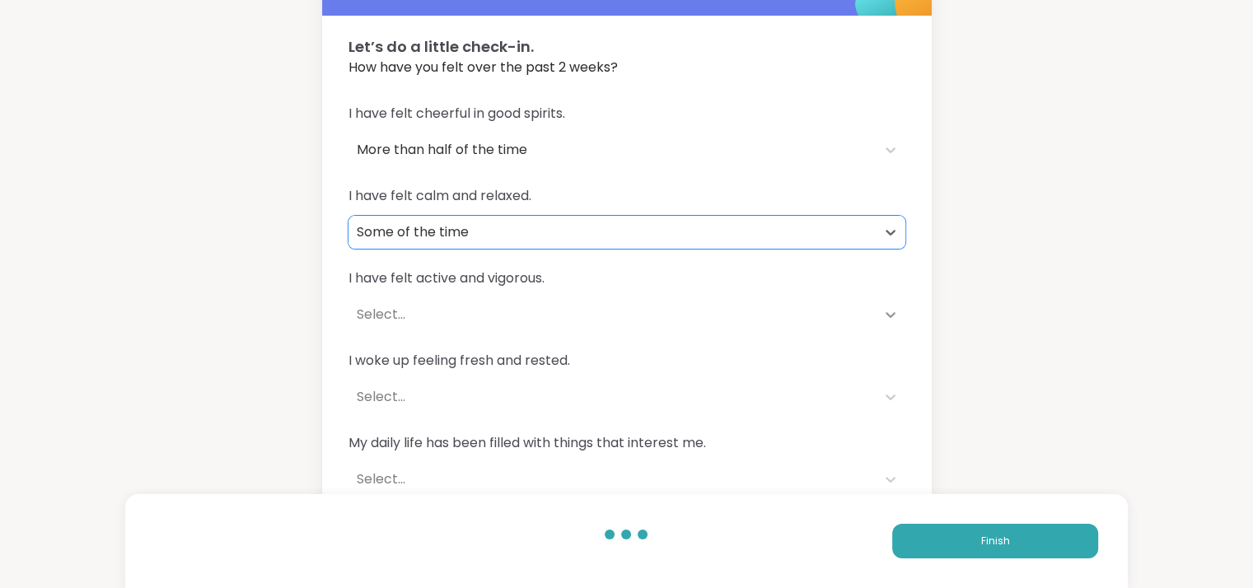
click at [896, 301] on div at bounding box center [891, 315] width 30 height 30
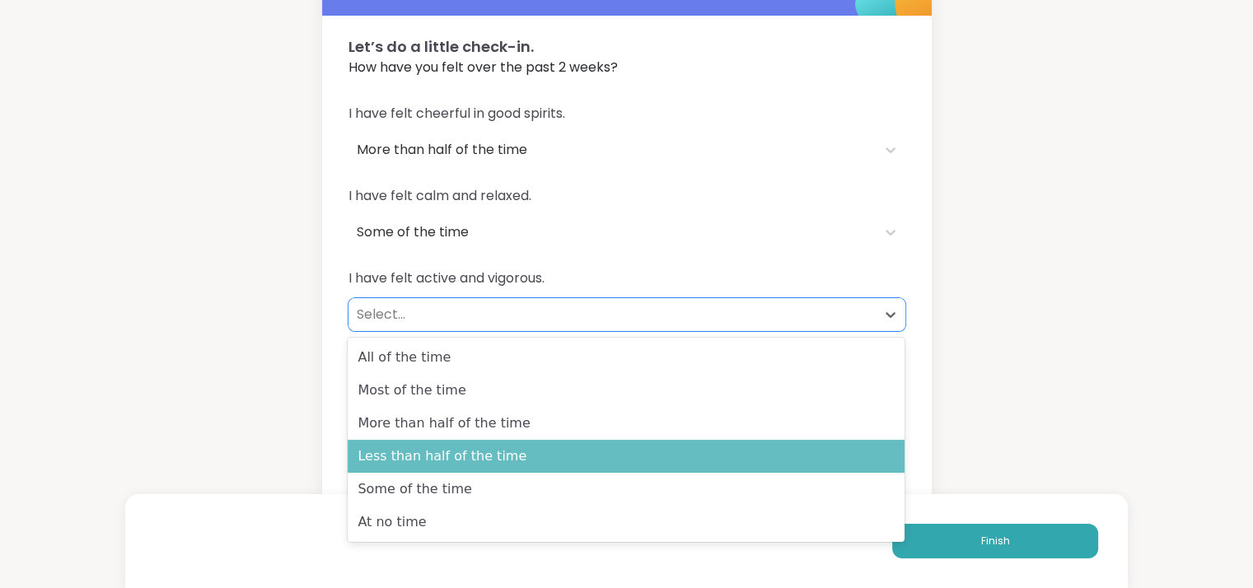
click at [589, 457] on div "Less than half of the time" at bounding box center [626, 456] width 557 height 33
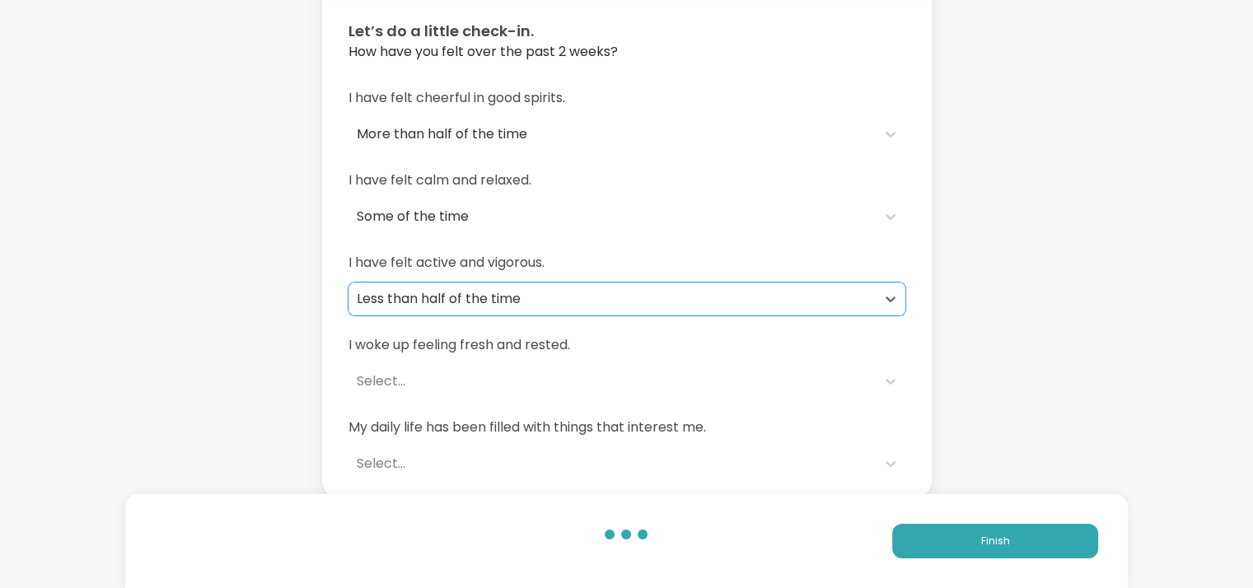
scroll to position [102, 0]
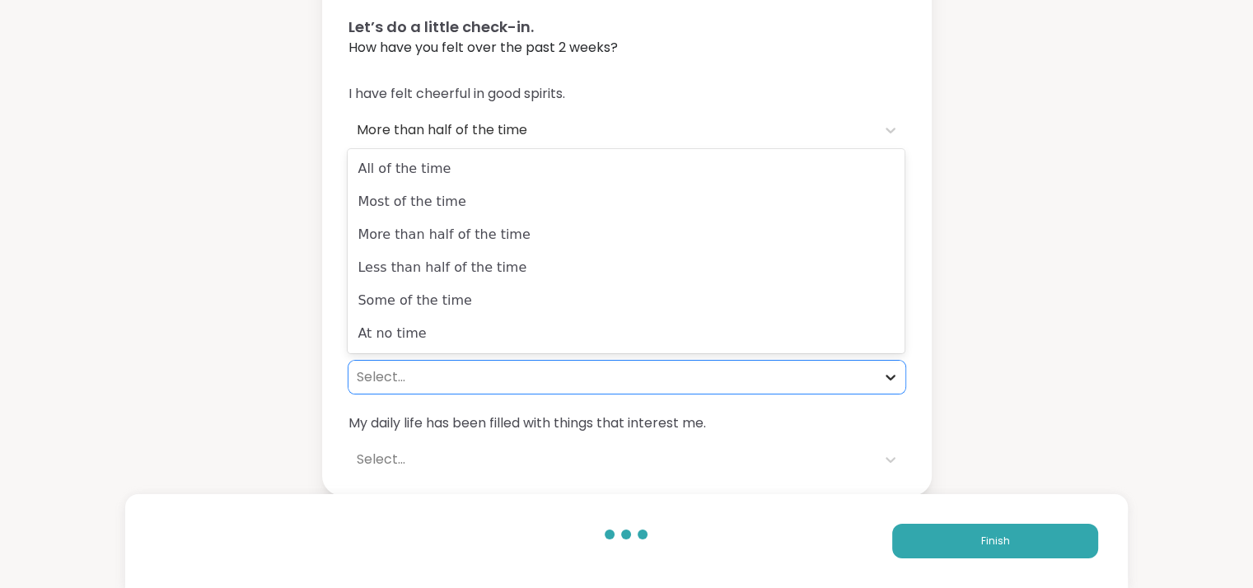
click at [883, 380] on icon at bounding box center [890, 377] width 16 height 16
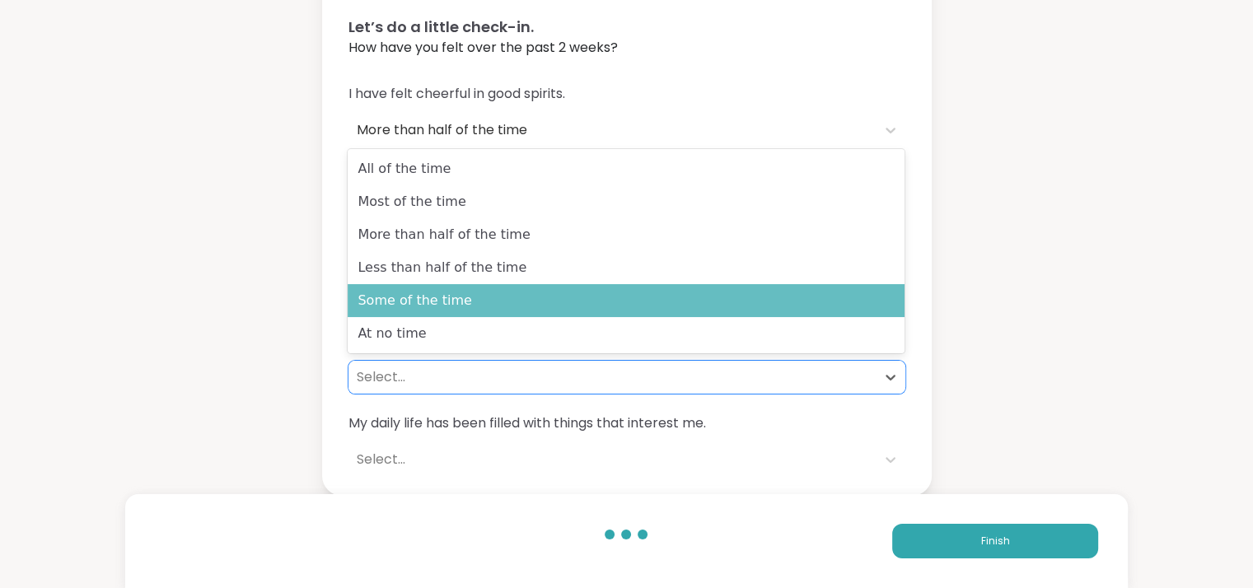
click at [609, 312] on div "Some of the time" at bounding box center [626, 300] width 557 height 33
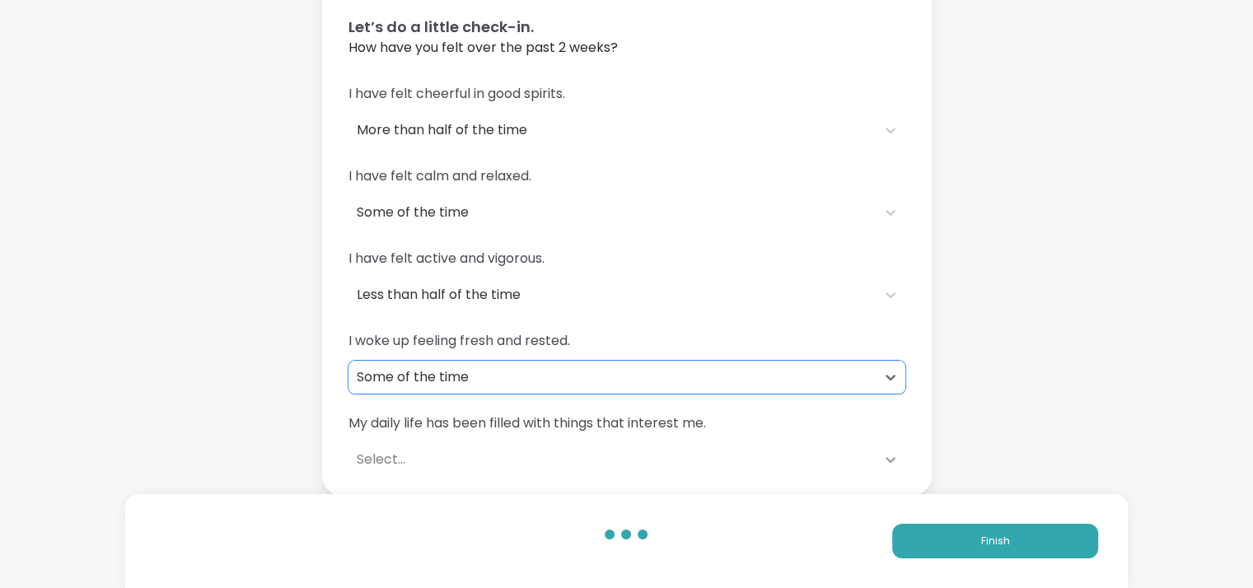
click at [893, 454] on icon at bounding box center [890, 460] width 16 height 16
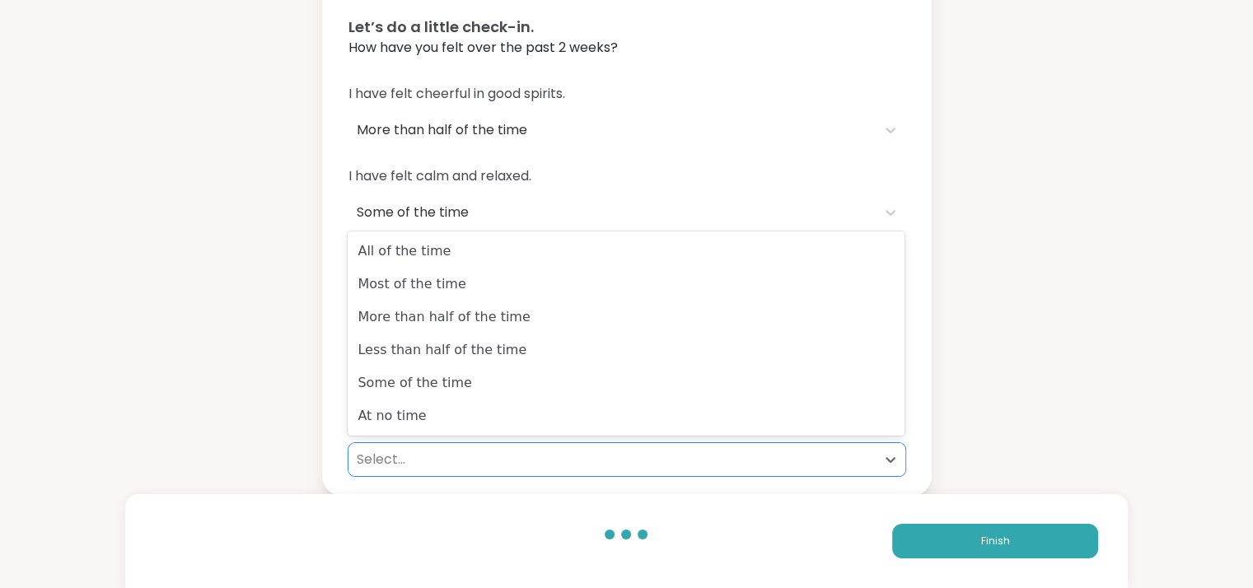
click at [695, 329] on div "More than half of the time" at bounding box center [626, 317] width 557 height 33
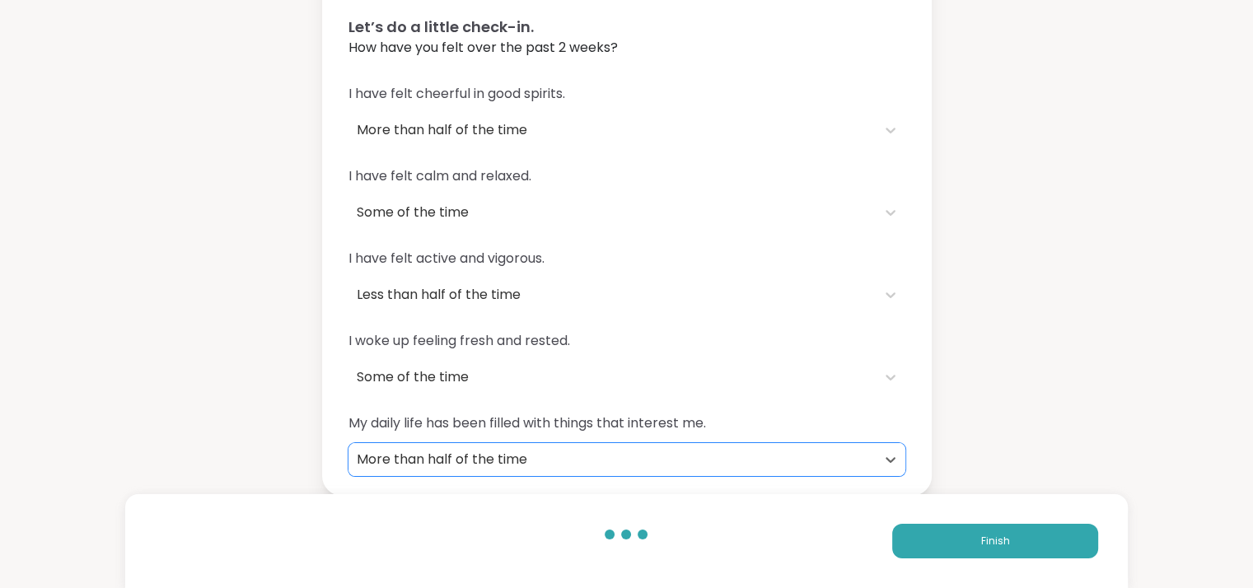
click at [817, 455] on div "More than half of the time" at bounding box center [612, 460] width 511 height 20
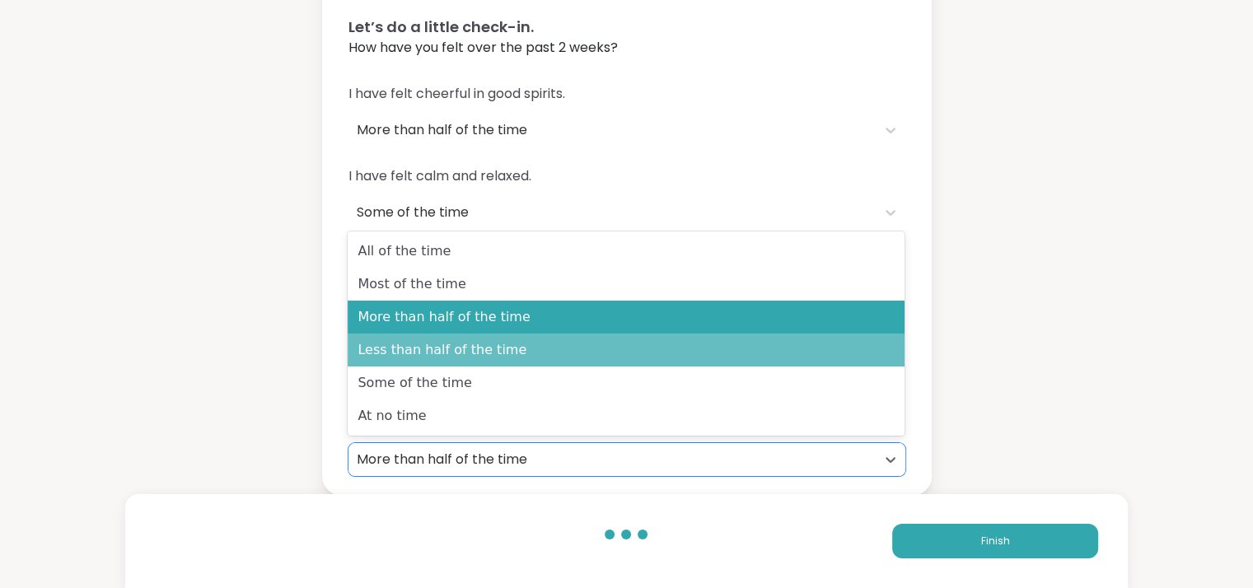
click at [705, 352] on div "Less than half of the time" at bounding box center [626, 350] width 557 height 33
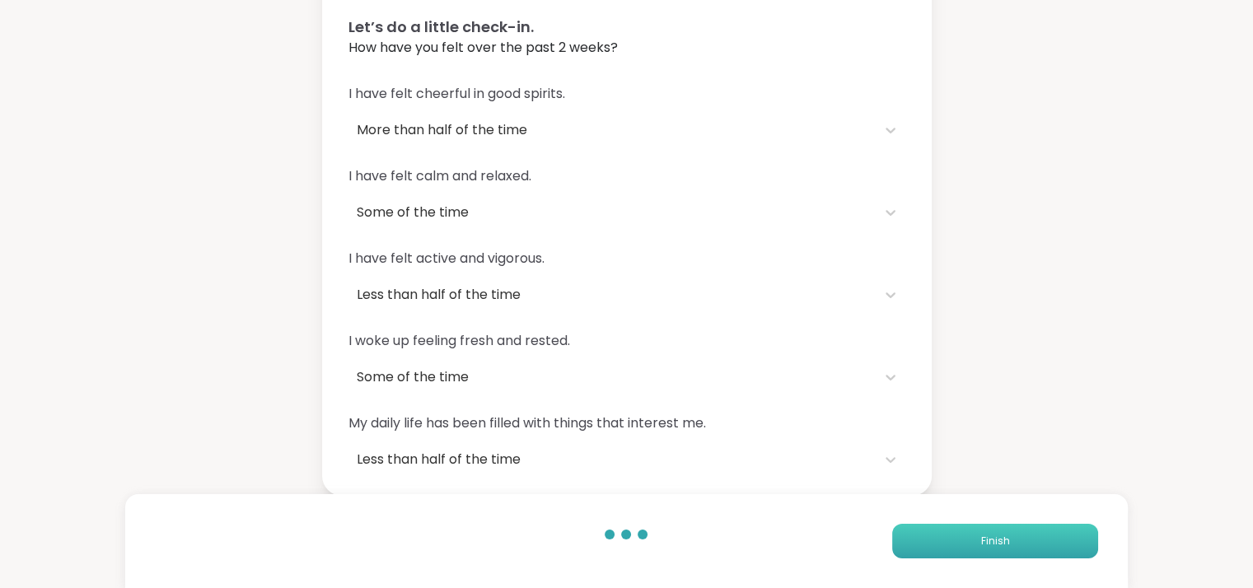
click at [1023, 545] on button "Finish" at bounding box center [995, 541] width 206 height 35
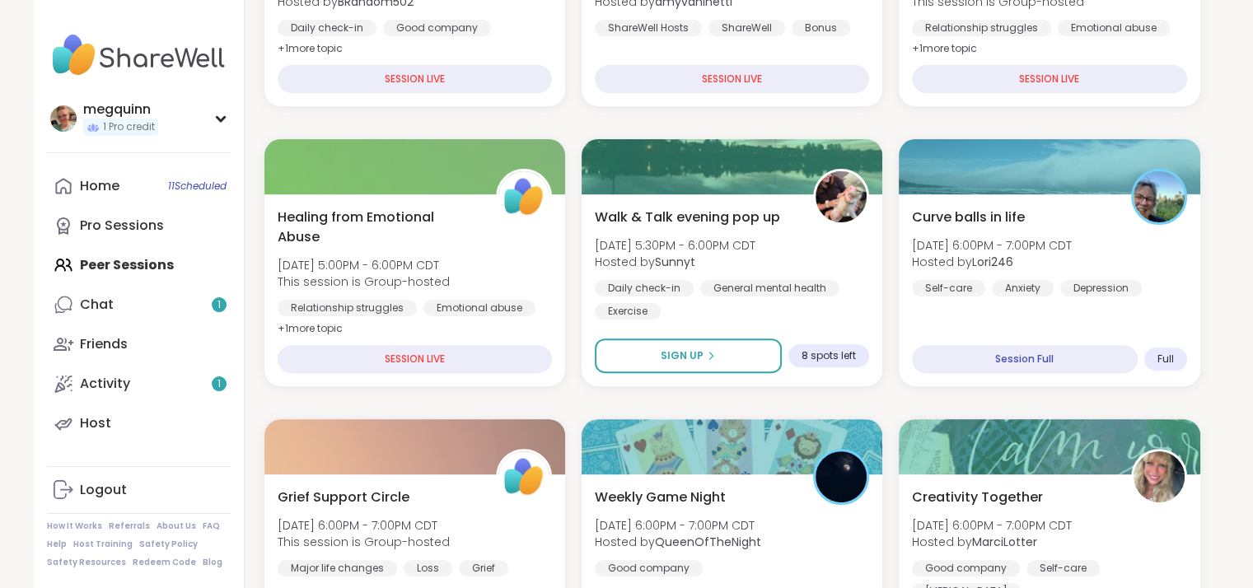
scroll to position [494, 0]
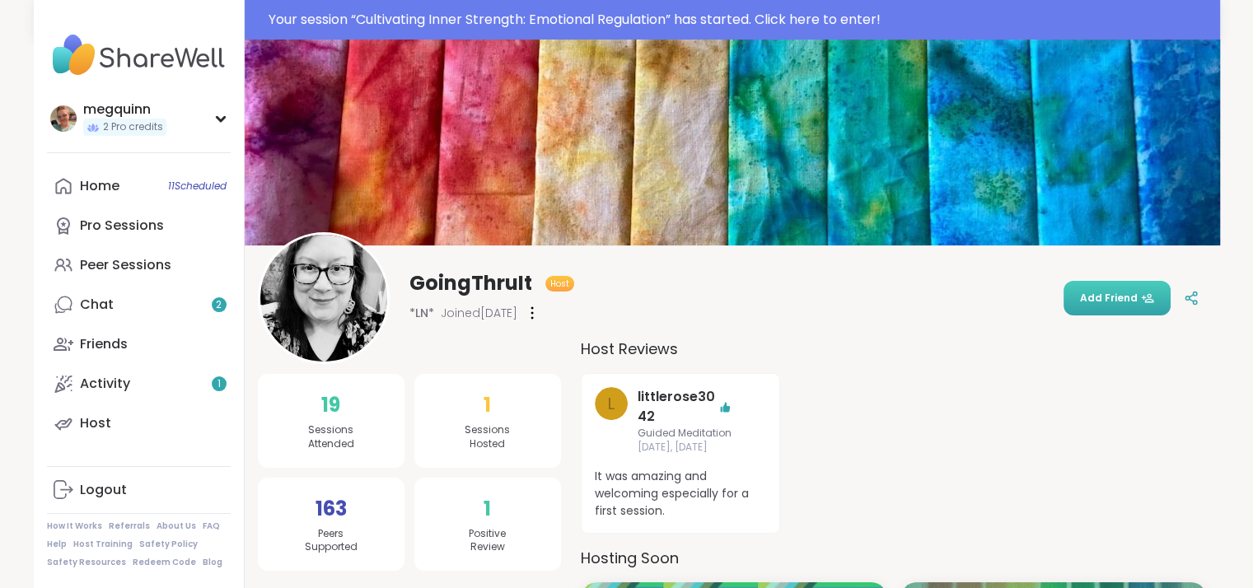
click at [1117, 297] on span "Add Friend" at bounding box center [1117, 298] width 74 height 15
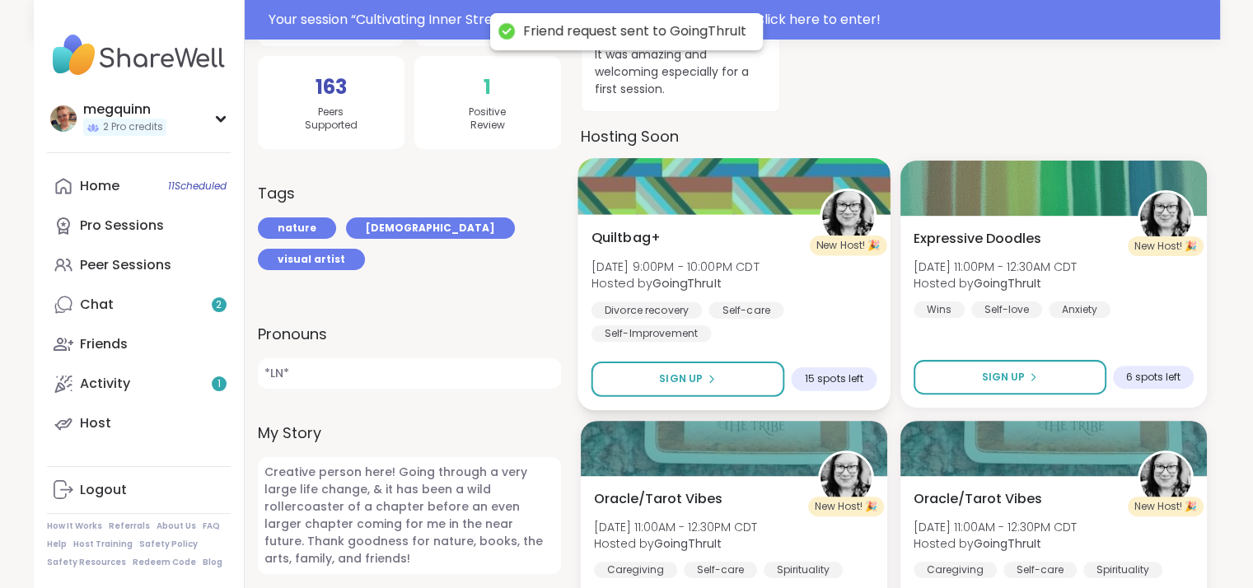
scroll to position [494, 0]
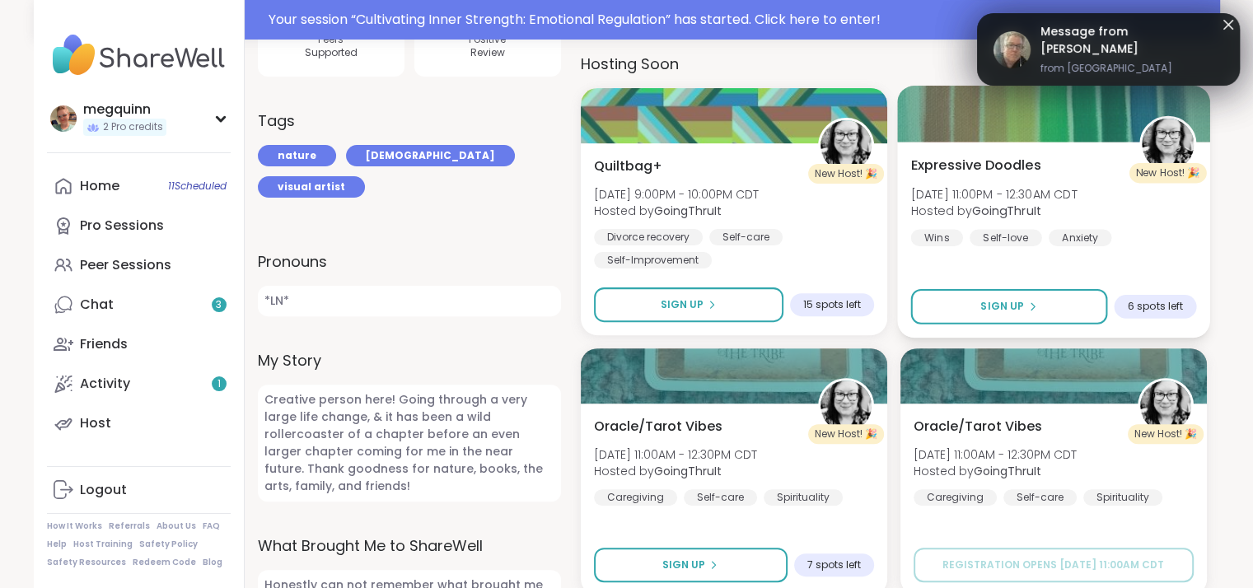
click at [1084, 147] on div "Expressive Doodles Thu, Sep 11 | 11:00PM - 12:30AM CDT Hosted by GoingThruIt Wi…" at bounding box center [1053, 240] width 312 height 196
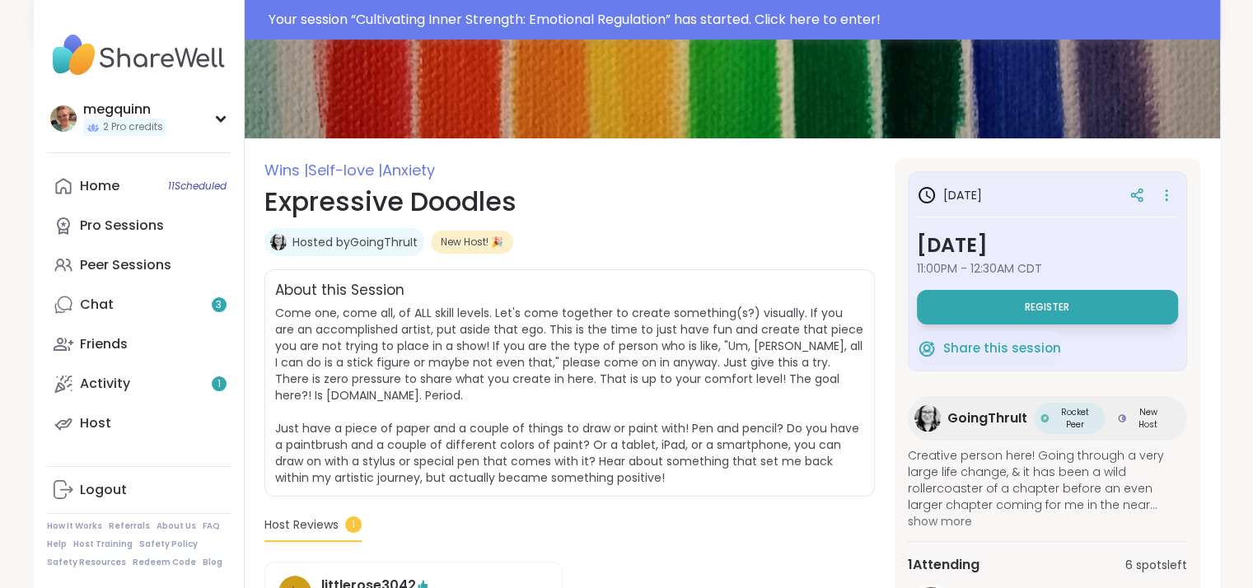
scroll to position [94, 0]
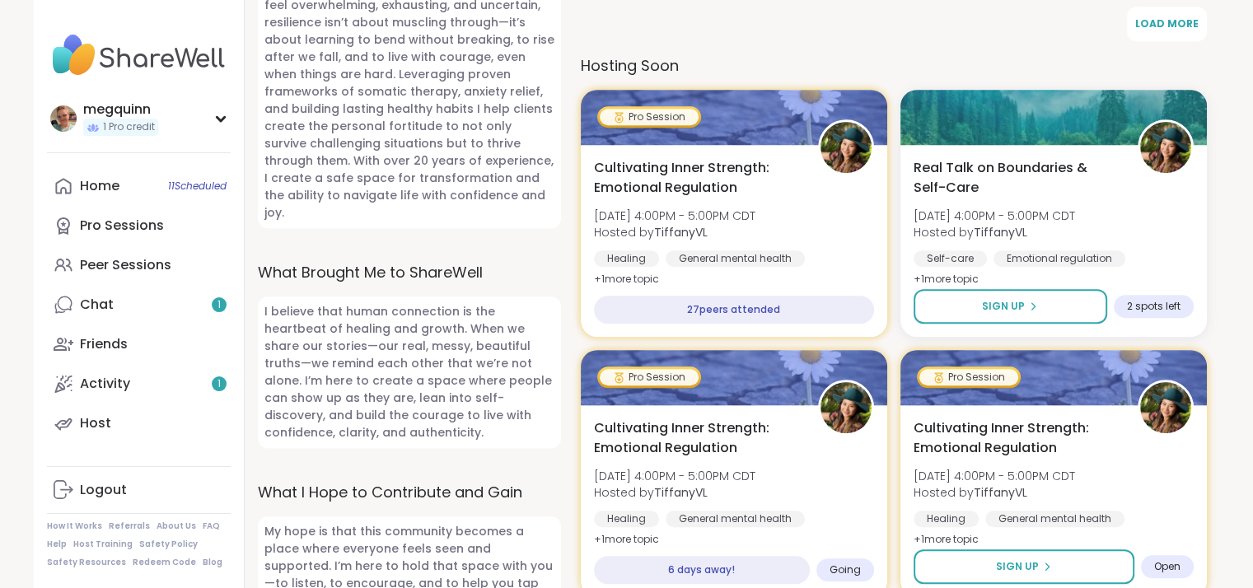
scroll to position [887, 0]
